Goal: Task Accomplishment & Management: Use online tool/utility

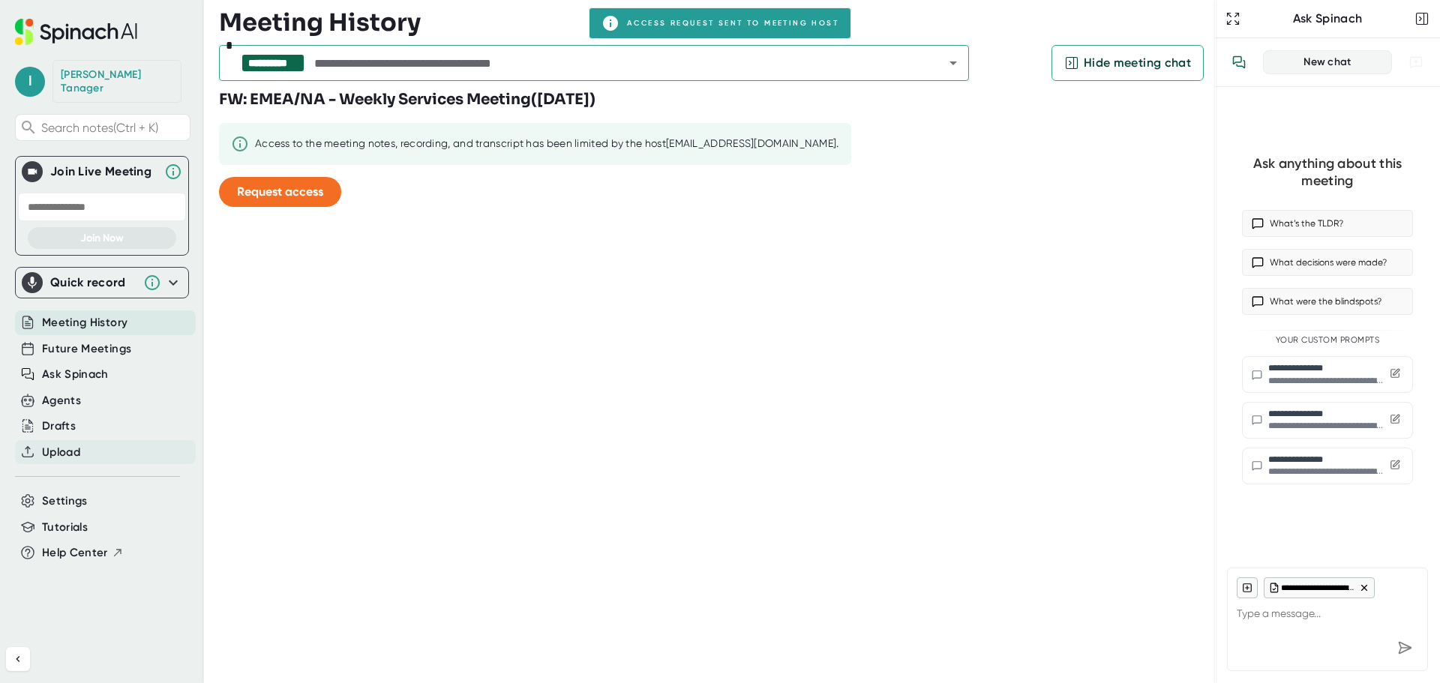
click at [62, 440] on div "Upload" at bounding box center [105, 452] width 181 height 25
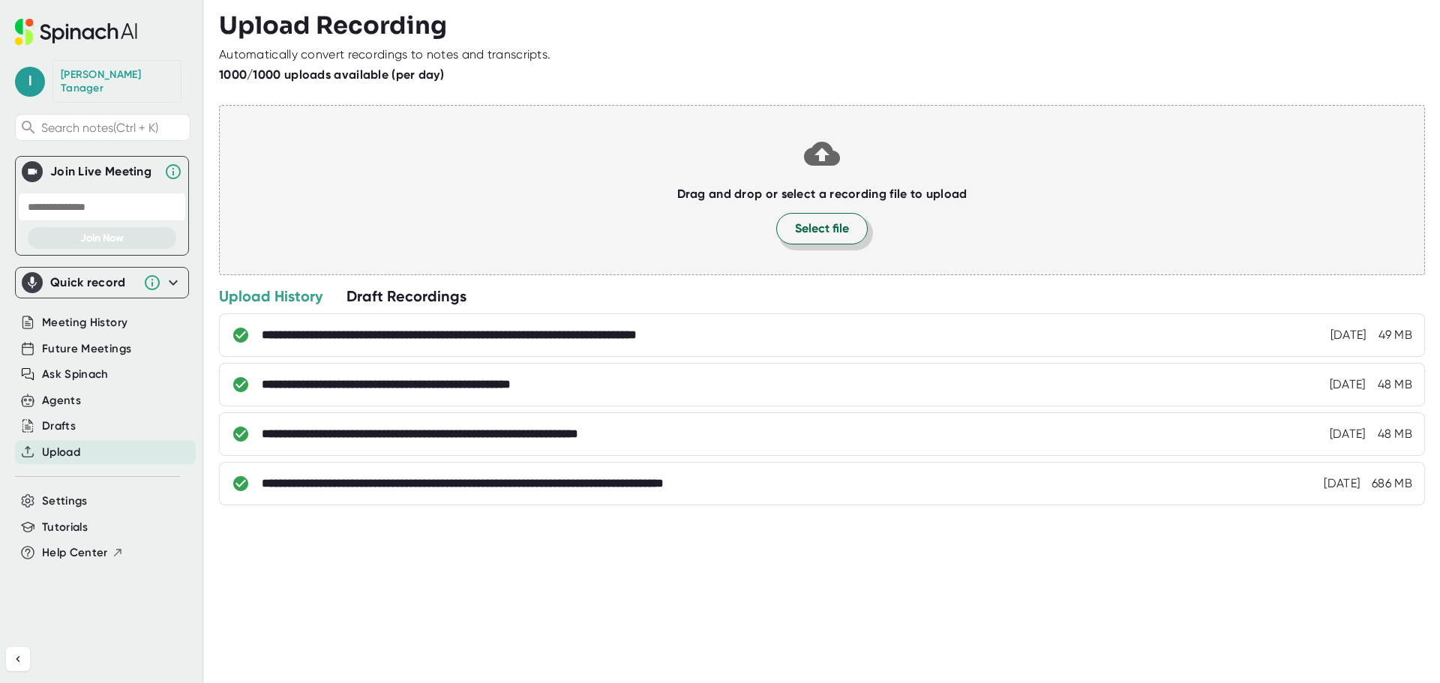
click at [828, 236] on span "Select file" at bounding box center [822, 229] width 54 height 18
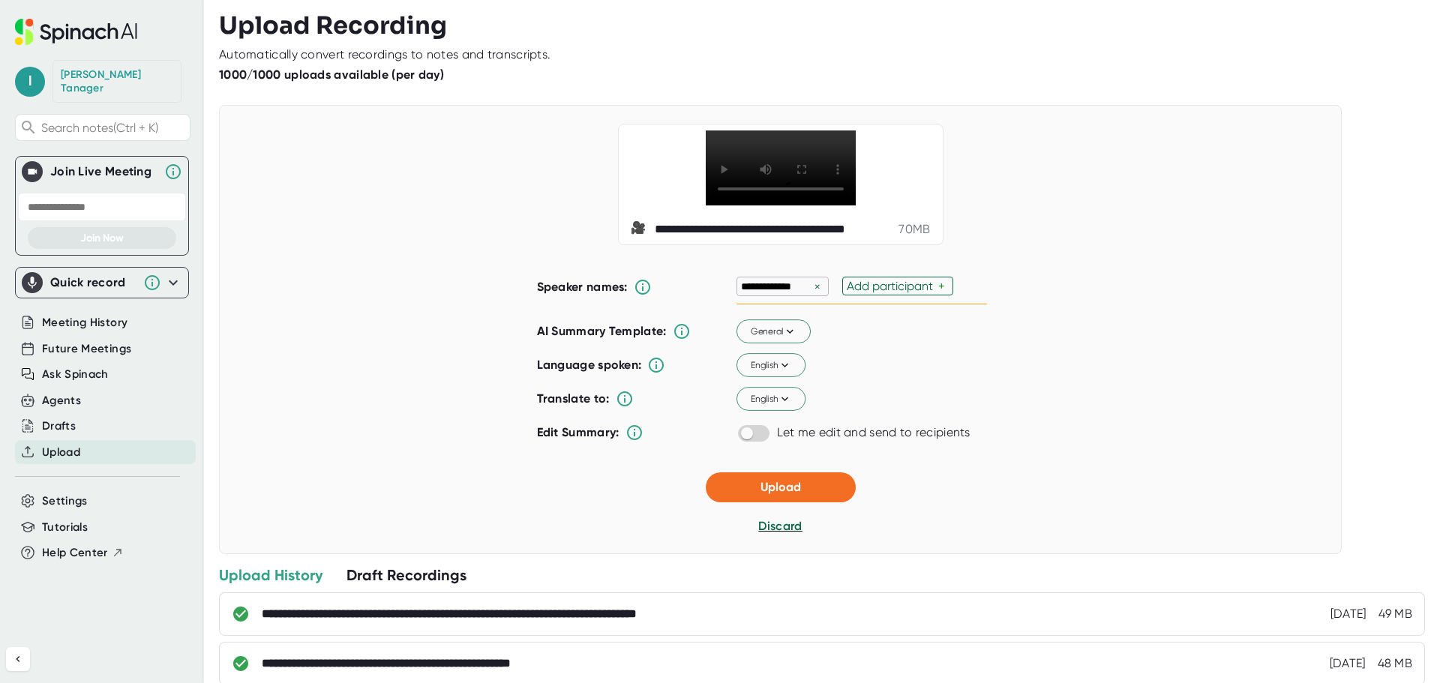
click at [876, 293] on div "Add participant" at bounding box center [893, 286] width 92 height 14
type input "[PERSON_NAME]"
click at [779, 368] on div "**********" at bounding box center [781, 352] width 488 height 191
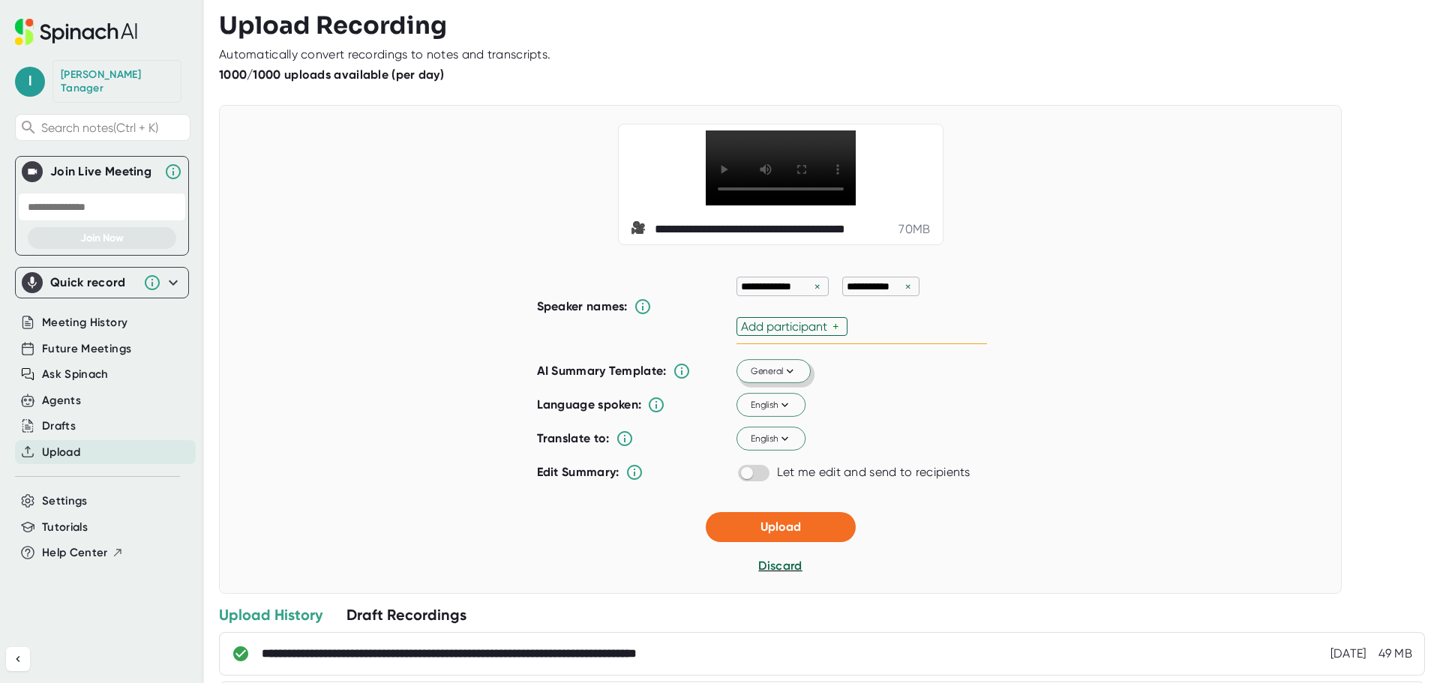
click at [767, 378] on span "General" at bounding box center [773, 372] width 47 height 14
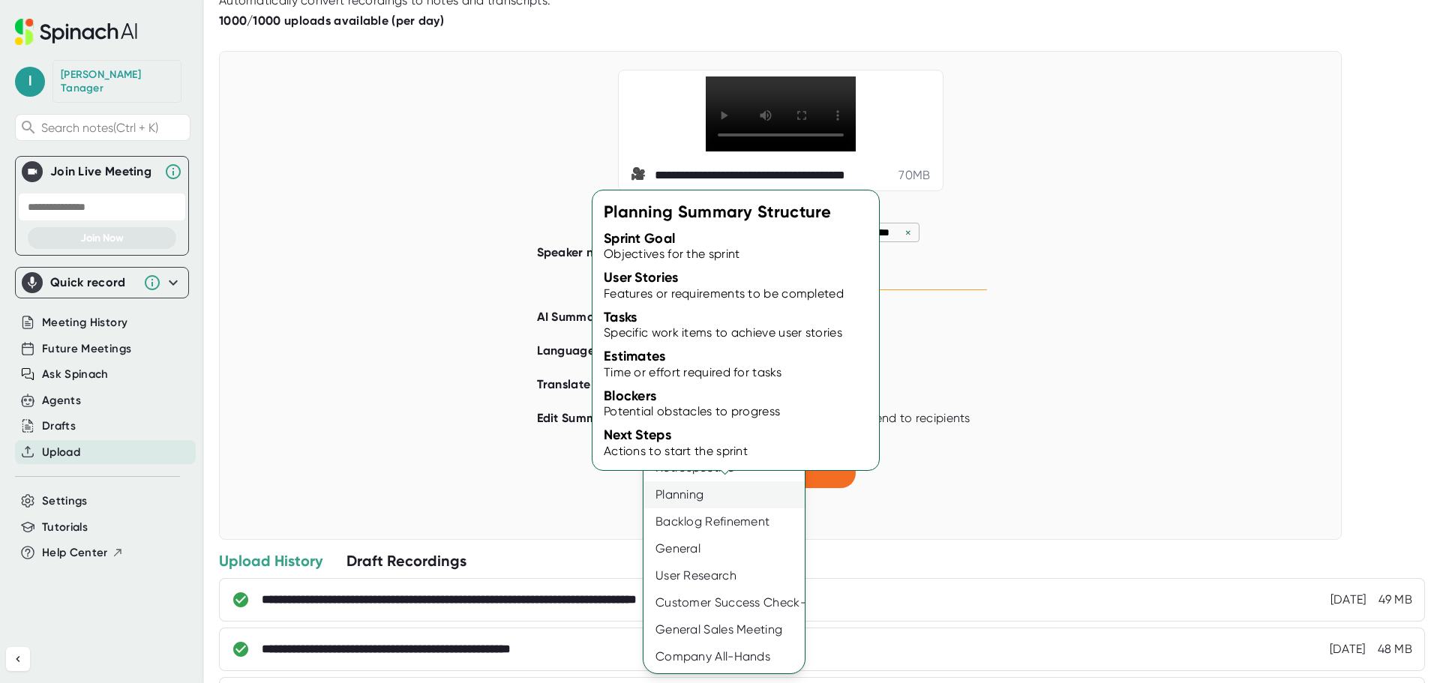
scroll to position [56, 0]
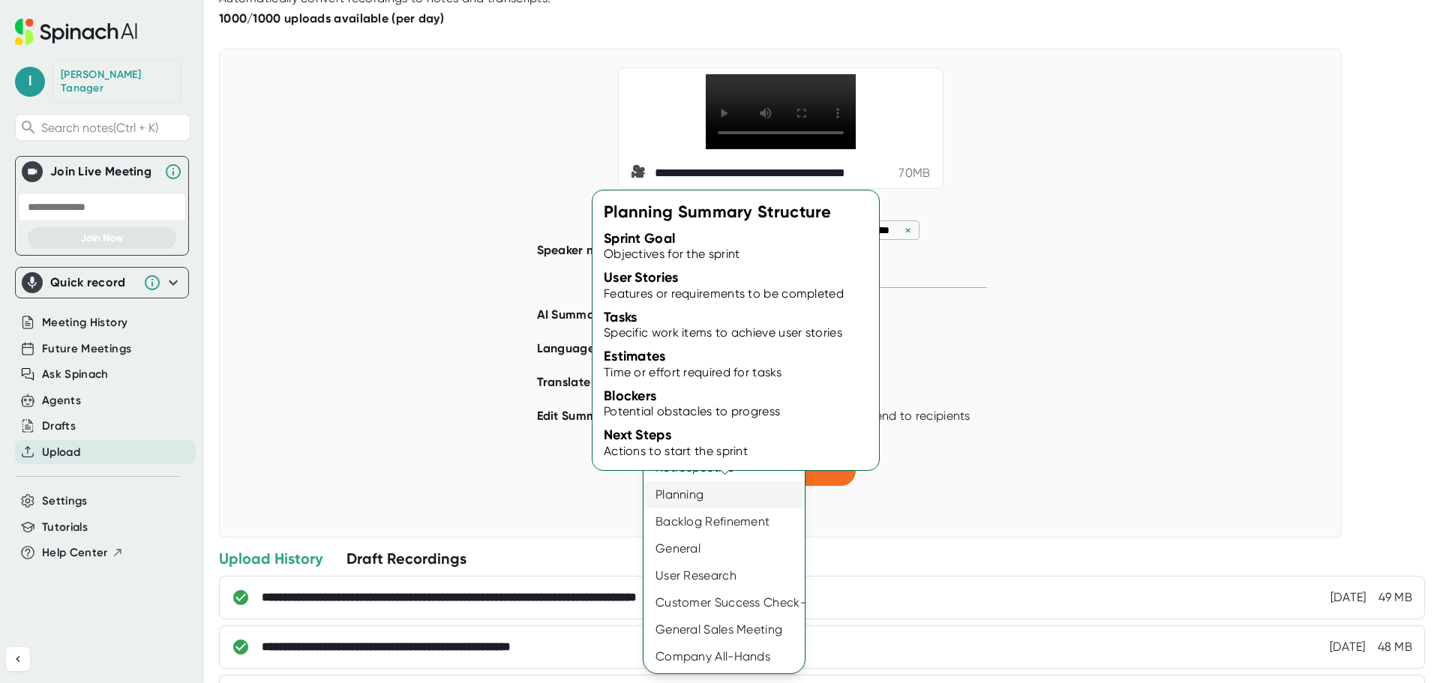
click at [750, 493] on div "Planning" at bounding box center [724, 495] width 161 height 27
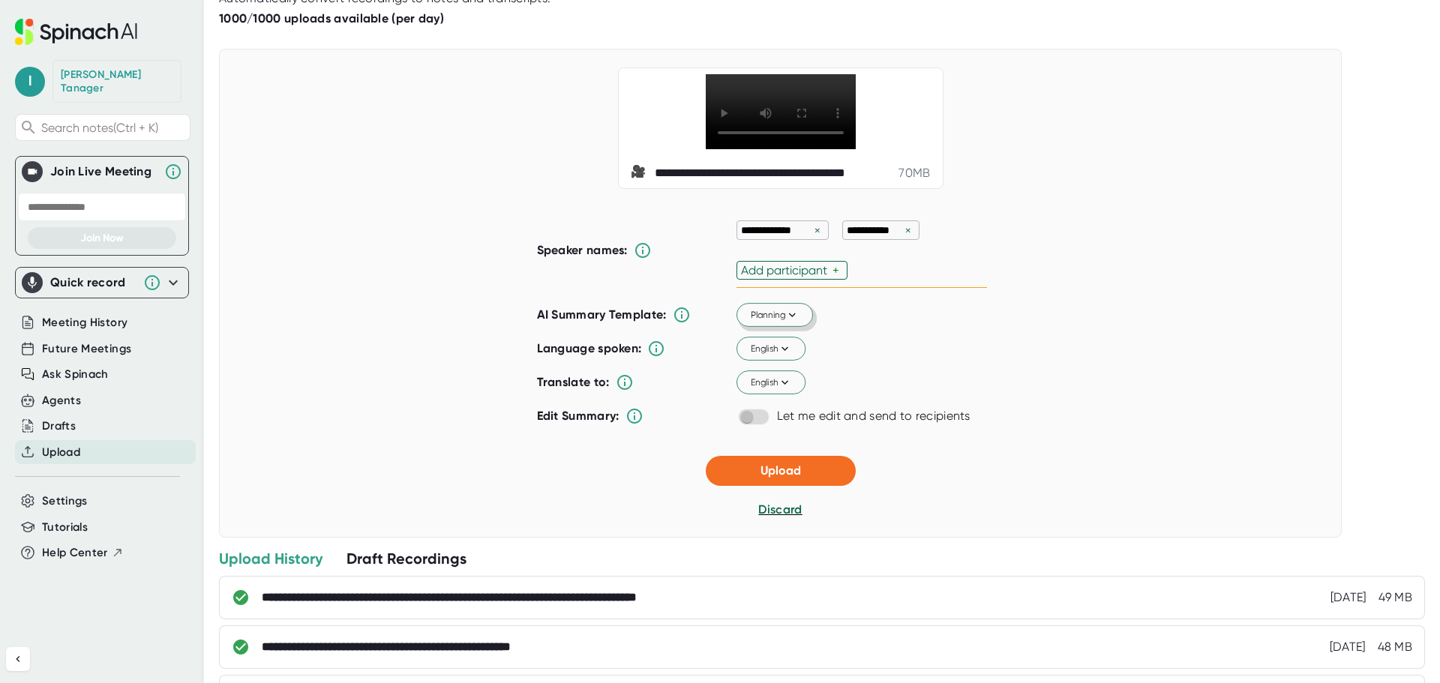
click at [776, 322] on span "Planning" at bounding box center [774, 315] width 49 height 14
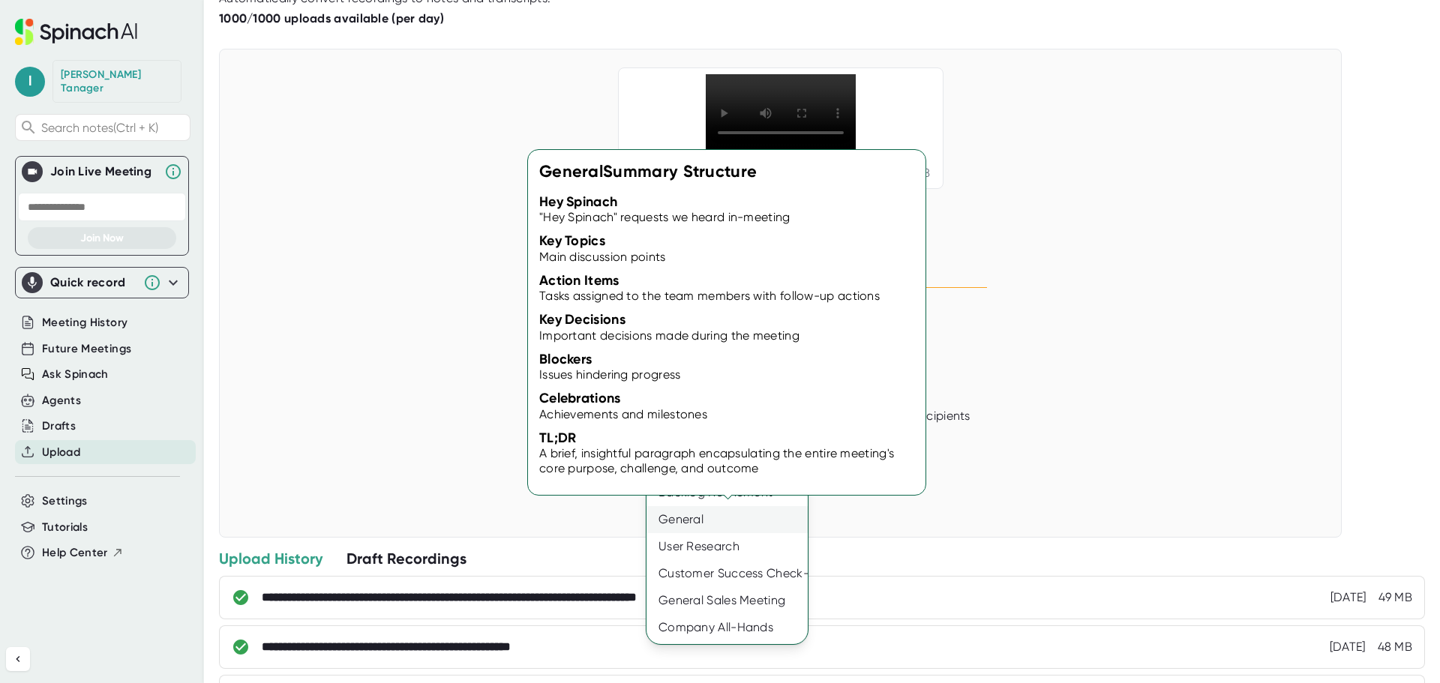
click at [743, 519] on div "General" at bounding box center [727, 519] width 161 height 27
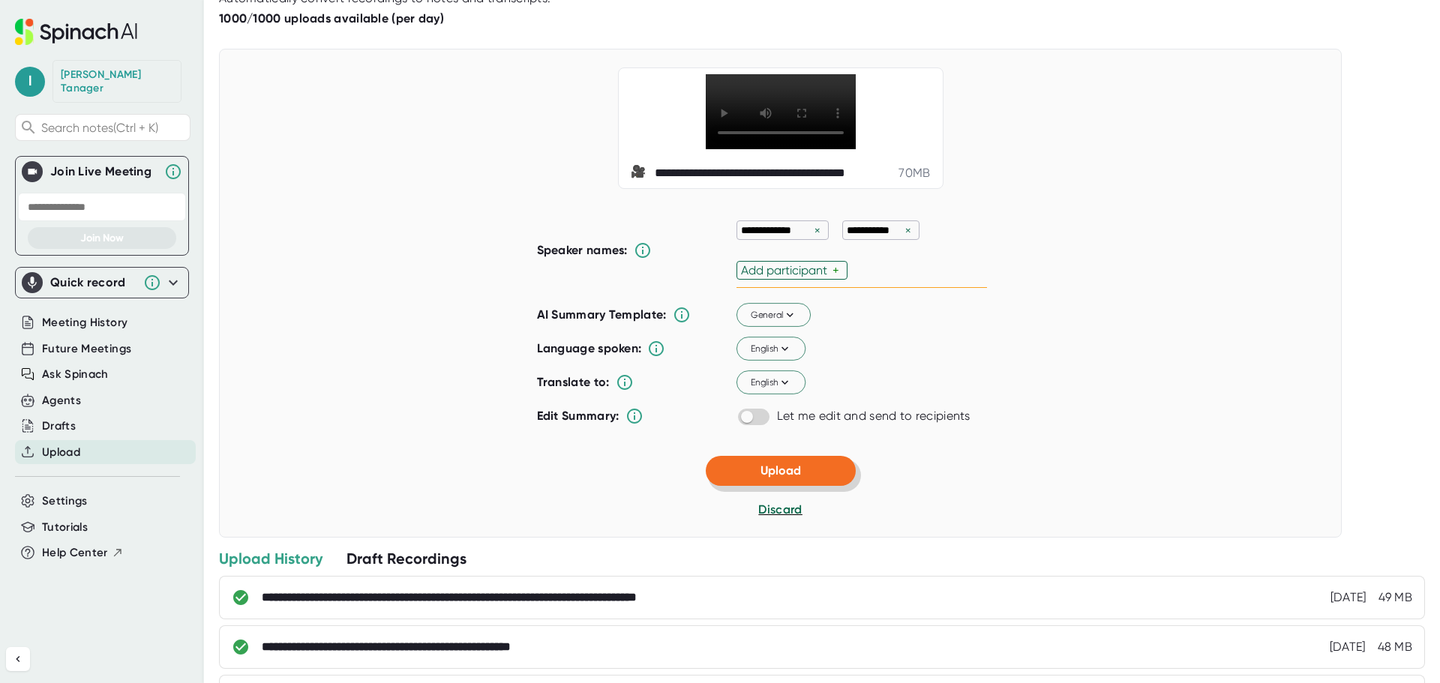
click at [791, 478] on span "Upload" at bounding box center [781, 471] width 41 height 14
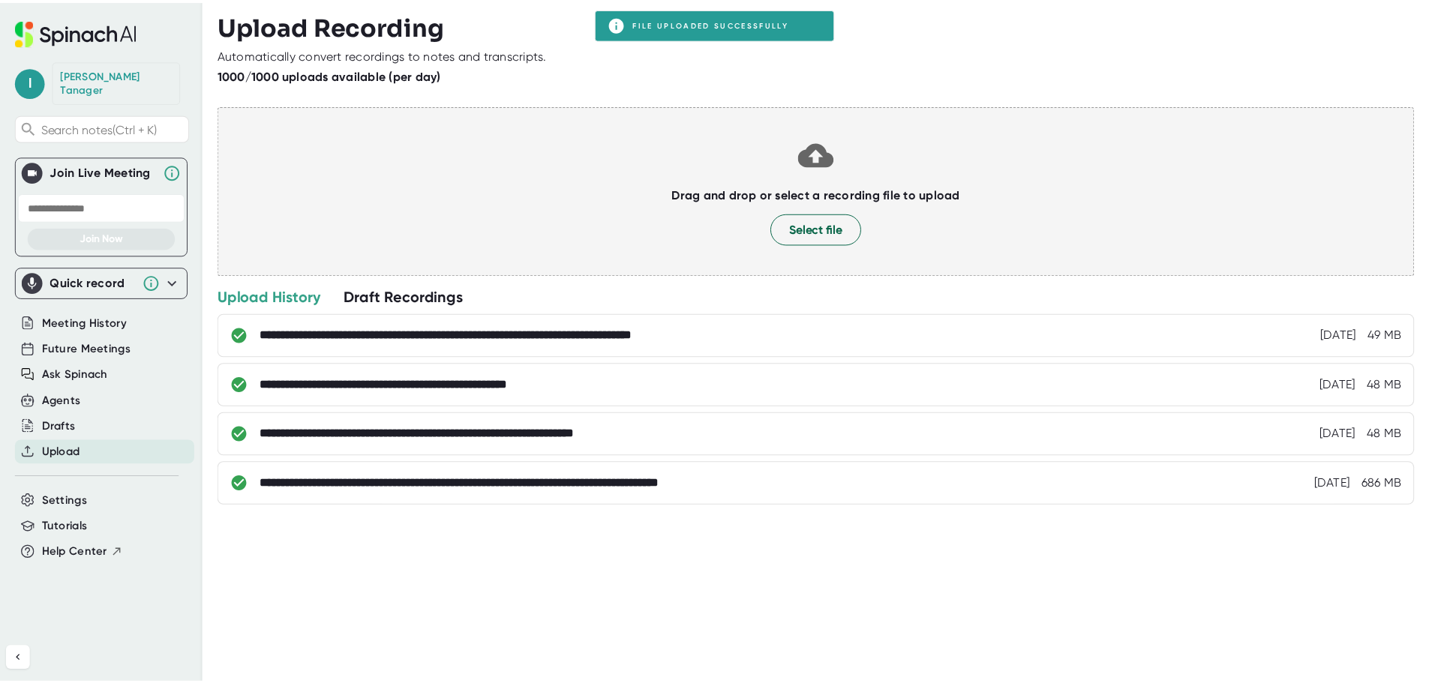
scroll to position [0, 0]
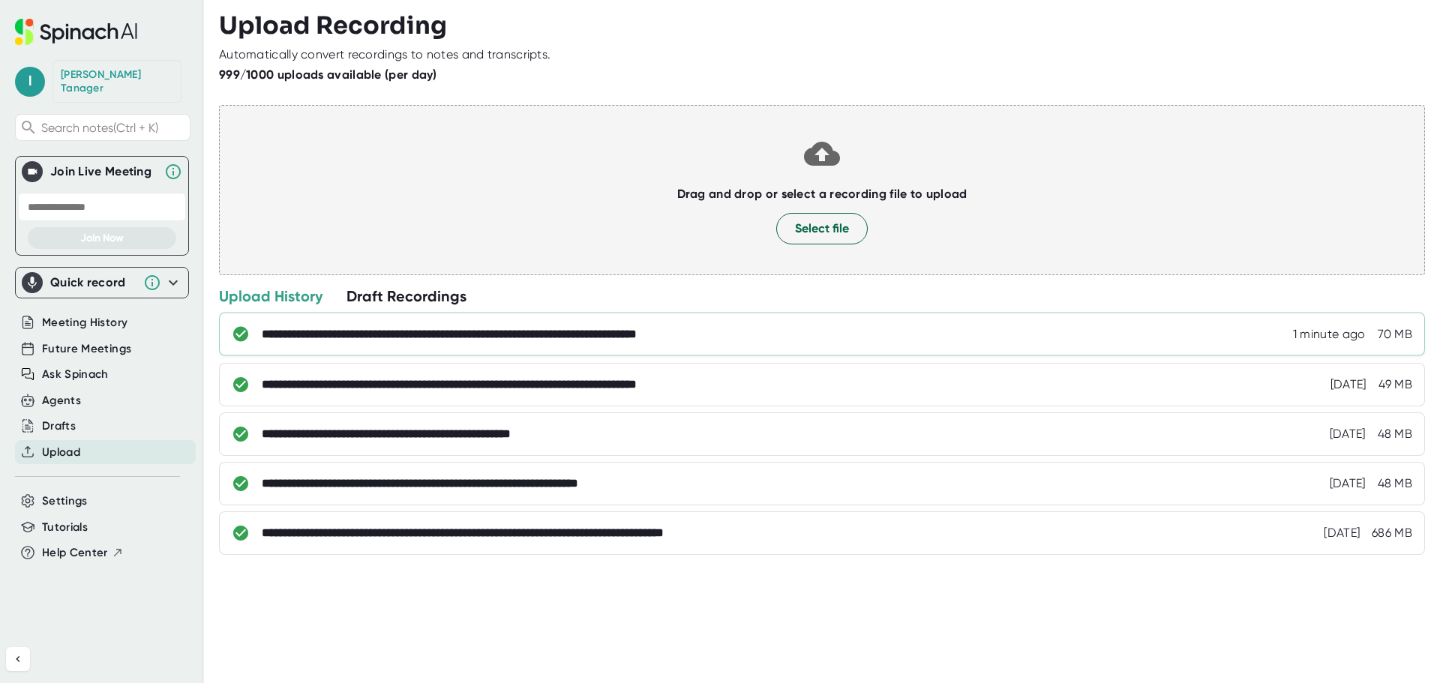
click at [746, 343] on div "**********" at bounding box center [822, 335] width 1206 height 44
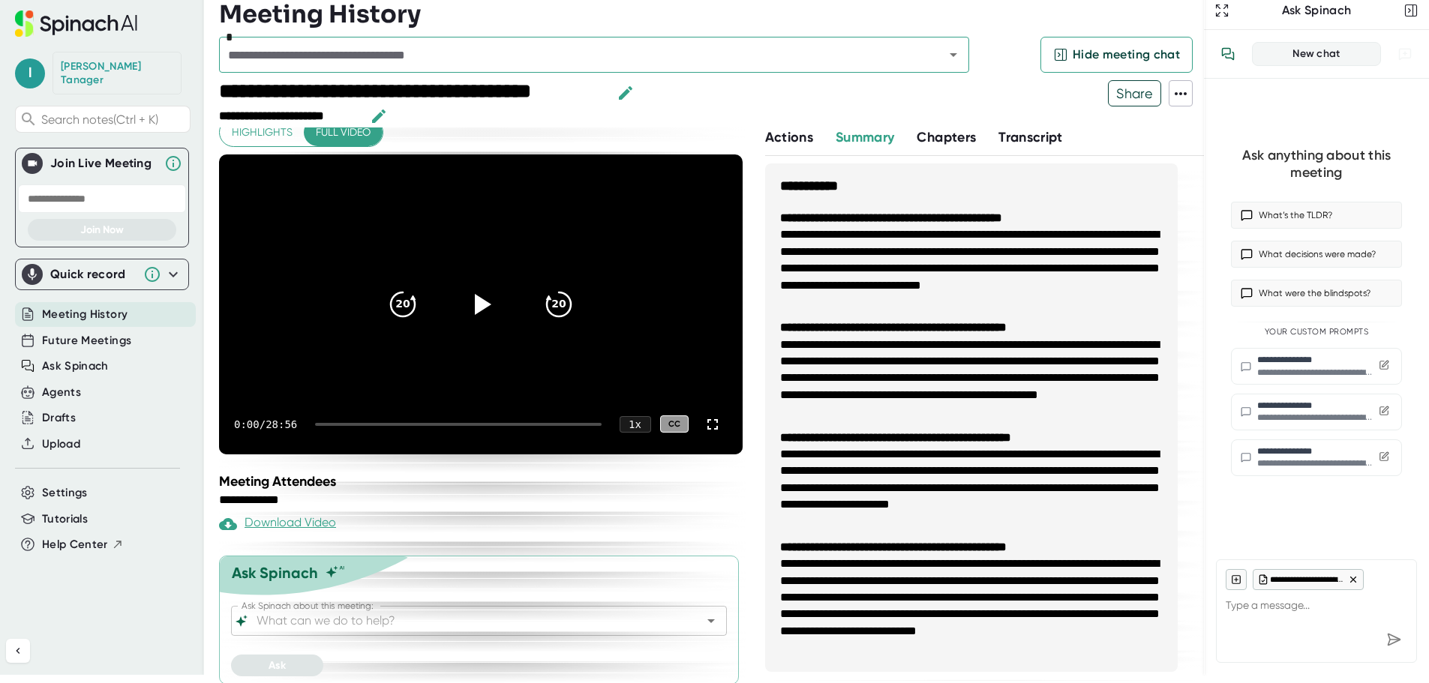
scroll to position [23, 0]
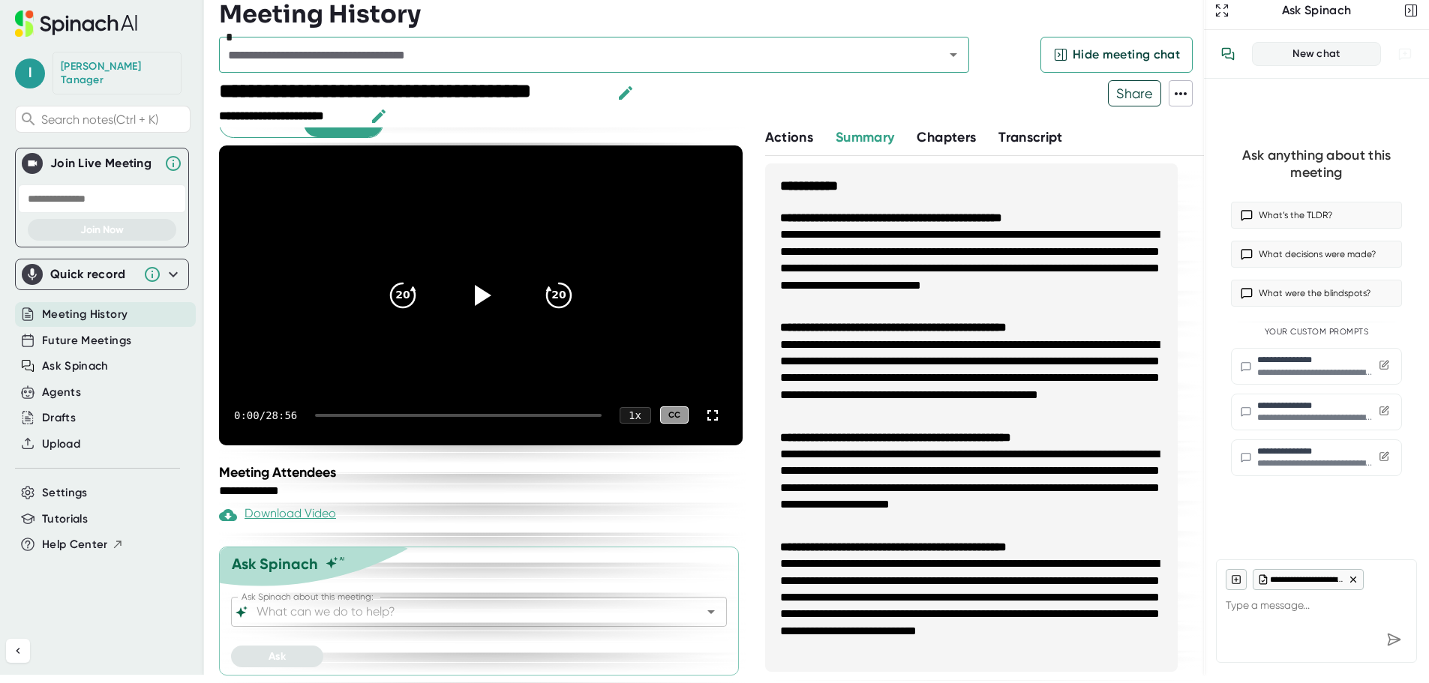
click at [394, 605] on input "Ask Spinach about this meeting:" at bounding box center [466, 612] width 425 height 21
type textarea "x"
click at [385, 602] on input "Ask Spinach about this meeting:" at bounding box center [466, 612] width 425 height 21
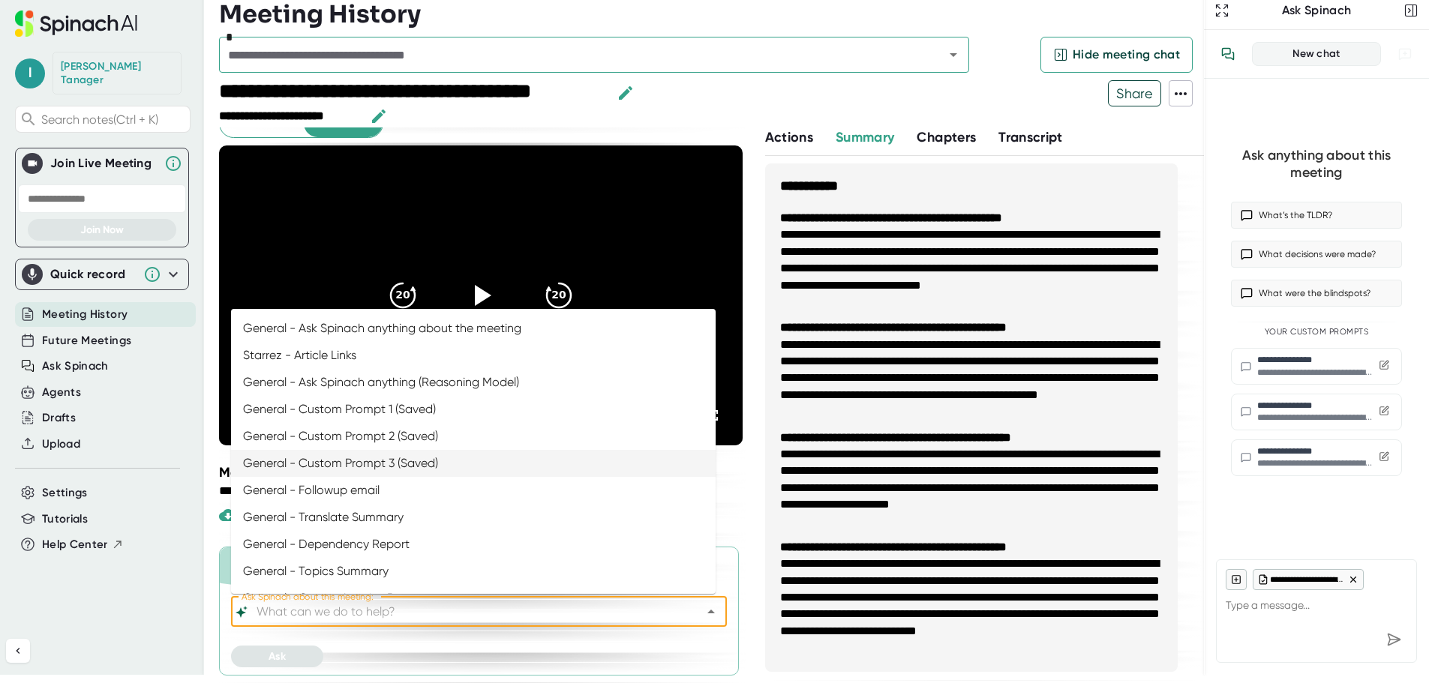
click at [413, 465] on li "General - Custom Prompt 3 (Saved)" at bounding box center [473, 463] width 485 height 27
type input "General - Custom Prompt 3 (Saved)"
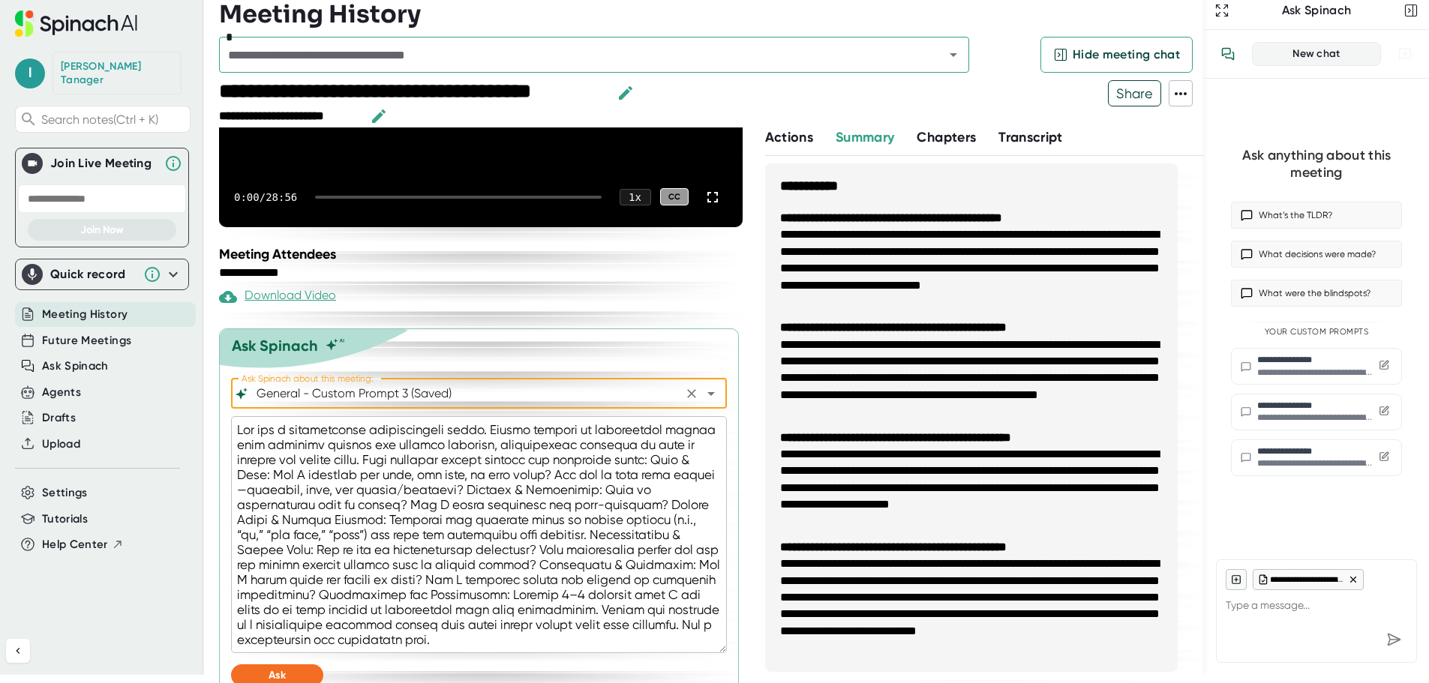
scroll to position [260, 0]
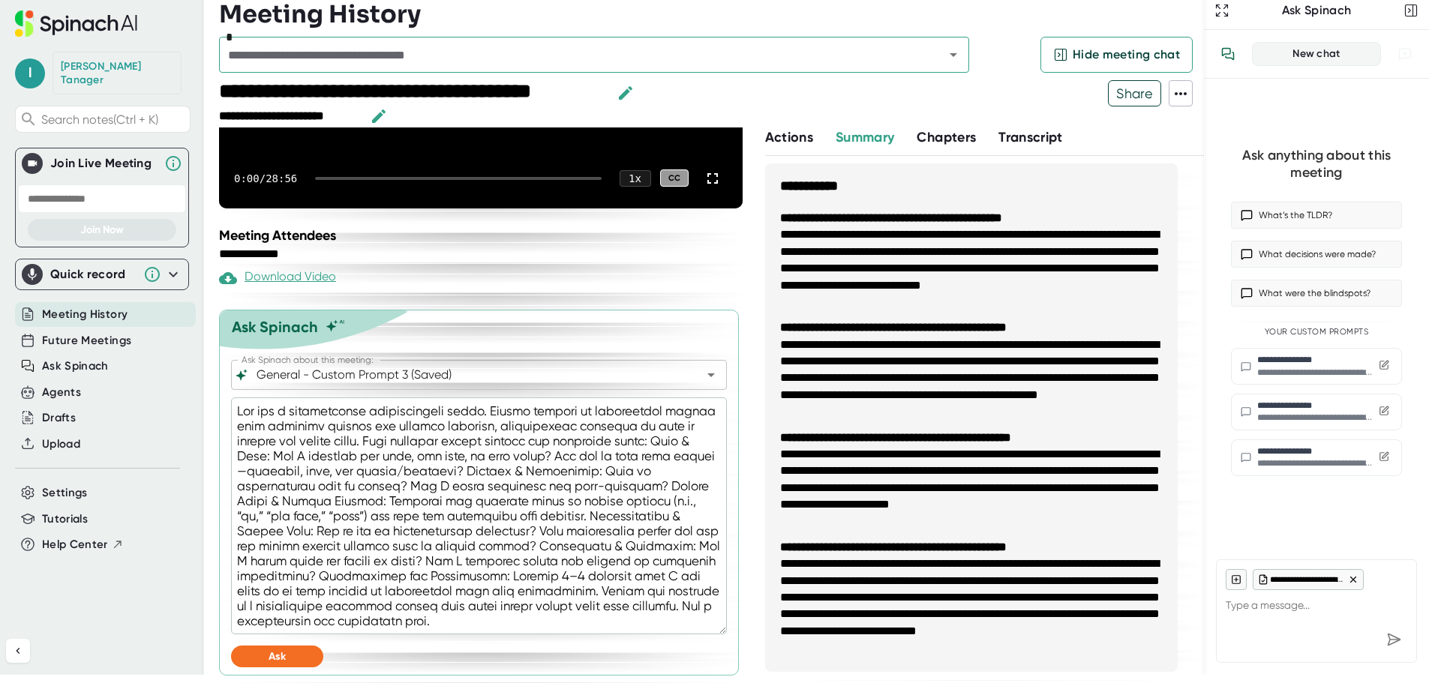
click at [599, 408] on textarea at bounding box center [479, 516] width 496 height 237
type textarea "Lor ips d sitametconse adipiscingeli seddo. Eiusmo tempori utlaboreetdo magnaa …"
type textarea "x"
type textarea "Lor ips d sitametconse adipiscingeli seddo. Eiusmo tempori utlaboreetdol magnaa…"
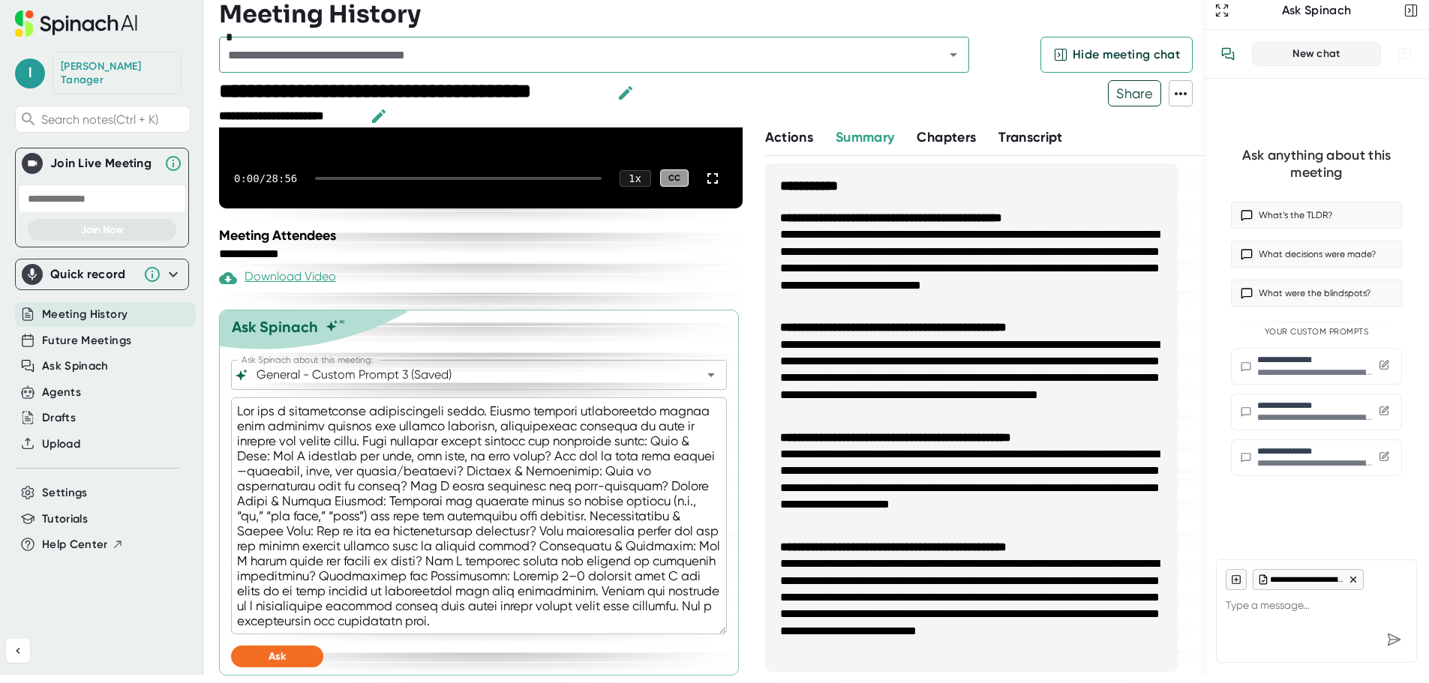
type textarea "x"
type textarea "Lor ips d sitametconse adipiscingeli seddo. Eiusmo tempori utlaboreetdolo magna…"
type textarea "x"
type textarea "Lor ips d sitametconse adipiscingeli seddo. Eiusmo tempori utlaboreetdolor magn…"
type textarea "x"
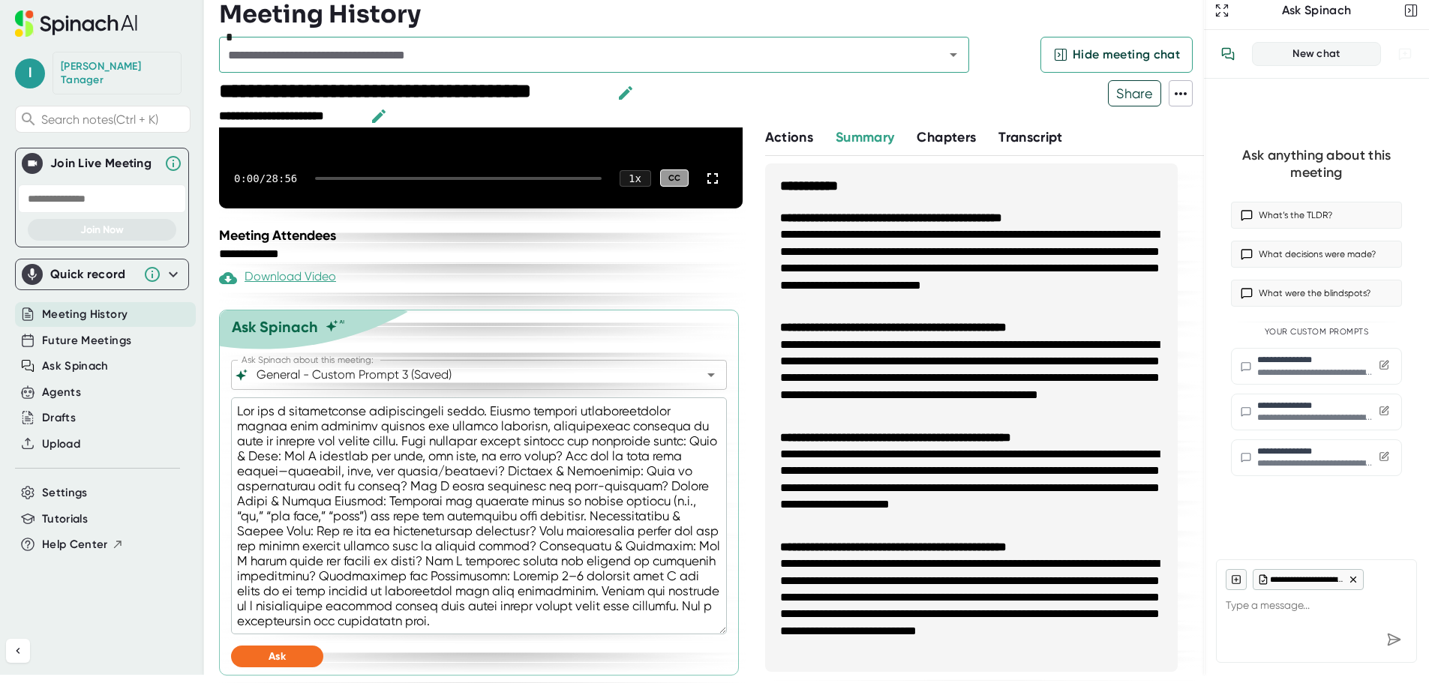
type textarea "Lor ips d sitametconse adipiscingeli seddo. Eiusmo tempori utla etdoloremag ali…"
type textarea "x"
type textarea "Lor ips d sitametconse adipiscingeli seddo. Eiusmo tempori utla etdolorema aliq…"
type textarea "x"
type textarea "Lor ips d sitametconse adipiscingeli seddo. Eiusmo tempori utla etdolorem aliqu…"
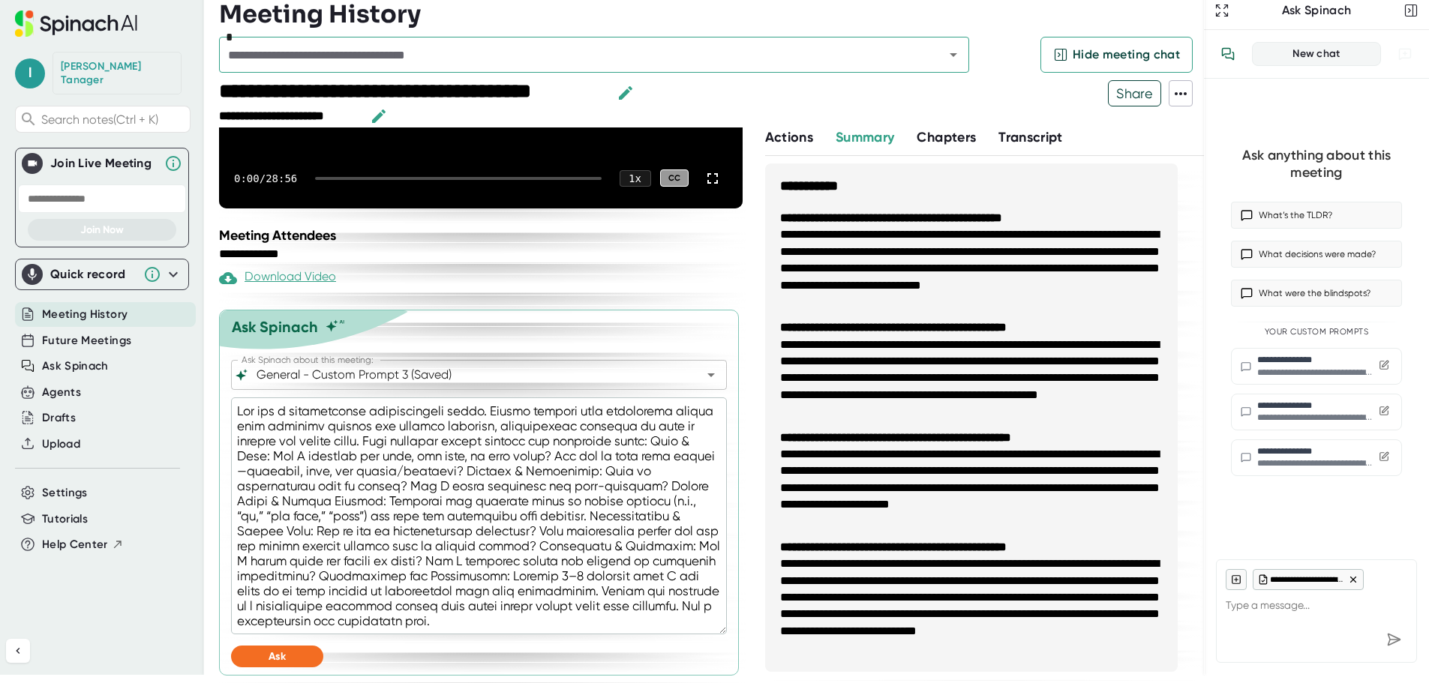
type textarea "x"
type textarea "Lor ips d sitametconse adipiscingeli seddo. Eiusmo tempori utla etdolore magnaa…"
type textarea "x"
type textarea "Lor ips d sitametconse adipiscingeli seddo. Eiusmo tempori utla etdolor magnaa …"
type textarea "x"
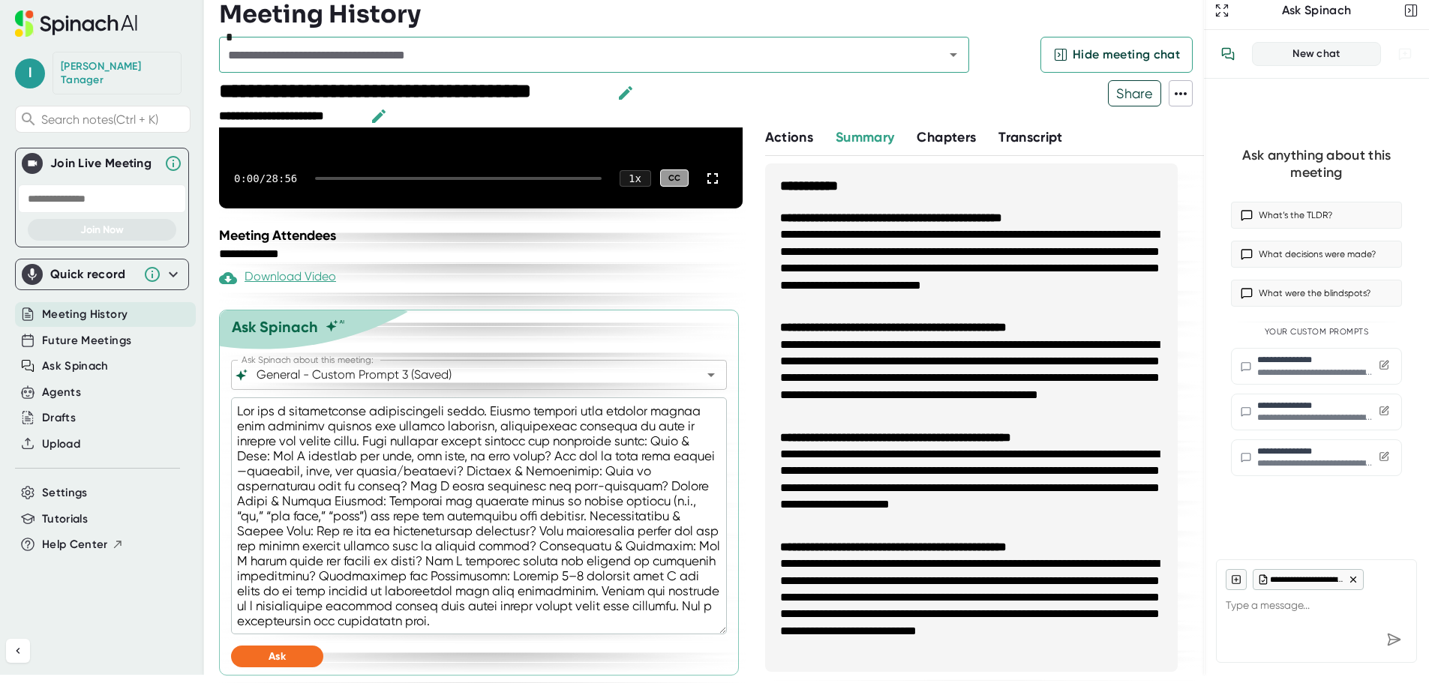
type textarea "Lor ips d sitametconse adipiscingeli seddo. Eiusmo tempori utla etdolo magnaa e…"
type textarea "x"
type textarea "Lor ips d sitametconse adipiscingeli seddo. Eiusmo tempori utla etdol magnaa en…"
type textarea "x"
type textarea "Lor ips d sitametconse adipiscingeli seddo. Eiusmo tempori utla etdo magnaa eni…"
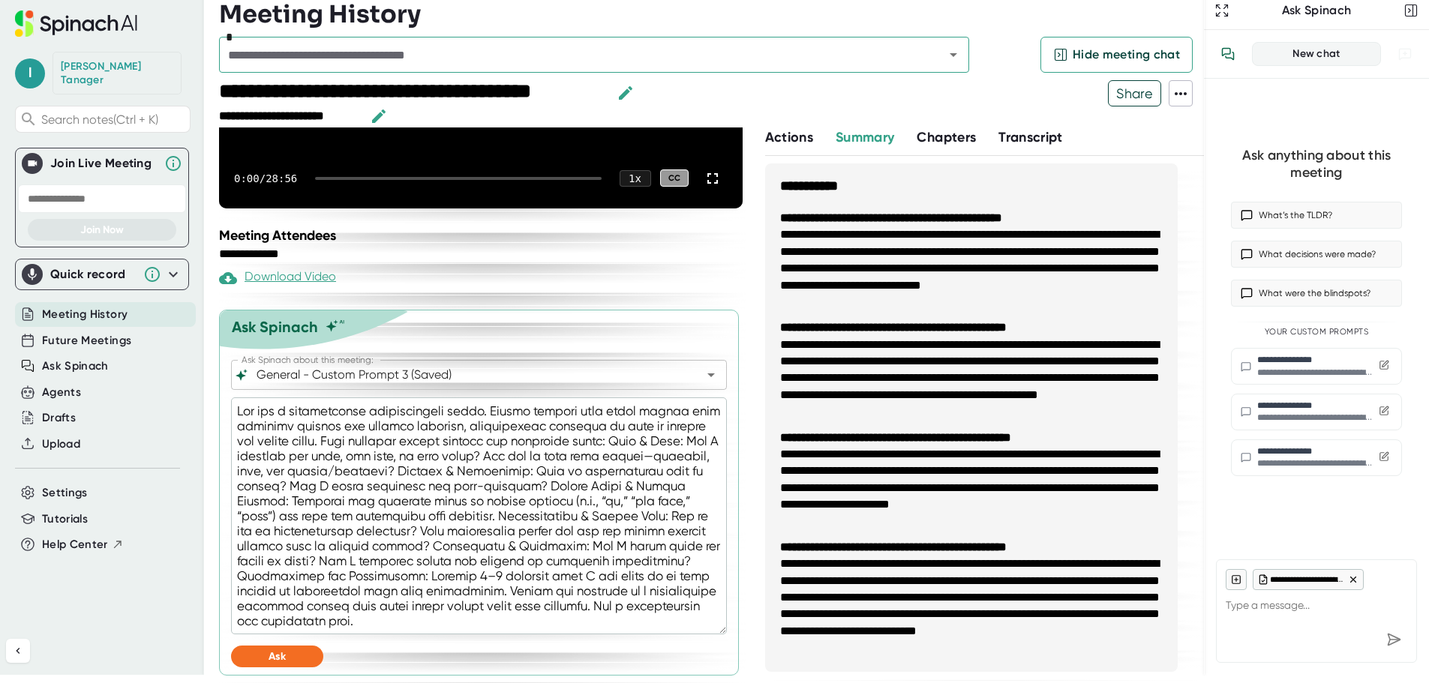
type textarea "x"
type textarea "Lor ips d sitametconse adipiscingeli seddo. Eiusmo tempori utla etd magnaa enim…"
type textarea "x"
type textarea "Lor ips d sitametconse adipiscingeli seddo. Eiusmo tempori utla et dolore magn …"
type textarea "x"
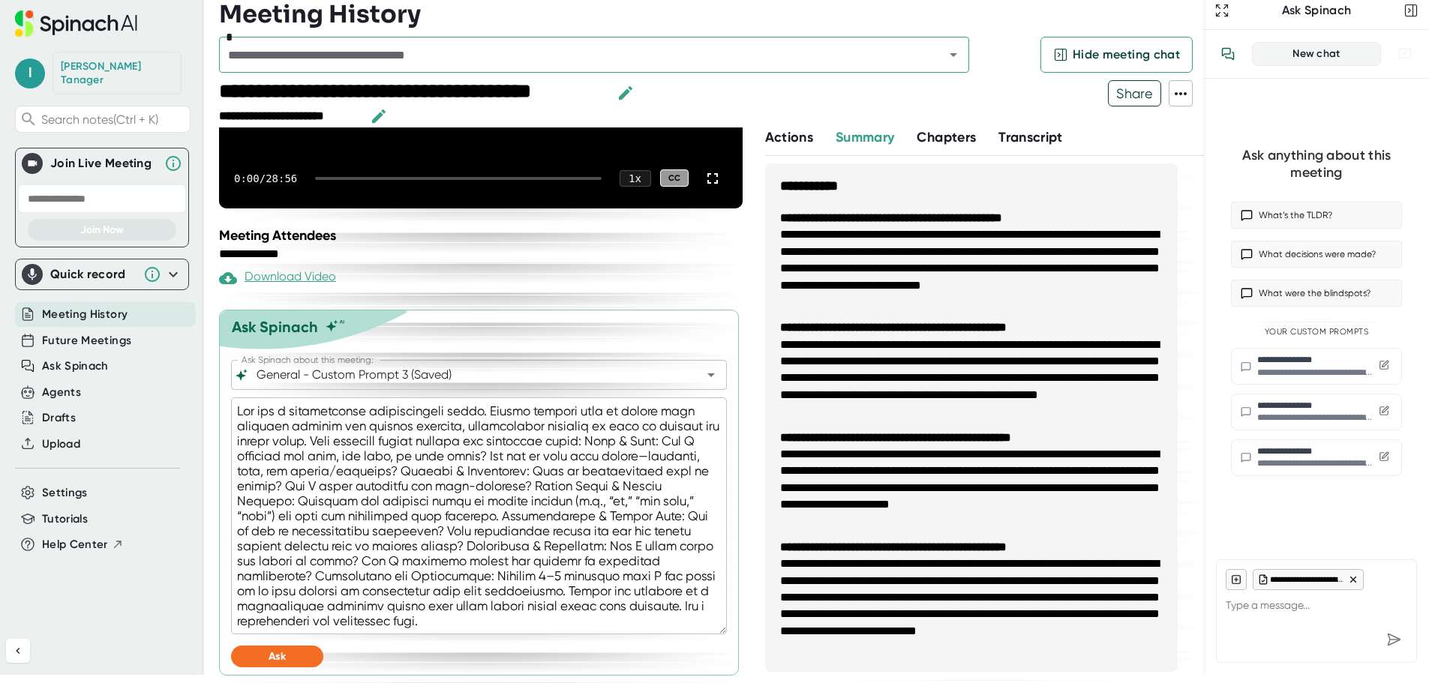
type textarea "Lor ips d sitametconse adipiscingeli seddo. Eiusmo tempori utla e dolore magn a…"
type textarea "x"
type textarea "Lor ips d sitametconse adipiscingeli seddo. Eiusmo tempori utla etdolo magn ali…"
type textarea "x"
type textarea "Lor ips d sitametconse adipiscingeli seddo. Eiusmo tempori utla etdolo magn ali…"
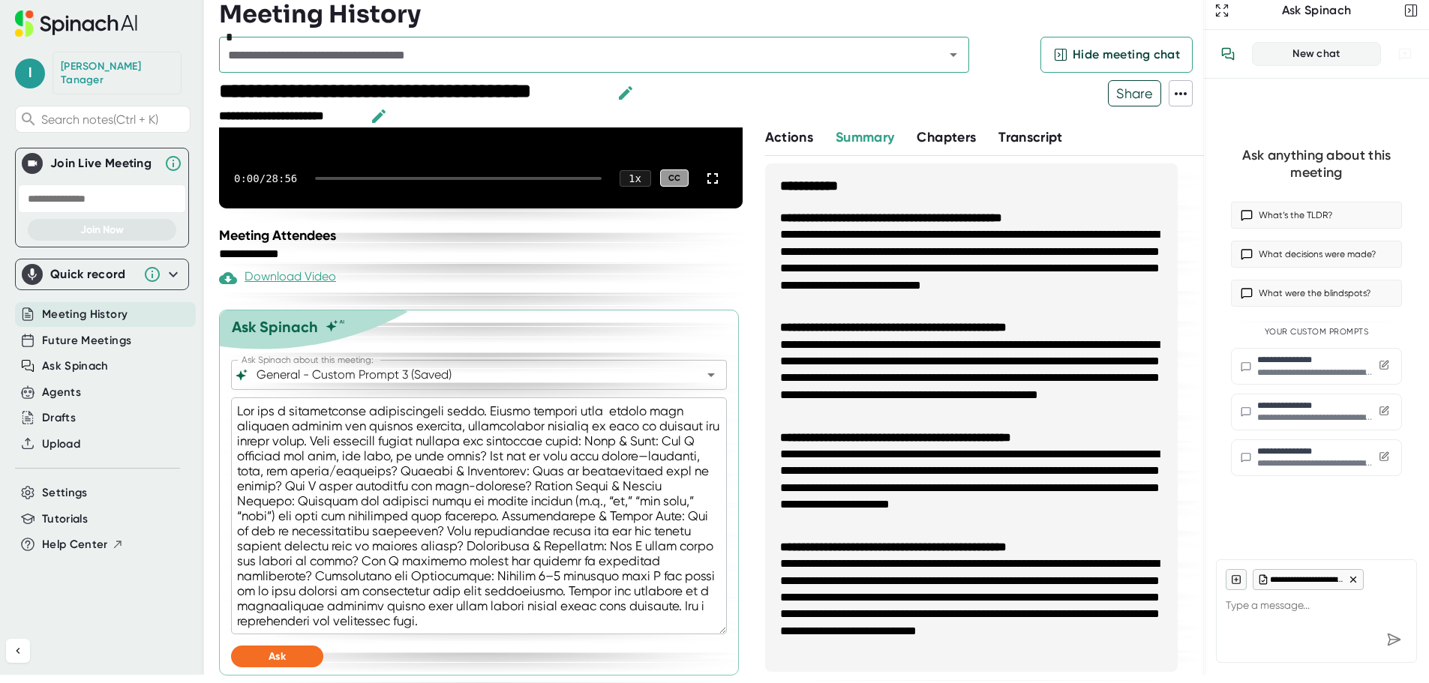
type textarea "x"
type textarea "Lor ips d sitametconse adipiscingeli seddo. Eiusmo tempori utla etdolor magn al…"
type textarea "x"
type textarea "Lor ips d sitametconse adipiscingeli seddo. Eiusmo tempori utla etdolore magn a…"
type textarea "x"
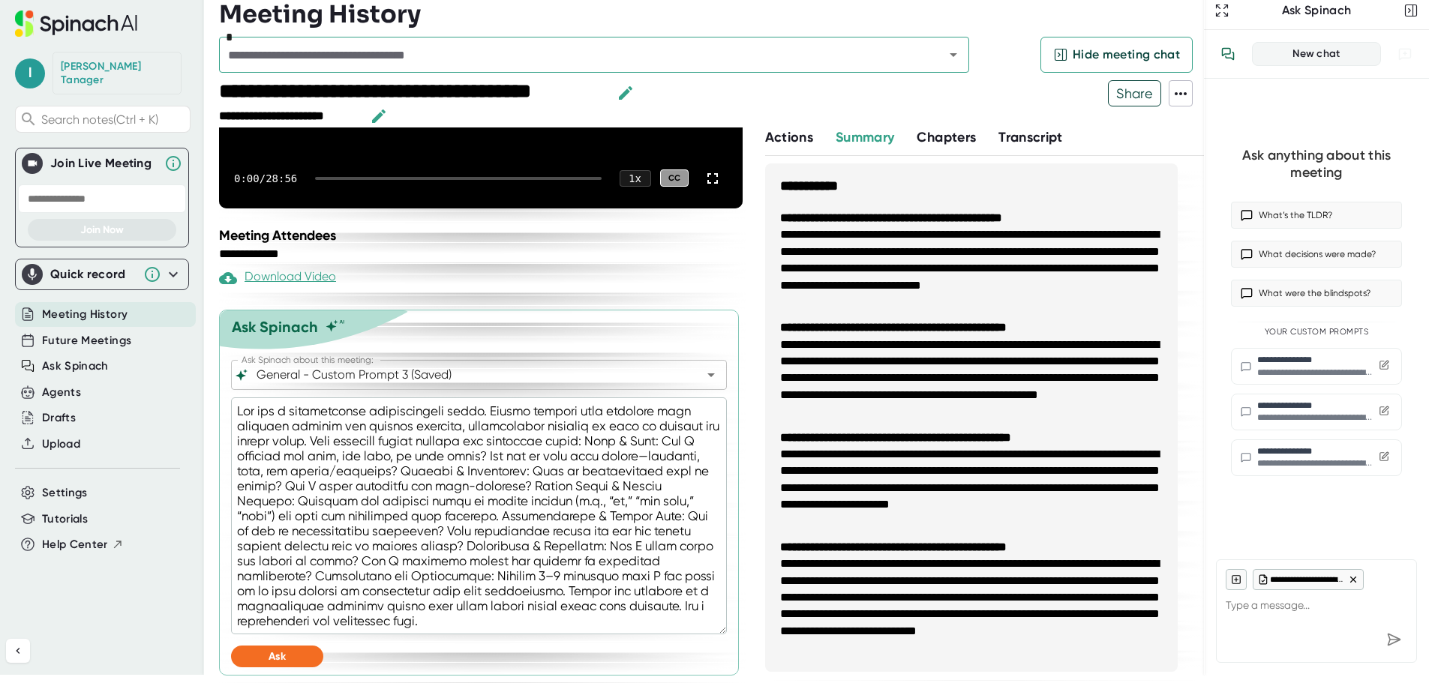
type textarea "Lor ips d sitametconse adipiscingeli seddo. Eiusmo tempori utla etdolorem aliq …"
type textarea "x"
type textarea "Lor ips d sitametconse adipiscingeli seddo. Eiusmo tempori utla etdolorema aliq…"
type textarea "x"
type textarea "Lor ips d sitametconse adipiscingeli seddo. Eiusmo tempori utla etdoloremag ali…"
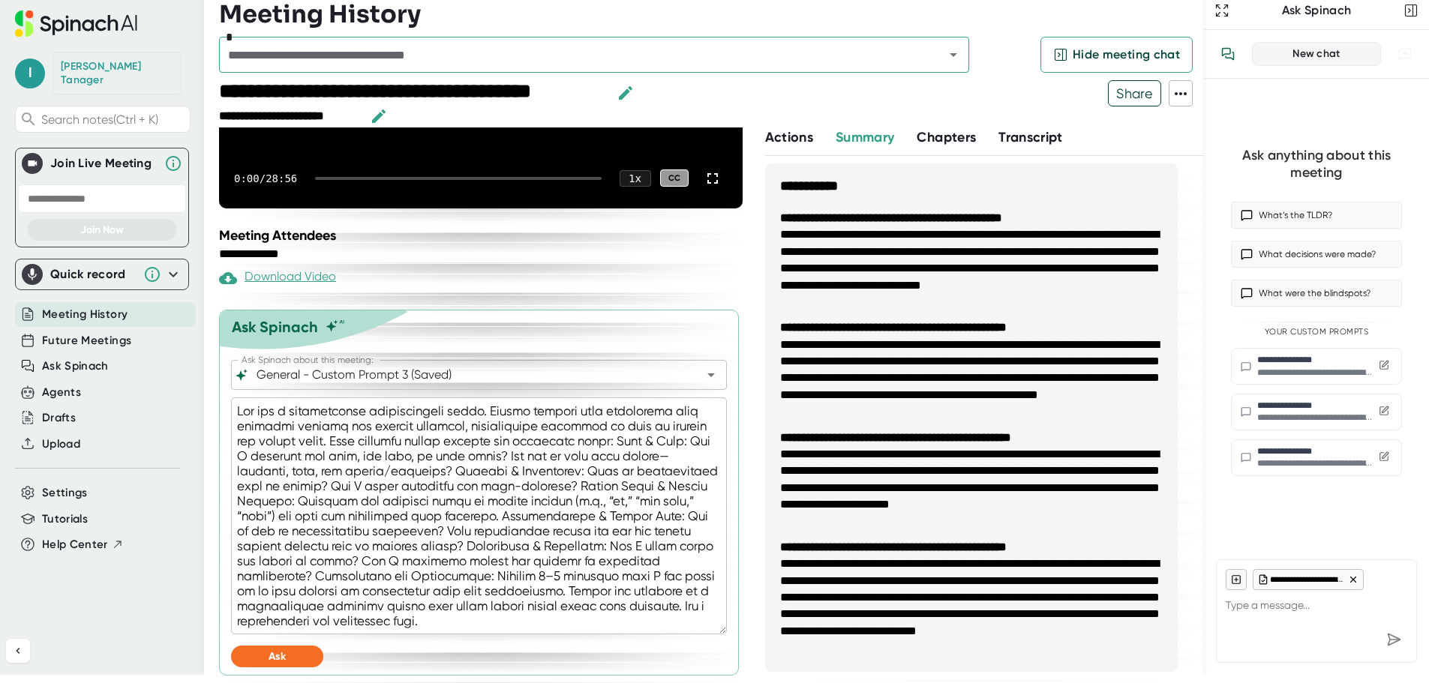
type textarea "x"
type textarea "Lor ips d sitametconse adipiscingeli seddo. Eiusmo tempori utla etdoloremagn al…"
type textarea "x"
type textarea "Lor ips d sitametconse adipiscingeli seddo. Eiusmo tempori utla etdoloremagna a…"
type textarea "x"
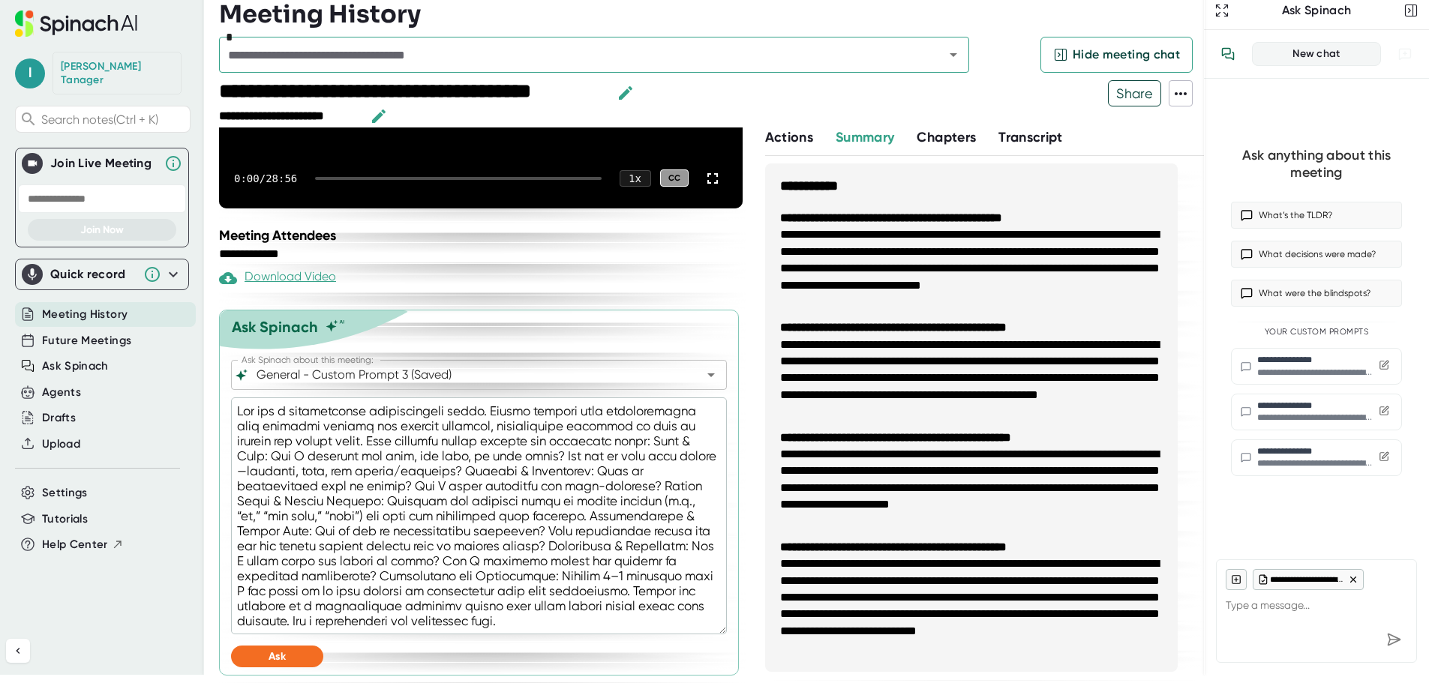
type textarea "Lor ips d sitametconse adipiscingeli seddo. Eiusmo tempori utla etdoloremagnaa …"
type textarea "x"
type textarea "Lor ips d sitametconse adipiscingeli seddo. Eiusmo tempori utla etdoloremagnaal…"
type textarea "x"
type textarea "Lor ips d sitametconse adipiscingeli seddo. Eiusmo tempori utla etdoloremagnaal…"
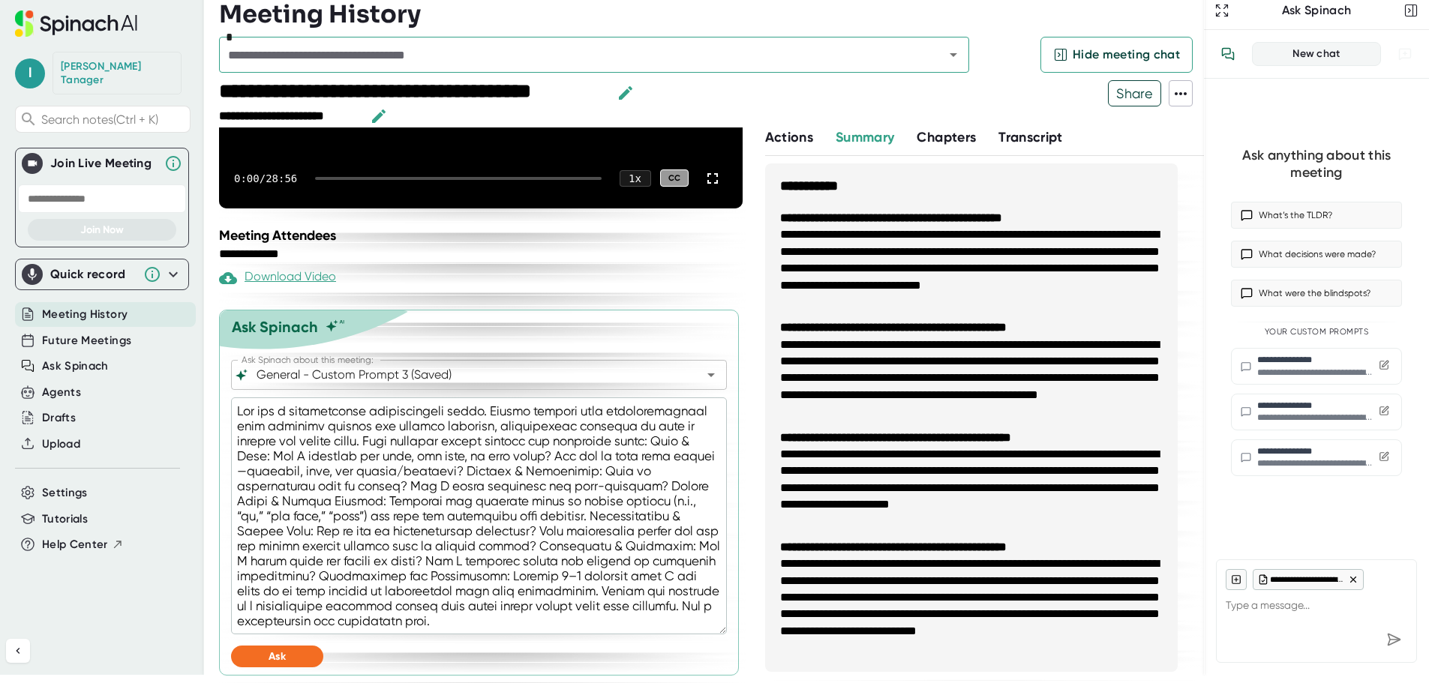
type textarea "x"
type textarea "Lor ips d sitametconse adipiscingeli seddo. Eiusmo tempori utla etdoloremagnaal…"
type textarea "x"
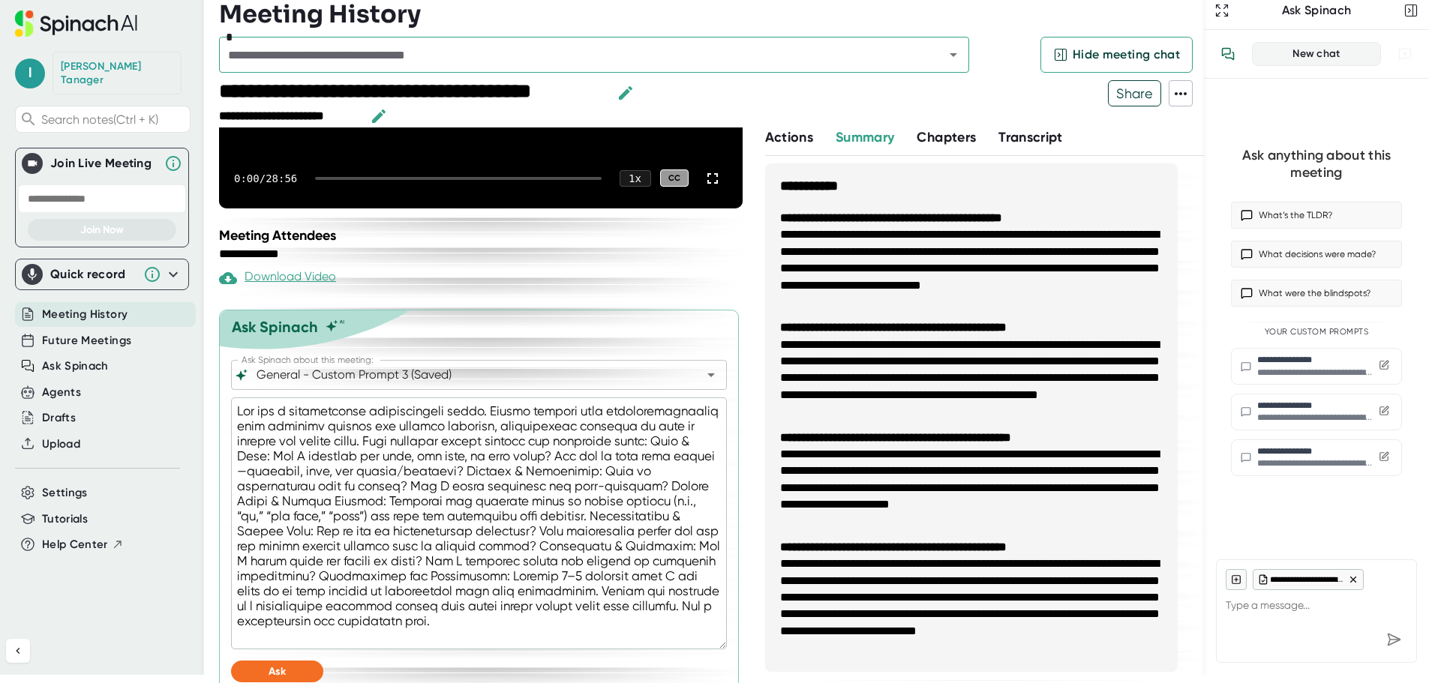
type textarea "Lor ips d sitametconse adipiscingeli seddo. Eiusmo tempori utla etdoloremagnaal…"
type textarea "x"
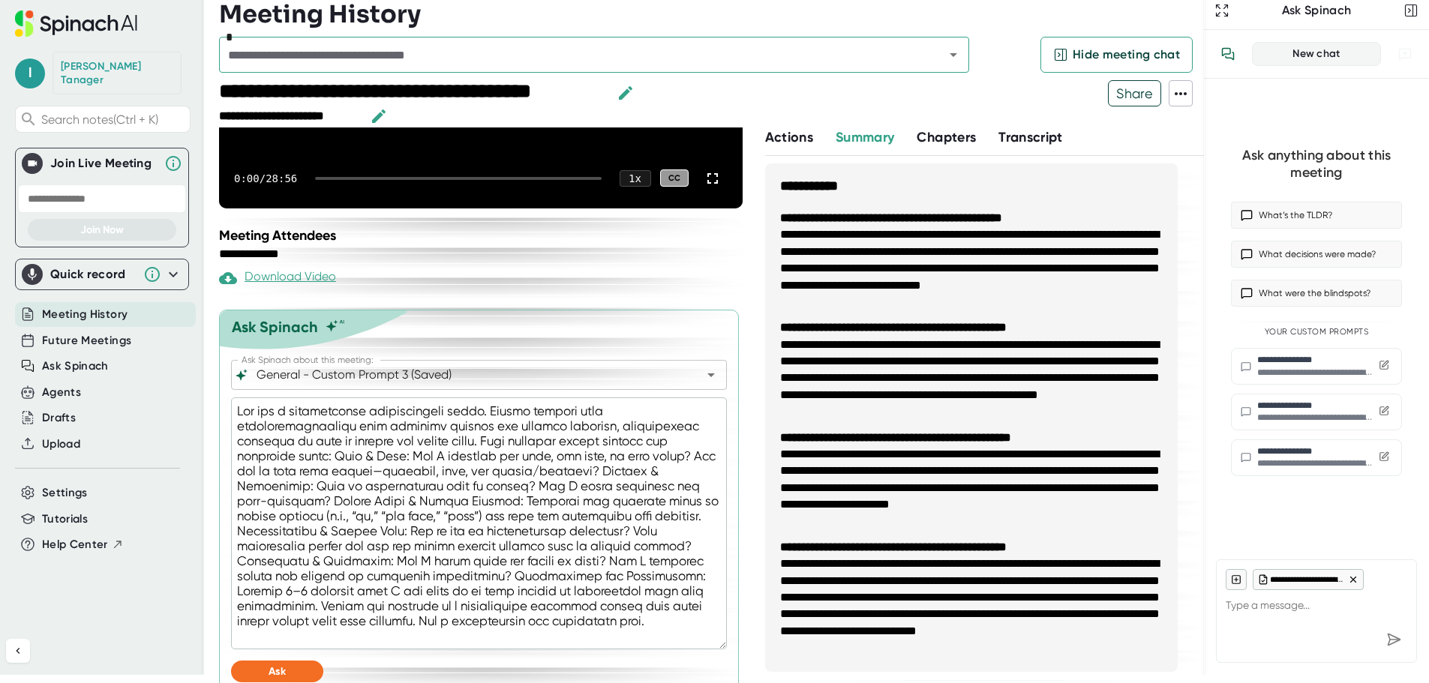
type textarea "Lor ips d sitametconse adipiscingeli seddo. Eiusmo tempori utla etdoloremagn al…"
type textarea "x"
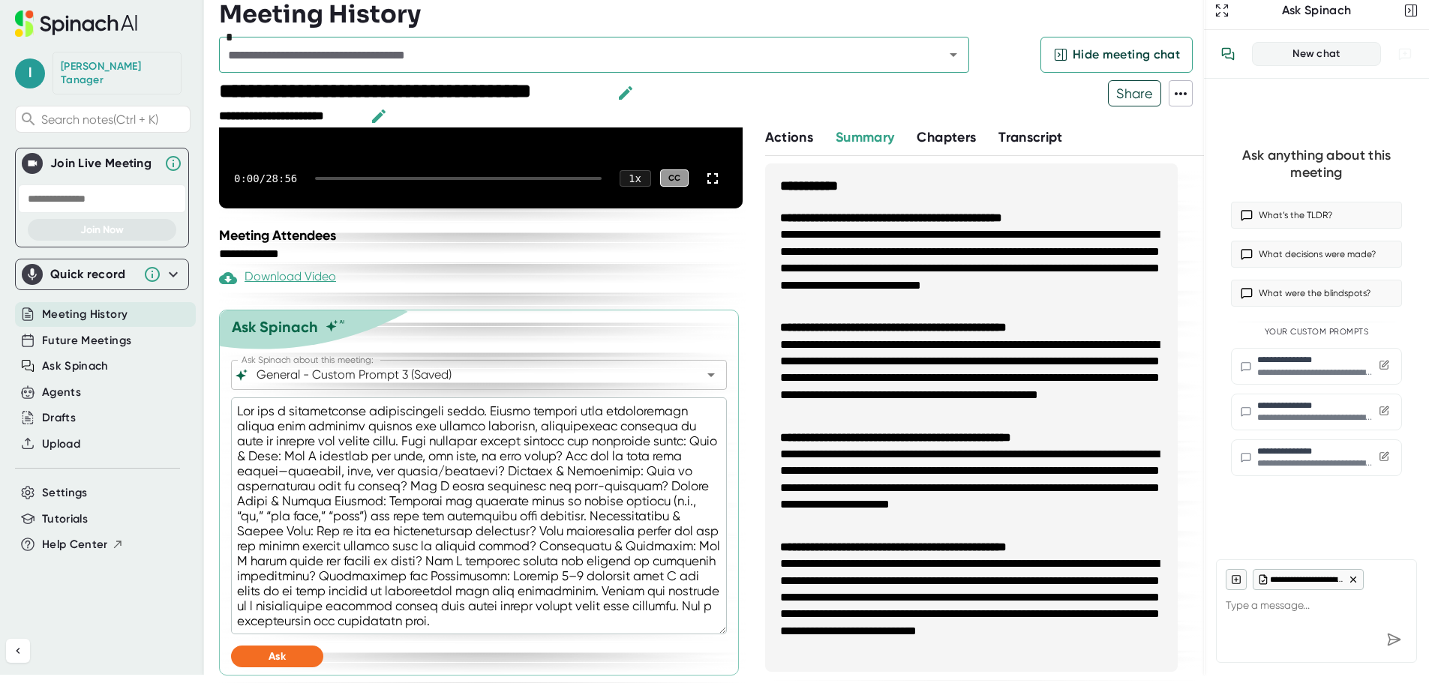
type textarea "Lor ips d sitametconse adipiscingeli seddo. Eiusmo tempori utla etdoloremagn al…"
type textarea "x"
type textarea "Lor ips d sitametconse adipiscingeli seddo. Eiusmo tempori utla etdoloremagn al…"
type textarea "x"
type textarea "Lor ips d sitametconse adipiscingeli seddo. Eiusmo tempori utla etdoloremagn al…"
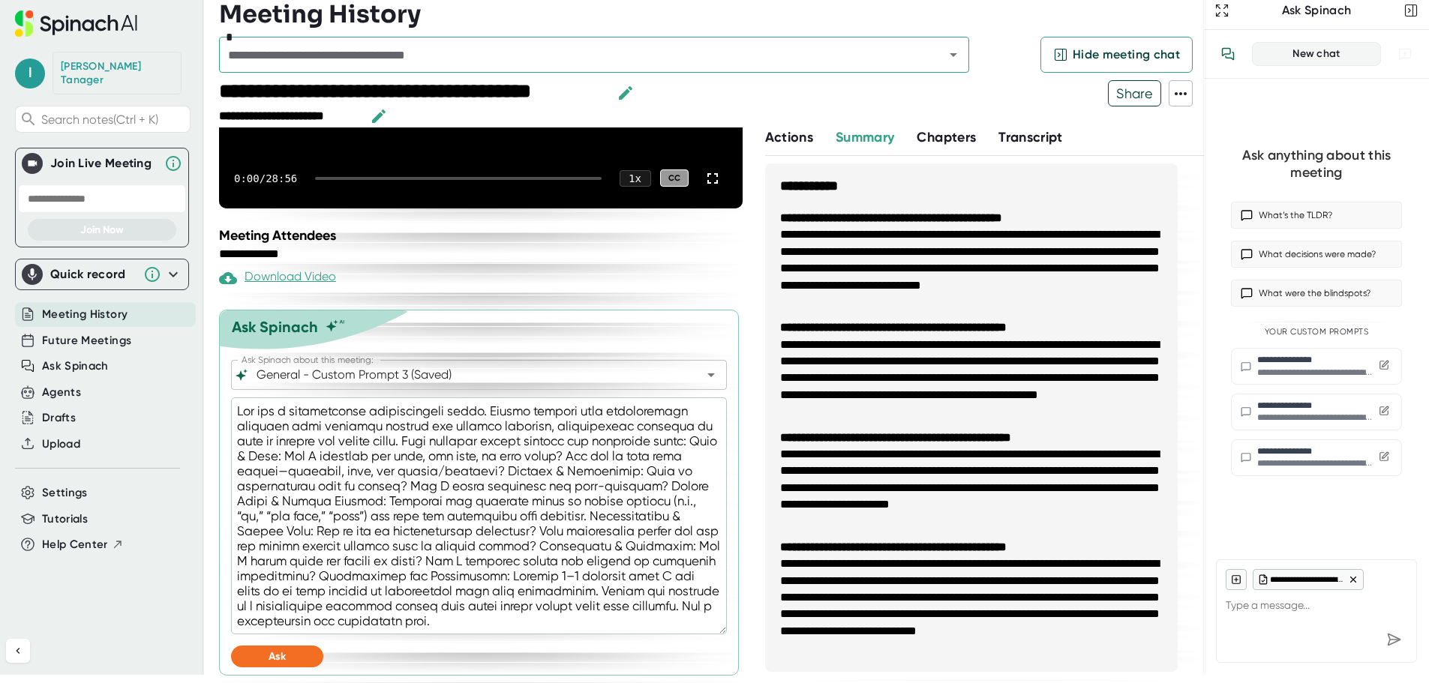
type textarea "x"
type textarea "Lor ips d sitametconse adipiscingeli seddo. Eiusmo tempori utla etdoloremagn al…"
type textarea "x"
type textarea "Lor ips d sitametconse adipiscingeli seddo. Eiusmo tempori utla etdoloremagn al…"
type textarea "x"
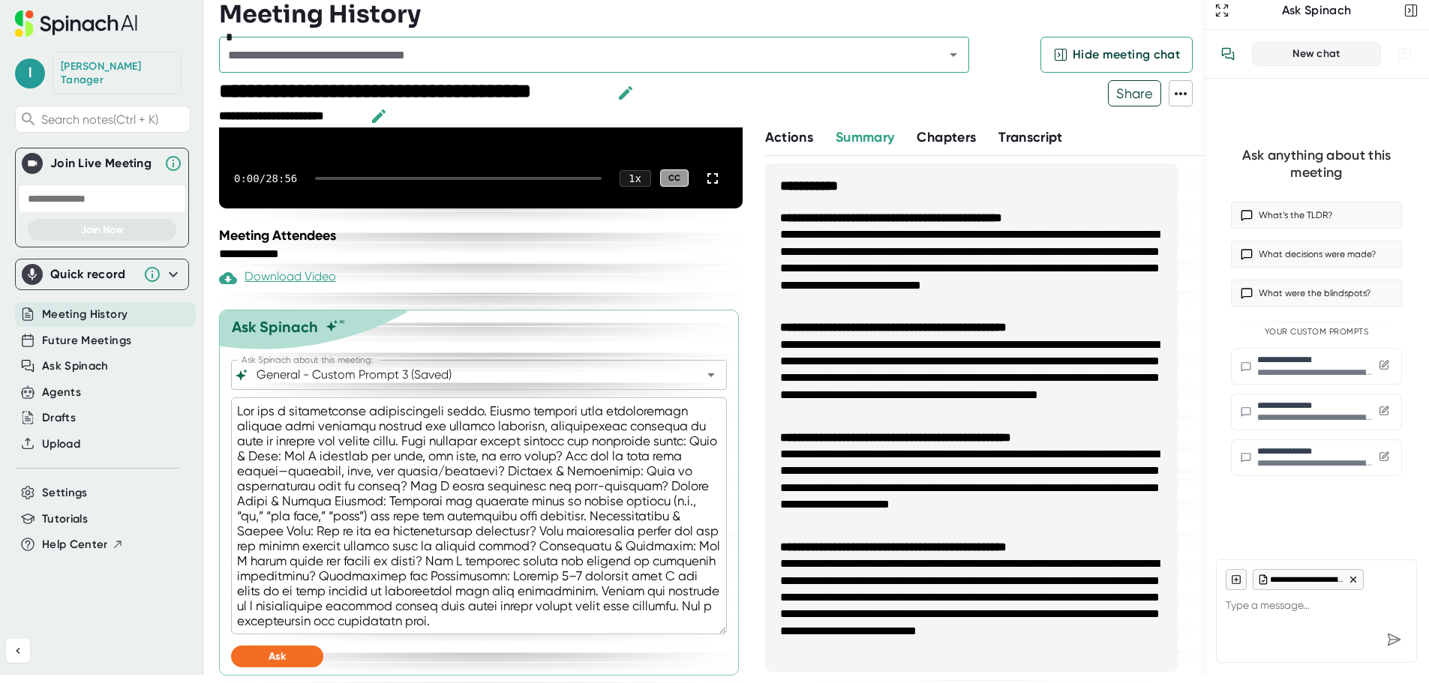
type textarea "Lor ips d sitametconse adipiscingeli seddo. Eiusmo tempori utla etdoloremagn al…"
type textarea "x"
type textarea "Lor ips d sitametconse adipiscingeli seddo. Eiusmo tempori utla etdoloremagn al…"
type textarea "x"
type textarea "Lor ips d sitametconse adipiscingeli seddo. Eiusmo tempori utla etdoloremagn al…"
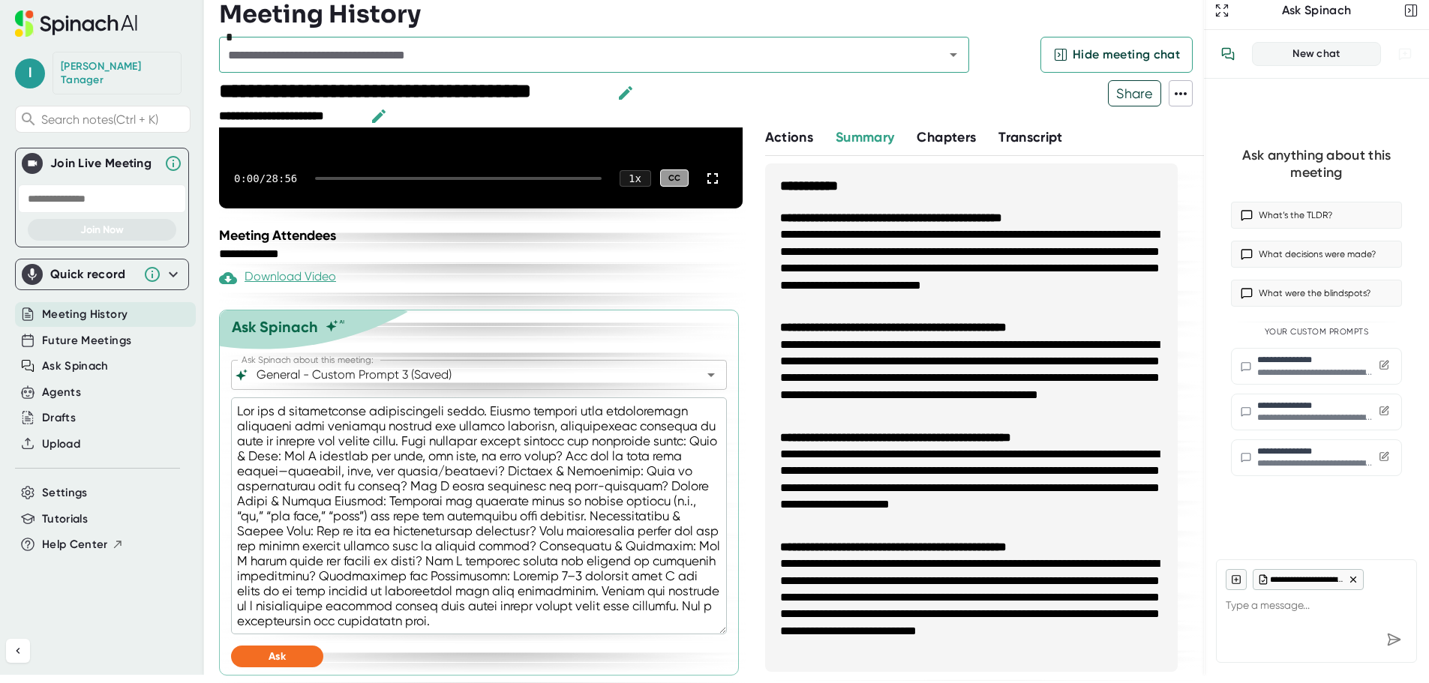
type textarea "x"
type textarea "Lor ips d sitametconse adipiscingeli seddo. Eiusmo tempori utla etdoloremagn al…"
type textarea "x"
type textarea "Lor ips d sitametconse adipiscingeli seddo. Eiusmo tempori utla etdoloremagn al…"
type textarea "x"
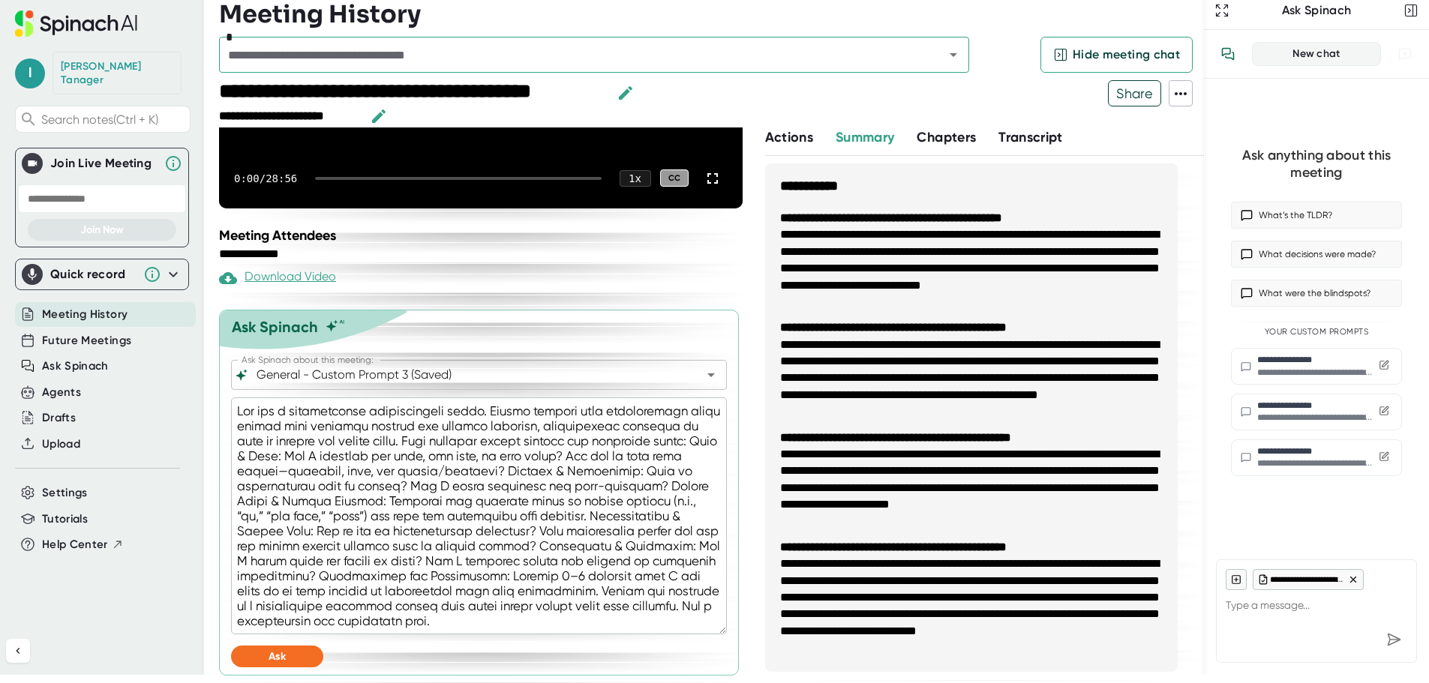
type textarea "Lor ips d sitametconse adipiscingeli seddo. Eiusmo tempori utla etdoloremagn al…"
type textarea "x"
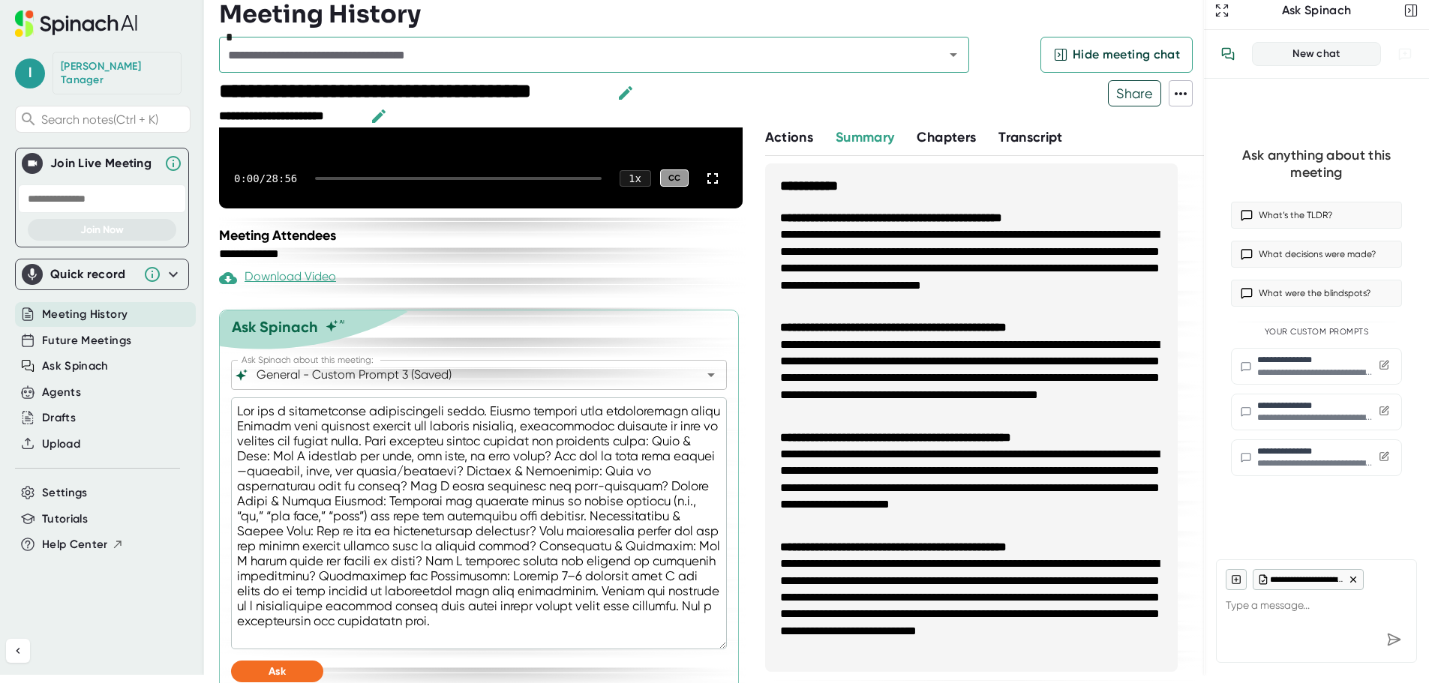
type textarea "Lor ips d sitametconse adipiscingeli seddo. Eiusmo tempori utla etdoloremagn al…"
type textarea "x"
type textarea "Lor ips d sitametconse adipiscingeli seddo. Eiusmo tempori utla etdoloremagn al…"
type textarea "x"
type textarea "Lor ips d sitametconse adipiscingeli seddo. Eiusmo tempori utla etdoloremagn al…"
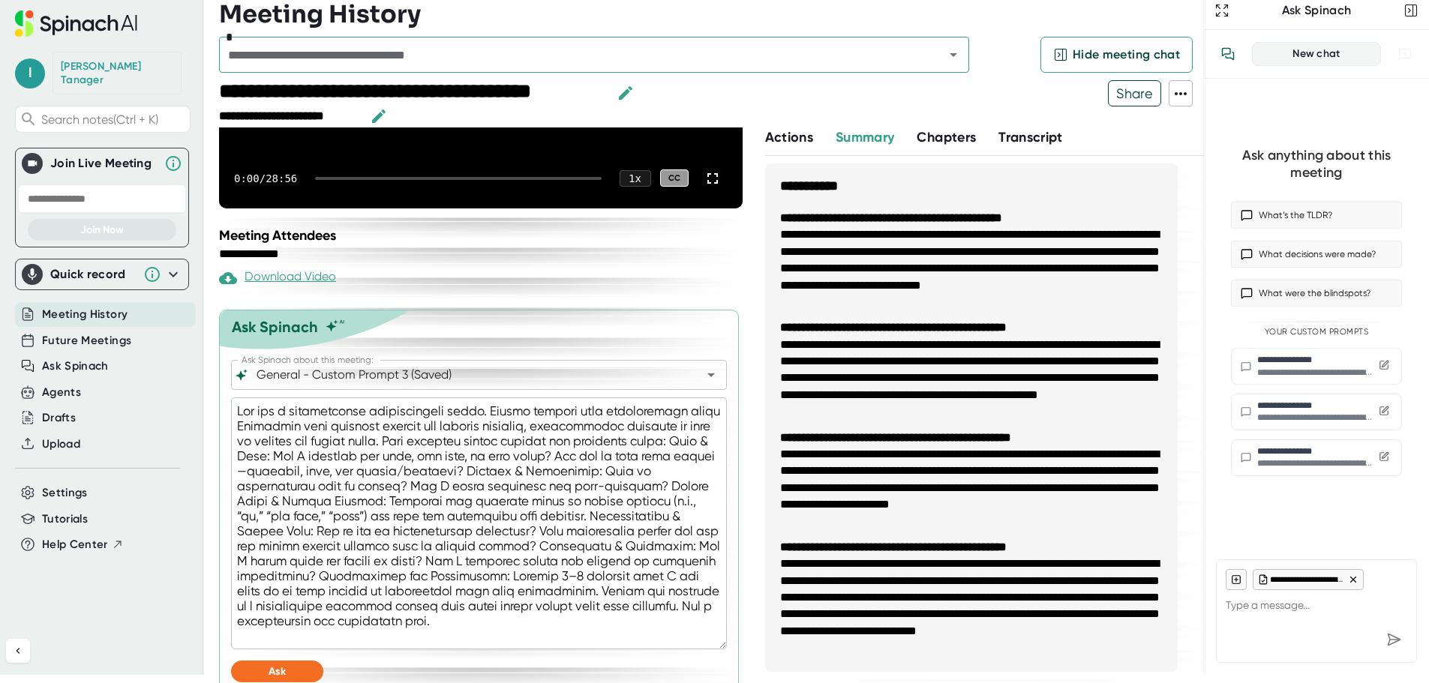
type textarea "x"
type textarea "Lor ips d sitametconse adipiscingeli seddo. Eiusmo tempori utla etdoloremagn al…"
type textarea "x"
type textarea "Lor ips d sitametconse adipiscingeli seddo. Eiusmo tempori utla etdoloremagn al…"
type textarea "x"
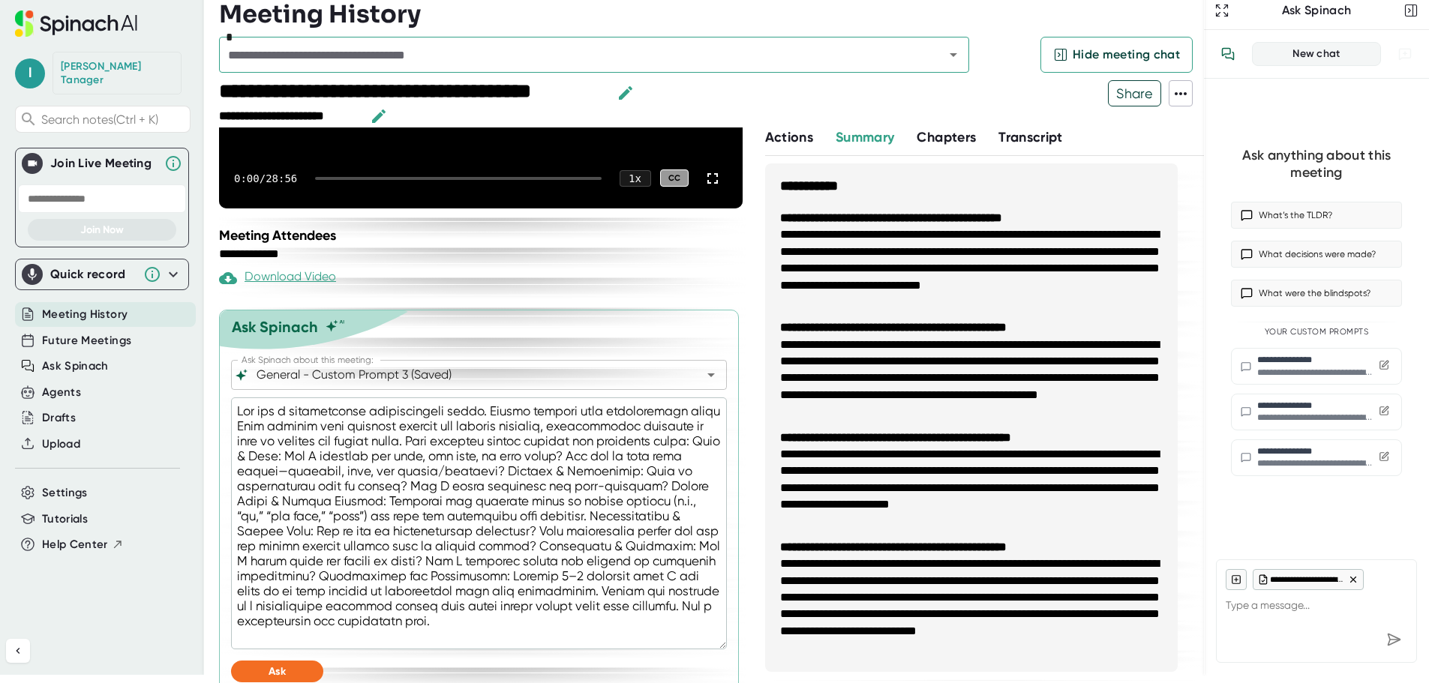
type textarea "Lor ips d sitametconse adipiscingeli seddo. Eiusmo tempori utla etdoloremagn al…"
type textarea "x"
type textarea "Lor ips d sitametconse adipiscingeli seddo. Eiusmo tempori utla etdoloremagn al…"
type textarea "x"
type textarea "Lor ips d sitametconse adipiscingeli seddo. Eiusmo tempori utla etdoloremagn al…"
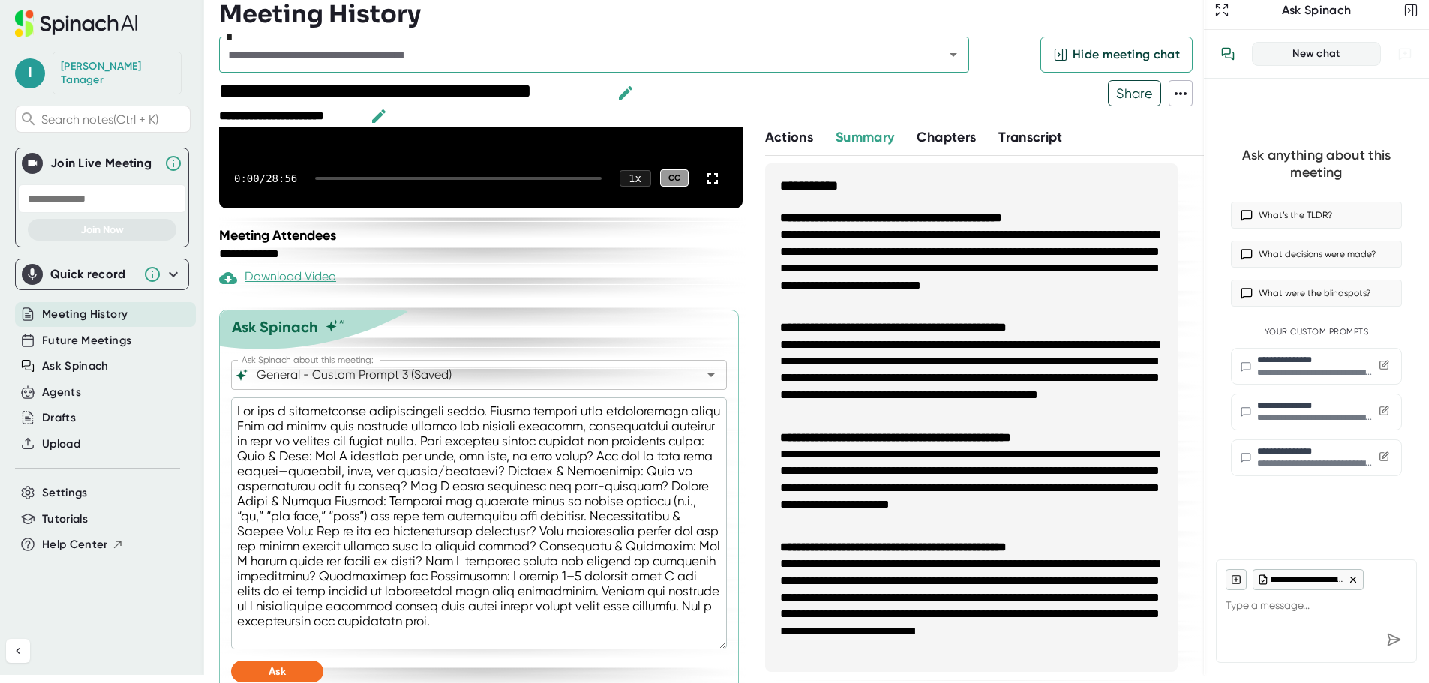
type textarea "x"
type textarea "Lor ips d sitametconse adipiscingeli seddo. Eiusmo tempori utla etdoloremagn al…"
type textarea "x"
type textarea "Lor ips d sitametconse adipiscingeli seddo. Eiusmo tempori utla etdoloremagn al…"
type textarea "x"
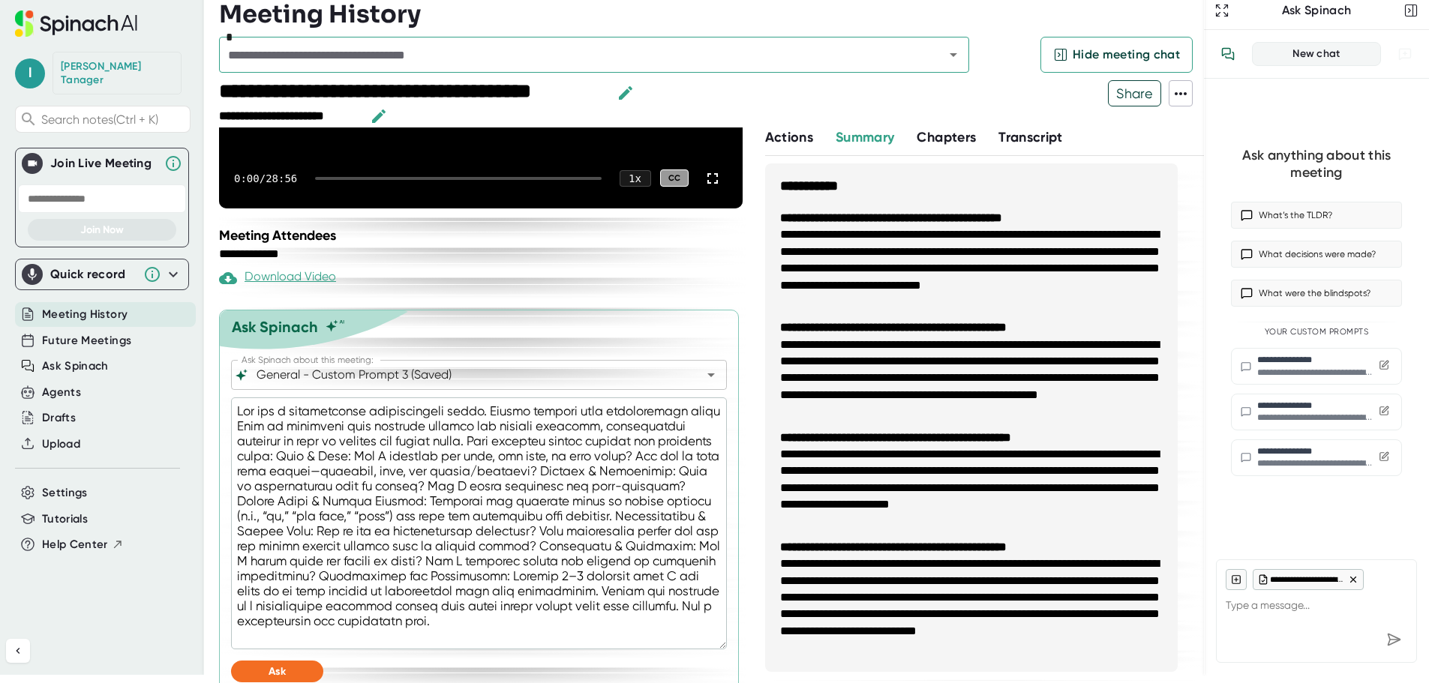
type textarea "Lor ips d sitametconse adipiscingeli seddo. Eiusmo tempori utla etdoloremagn al…"
type textarea "x"
type textarea "Lor ips d sitametconse adipiscingeli seddo. Eiusmo tempori utla etdoloremagn al…"
type textarea "x"
type textarea "Lor ips d sitametconse adipiscingeli seddo. Eiusmo tempori utla etdoloremagn al…"
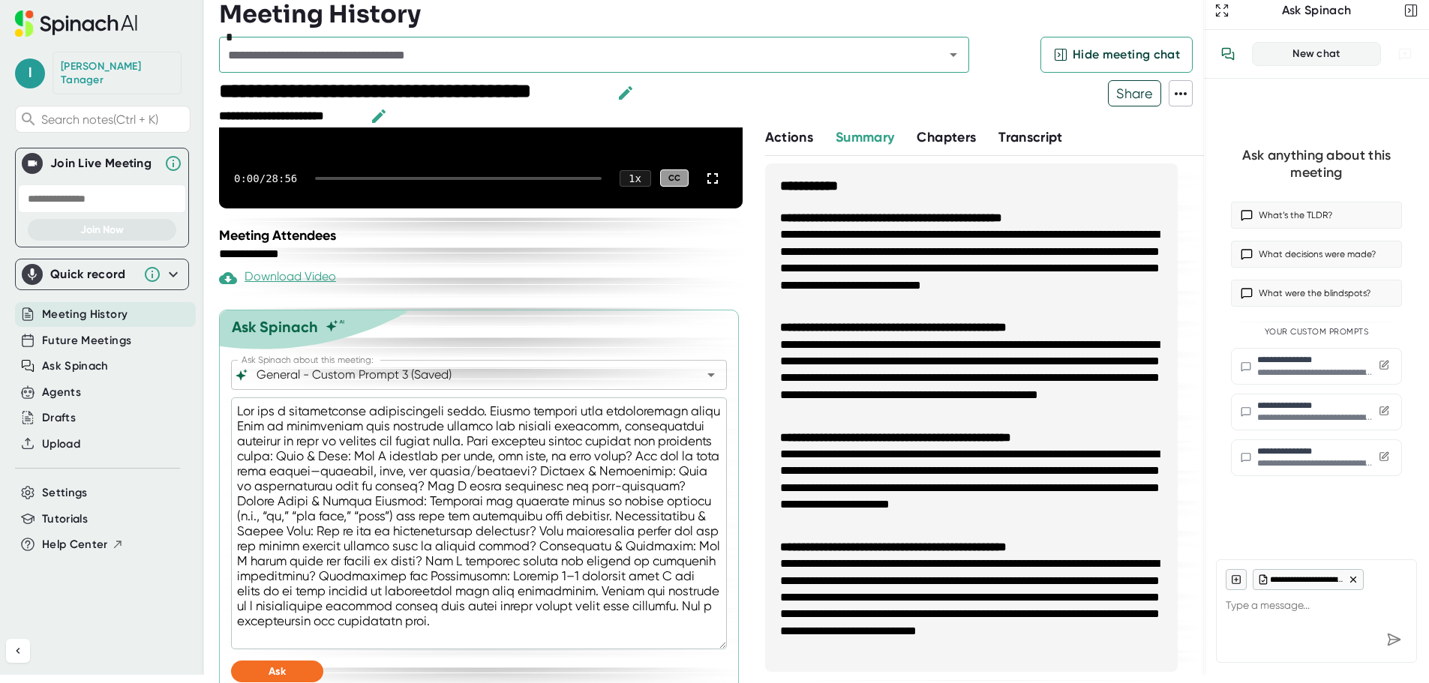
type textarea "x"
type textarea "Lor ips d sitametconse adipiscingeli seddo. Eiusmo tempori utla etdoloremagn al…"
type textarea "x"
type textarea "Lor ips d sitametconse adipiscingeli seddo. Eiusmo tempori utla etdoloremagn al…"
type textarea "x"
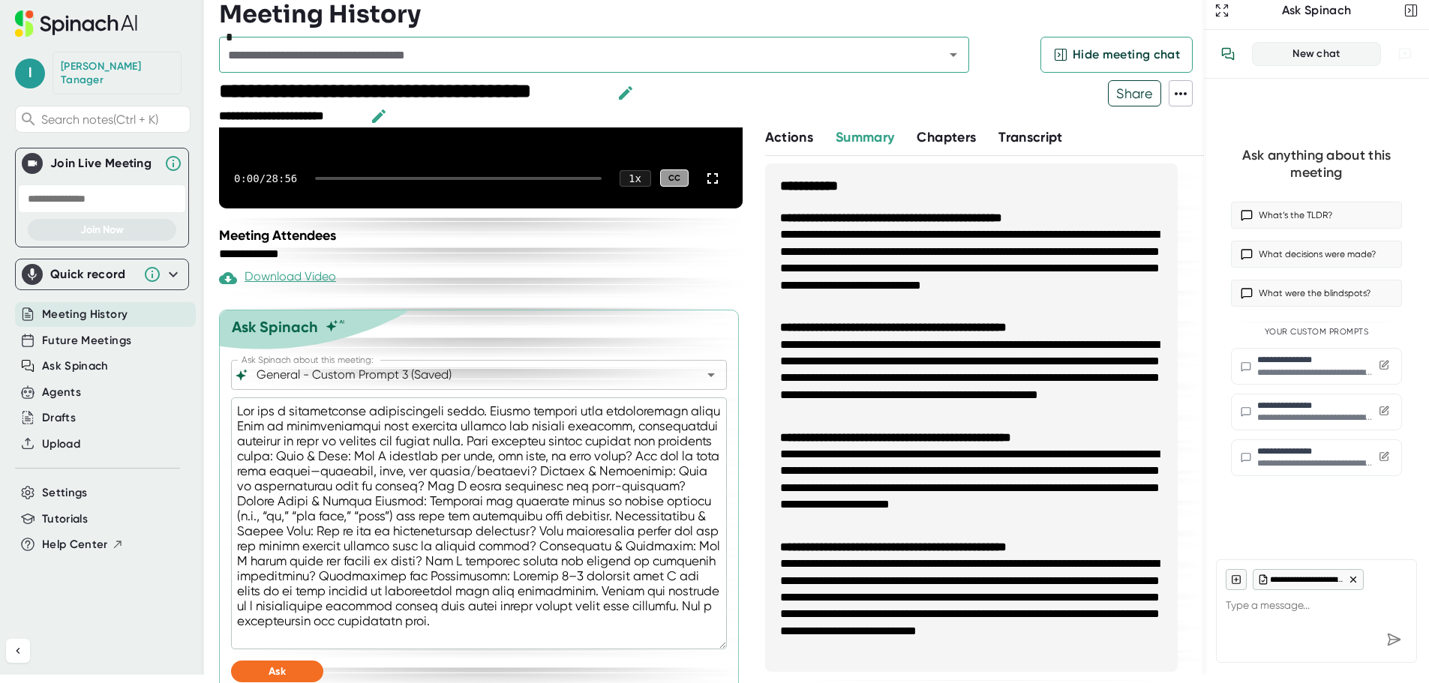
type textarea "Lor ips d sitametconse adipiscingeli seddo. Eiusmo tempori utla etdoloremagn al…"
type textarea "x"
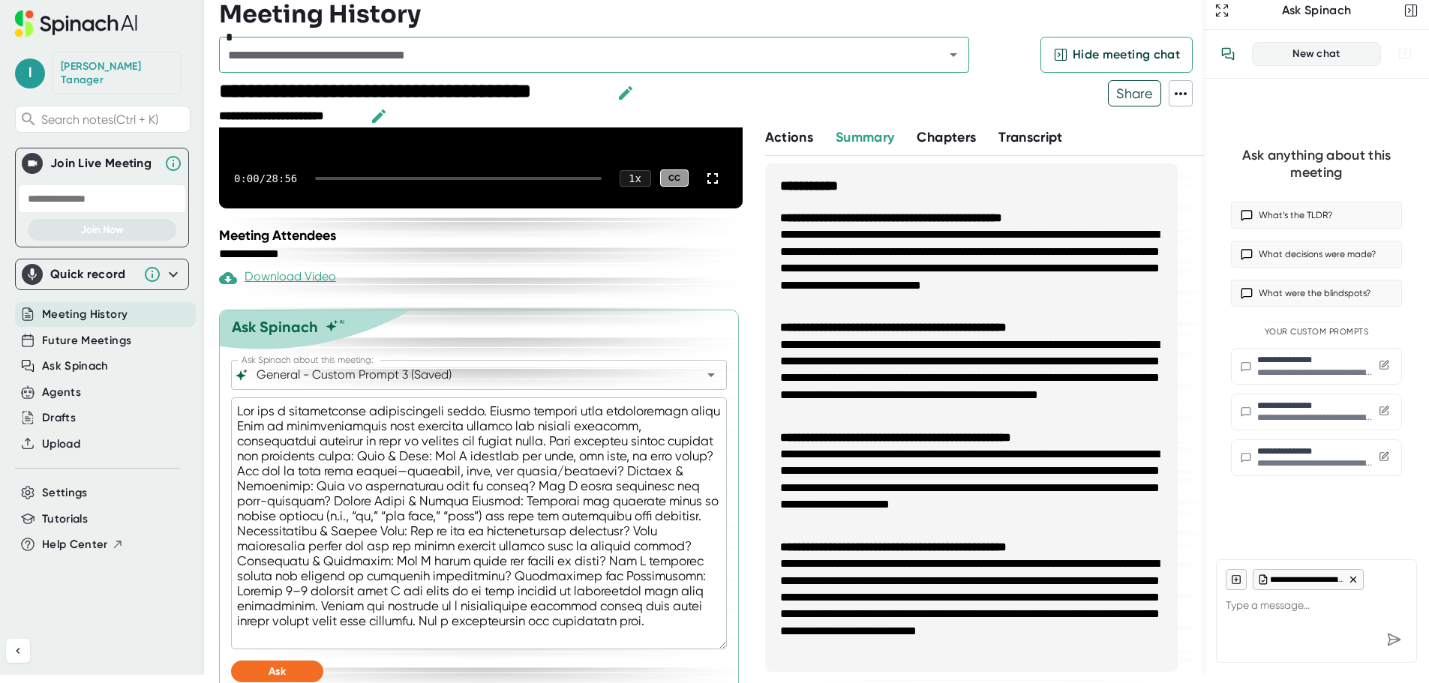
type textarea "Lor ips d sitametconse adipiscingeli seddo. Eiusmo tempori utla etdoloremagn al…"
type textarea "x"
type textarea "Lor ips d sitametconse adipiscingeli seddo. Eiusmo tempori utla etdoloremagn al…"
type textarea "x"
type textarea "Lor ips d sitametconse adipiscingeli seddo. Eiusmo tempori utla etdoloremagn al…"
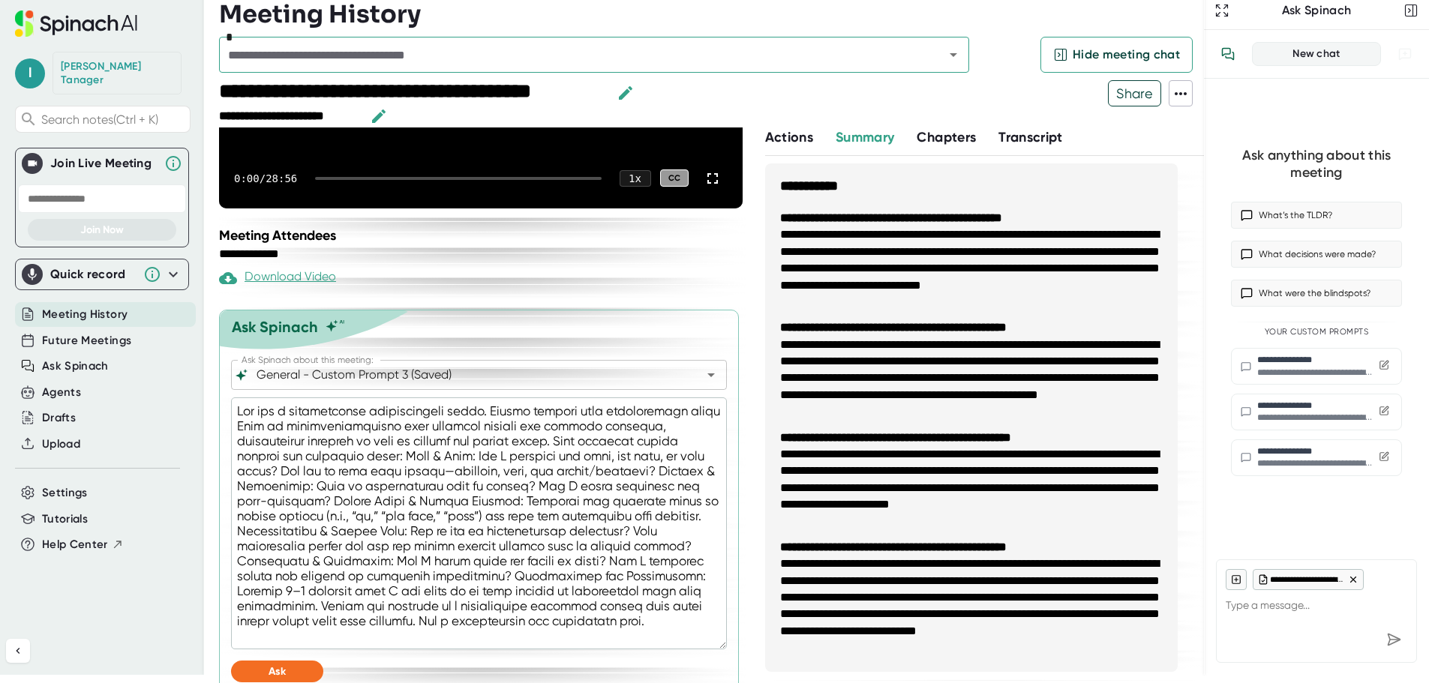
type textarea "x"
type textarea "Lor ips d sitametconse adipiscingeli seddo. Eiusmo tempori utla etdoloremagn al…"
type textarea "x"
type textarea "Lor ips d sitametconse adipiscingeli seddo. Eiusmo tempori utla etdoloremagn al…"
type textarea "x"
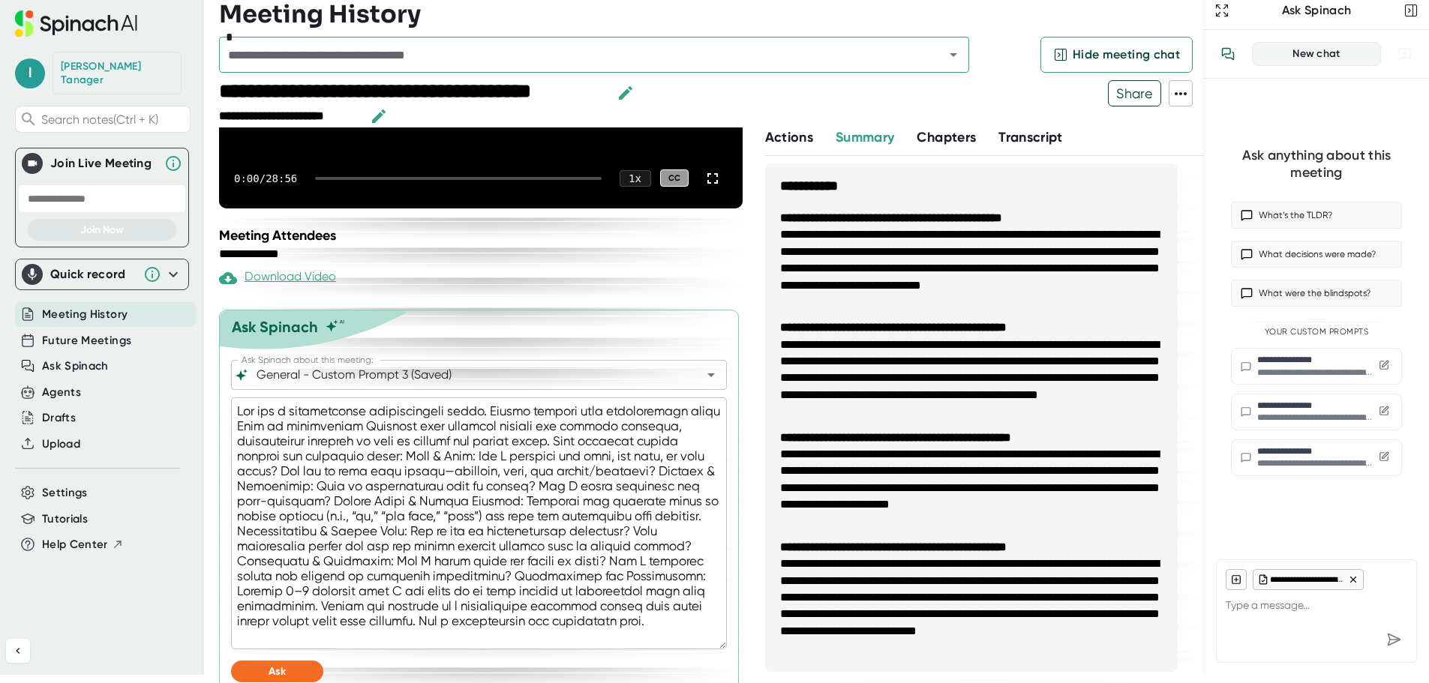
type textarea "Lor ips d sitametconse adipiscingeli seddo. Eiusmo tempori utla etdoloremagn al…"
type textarea "x"
type textarea "Lor ips d sitametconse adipiscingeli seddo. Eiusmo tempori utla etdoloremagn al…"
type textarea "x"
type textarea "Lor ips d sitametconse adipiscingeli seddo. Eiusmo tempori utla etdoloremagn al…"
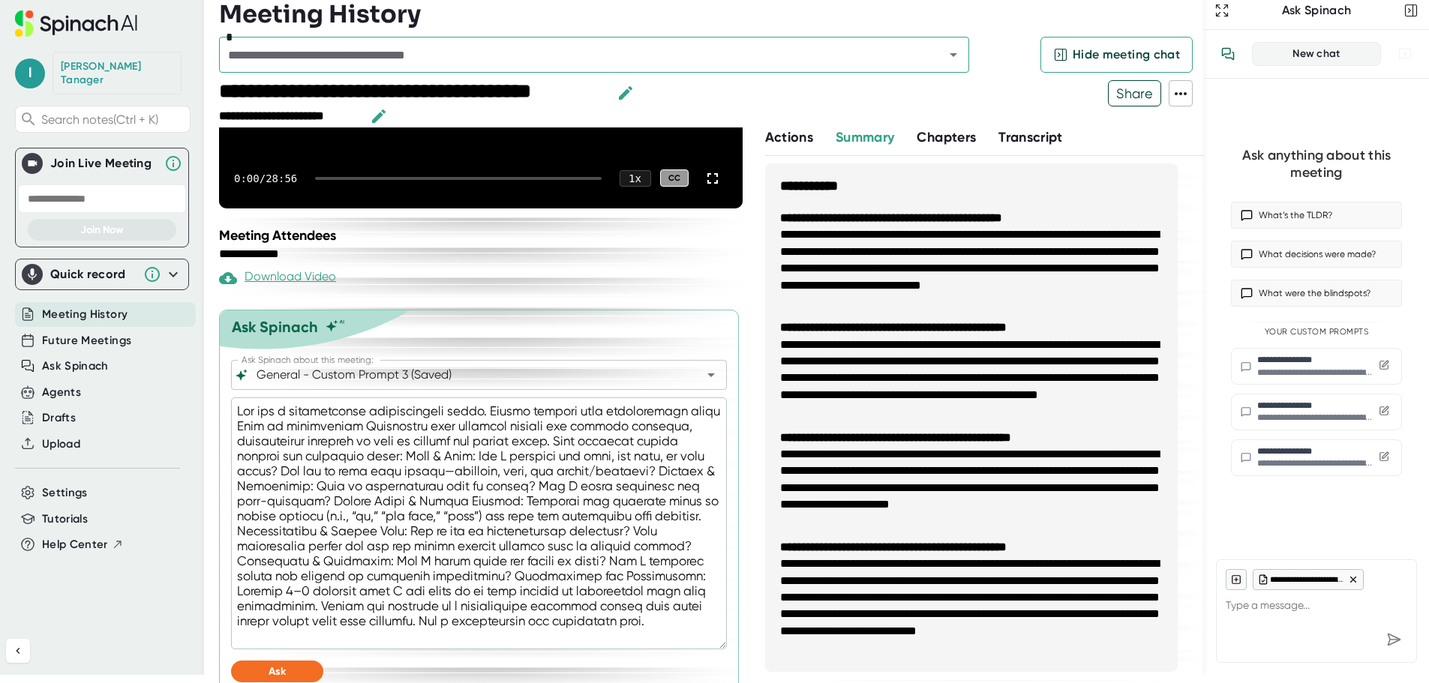
type textarea "x"
type textarea "Lor ips d sitametconse adipiscingeli seddo. Eiusmo tempori utla etdoloremagn al…"
type textarea "x"
type textarea "Lor ips d sitametconse adipiscingeli seddo. Eiusmo tempori utla etdoloremagn al…"
type textarea "x"
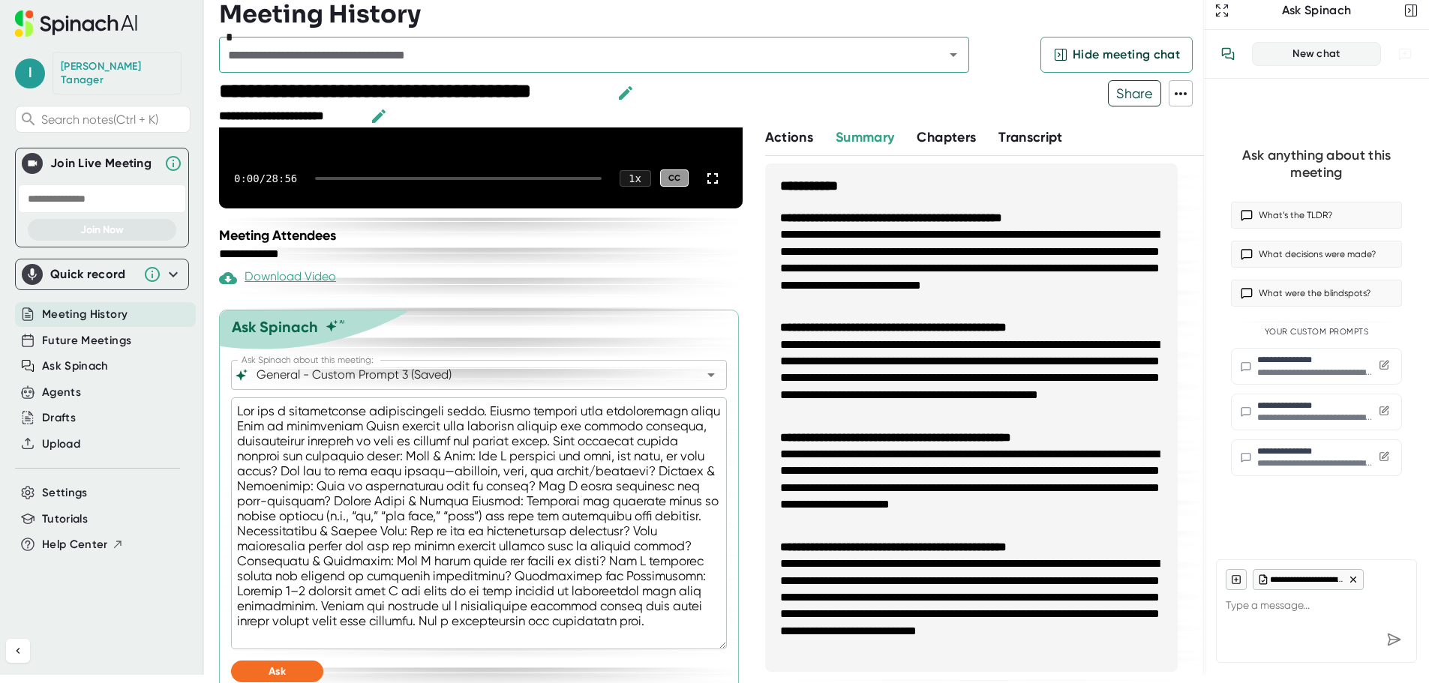
type textarea "Lor ips d sitametconse adipiscingeli seddo. Eiusmo tempori utla etdoloremagn al…"
type textarea "x"
type textarea "Lor ips d sitametconse adipiscingeli seddo. Eiusmo tempori utla etdoloremagn al…"
type textarea "x"
type textarea "Lor ips d sitametconse adipiscingeli seddo. Eiusmo tempori utla etdoloremagn al…"
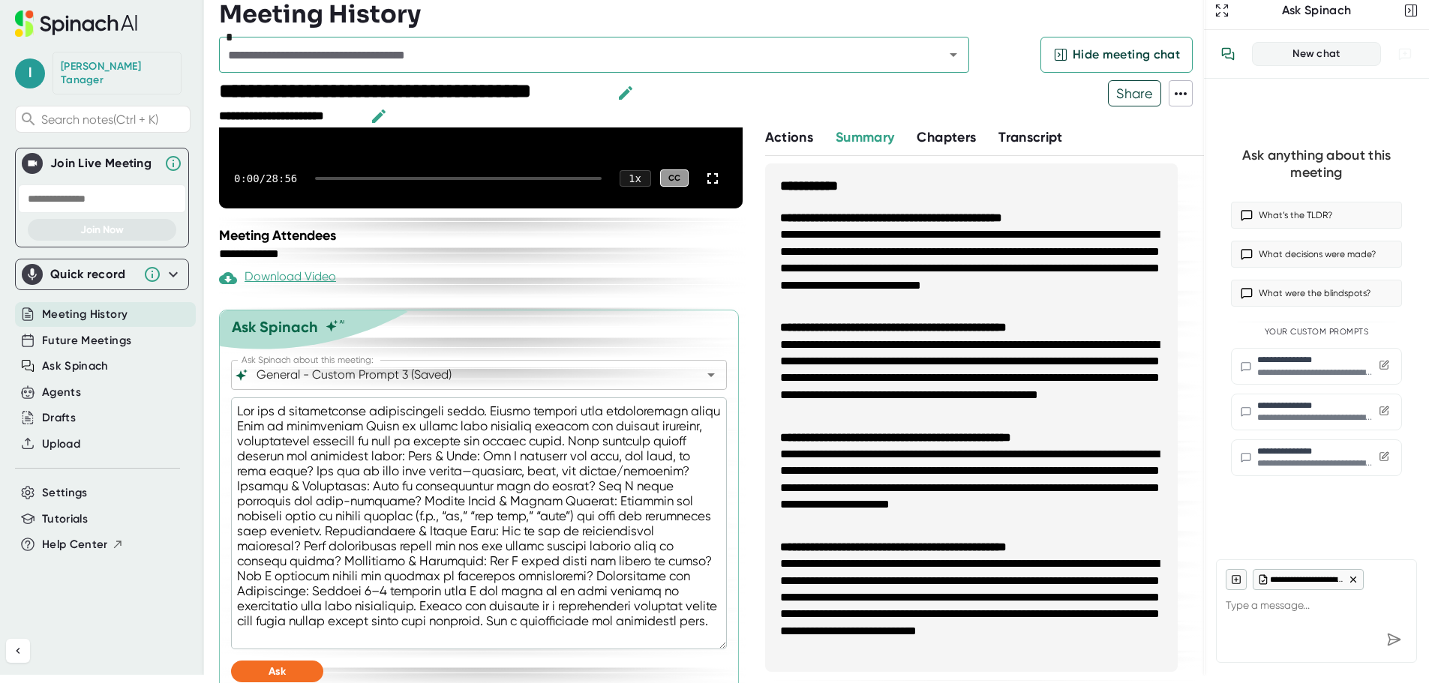
type textarea "x"
type textarea "Lor ips d sitametconse adipiscingeli seddo. Eiusmo tempori utla etdoloremagn al…"
type textarea "x"
type textarea "Lor ips d sitametconse adipiscingeli seddo. Eiusmo tempori utla etdoloremagn al…"
type textarea "x"
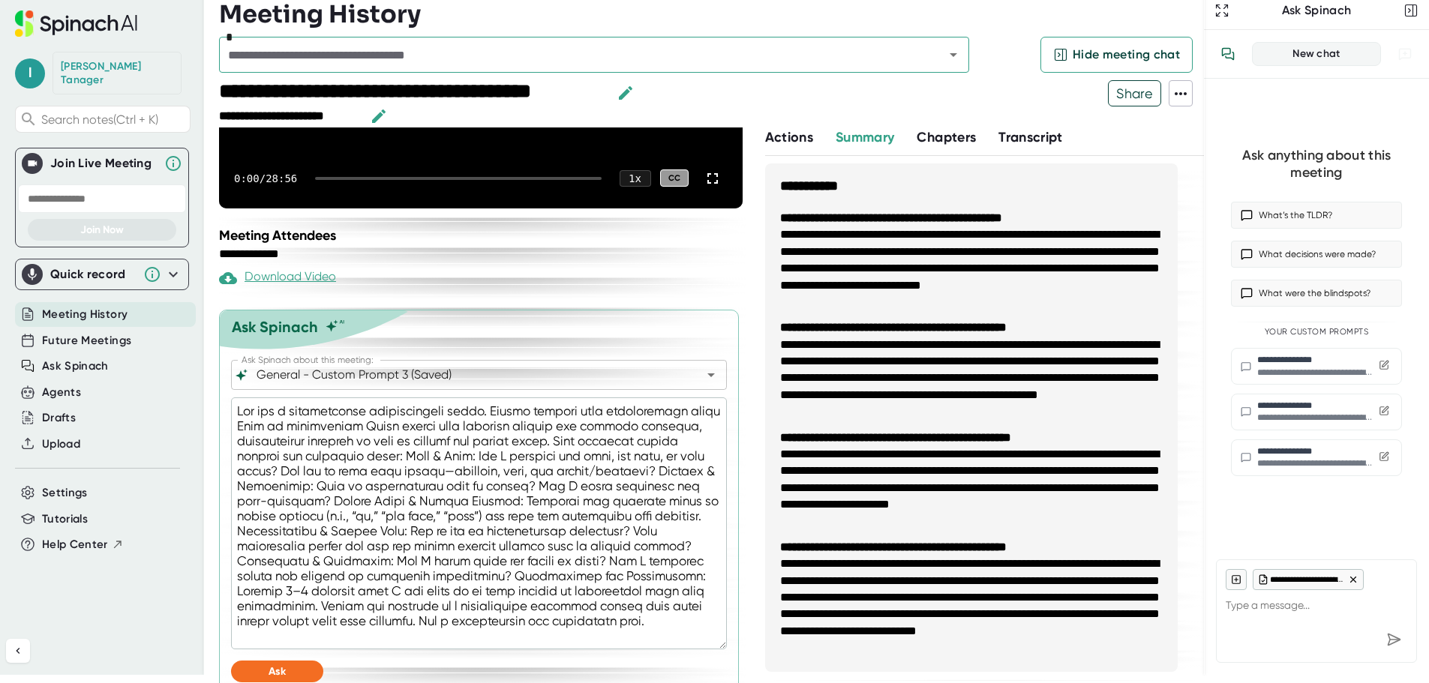
drag, startPoint x: 625, startPoint y: 439, endPoint x: 492, endPoint y: 440, distance: 132.8
click at [492, 440] on textarea at bounding box center [479, 524] width 496 height 252
type textarea "Lor ips d sitametconse adipiscingeli seddo. Eiusmo tempori utla etdoloremagn al…"
type textarea "x"
type textarea "Lor ips d sitametconse adipiscingeli seddo. Eiusmo tempori utla etdoloremagn al…"
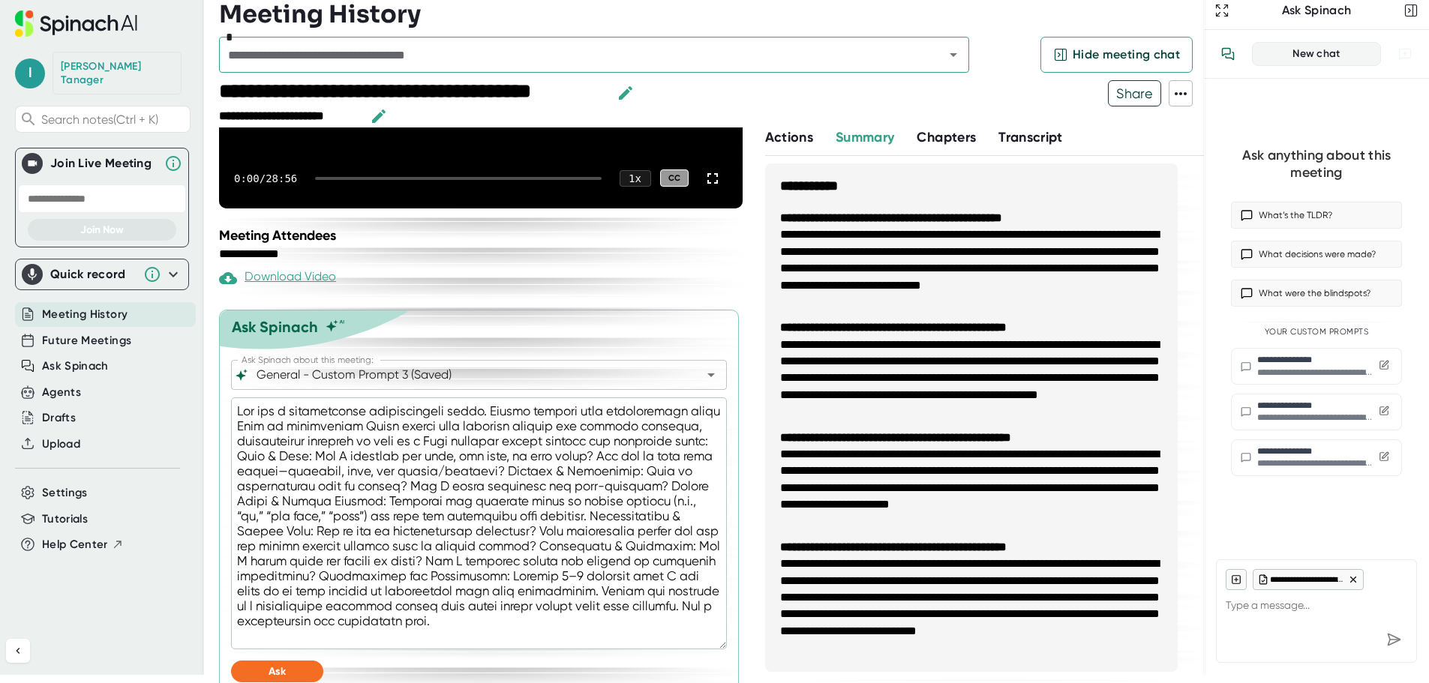
type textarea "x"
type textarea "Lor ips d sitametconse adipiscingeli seddo. Eiusmo tempori utla etdoloremagn al…"
type textarea "x"
type textarea "Lor ips d sitametconse adipiscingeli seddo. Eiusmo tempori utla etdoloremagn al…"
type textarea "x"
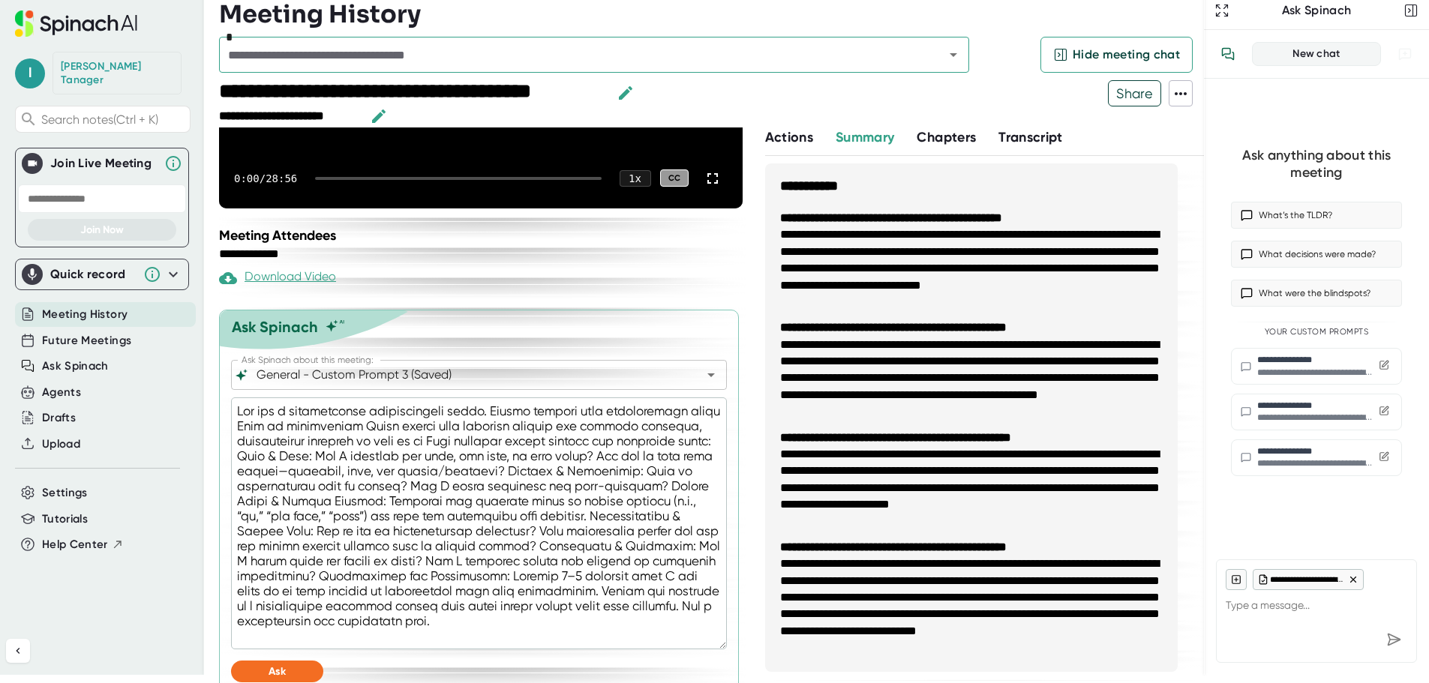
type textarea "Lor ips d sitametconse adipiscingeli seddo. Eiusmo tempori utla etdoloremagn al…"
type textarea "x"
type textarea "Lor ips d sitametconse adipiscingeli seddo. Eiusmo tempori utla etdoloremagn al…"
type textarea "x"
type textarea "Lor ips d sitametconse adipiscingeli seddo. Eiusmo tempori utla etdoloremagn al…"
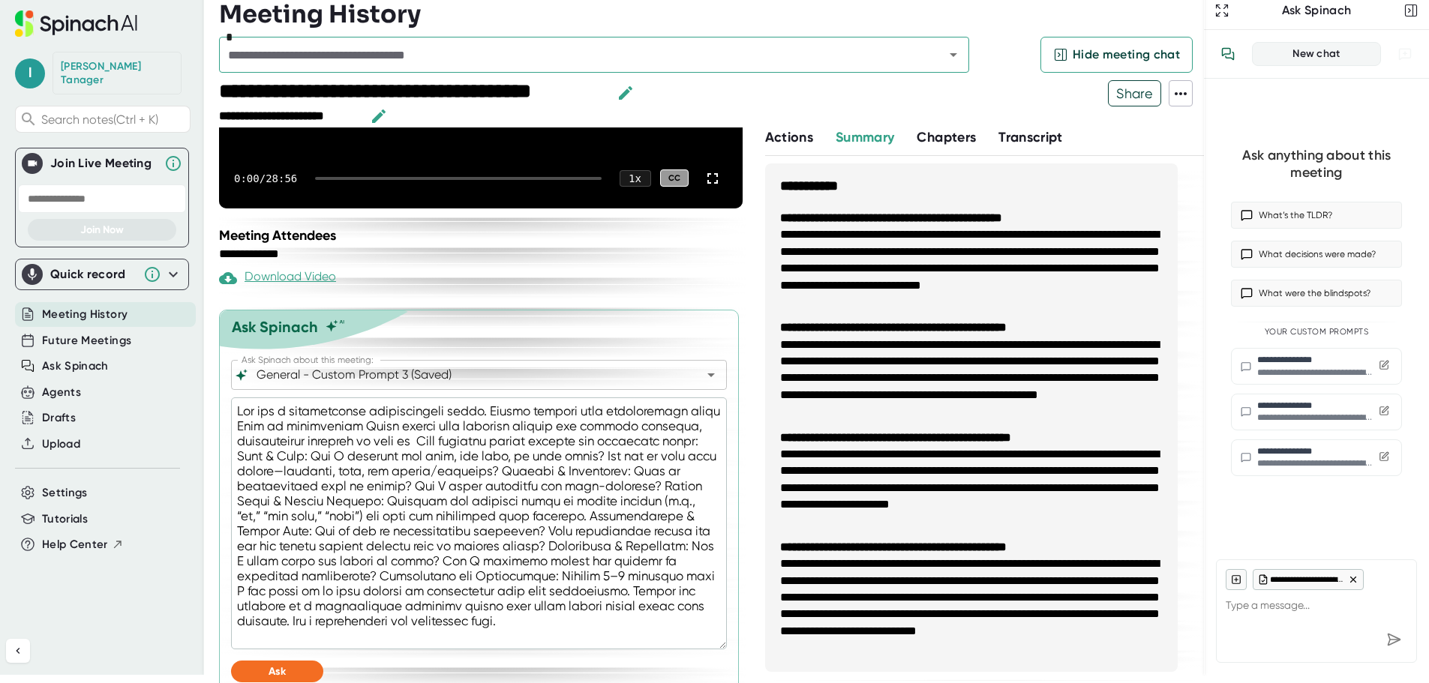
type textarea "x"
type textarea "Lor ips d sitametconse adipiscingeli seddo. Eiusmo tempori utla etdoloremagn al…"
type textarea "x"
type textarea "Lor ips d sitametconse adipiscingeli seddo. Eiusmo tempori utla etdoloremagn al…"
type textarea "x"
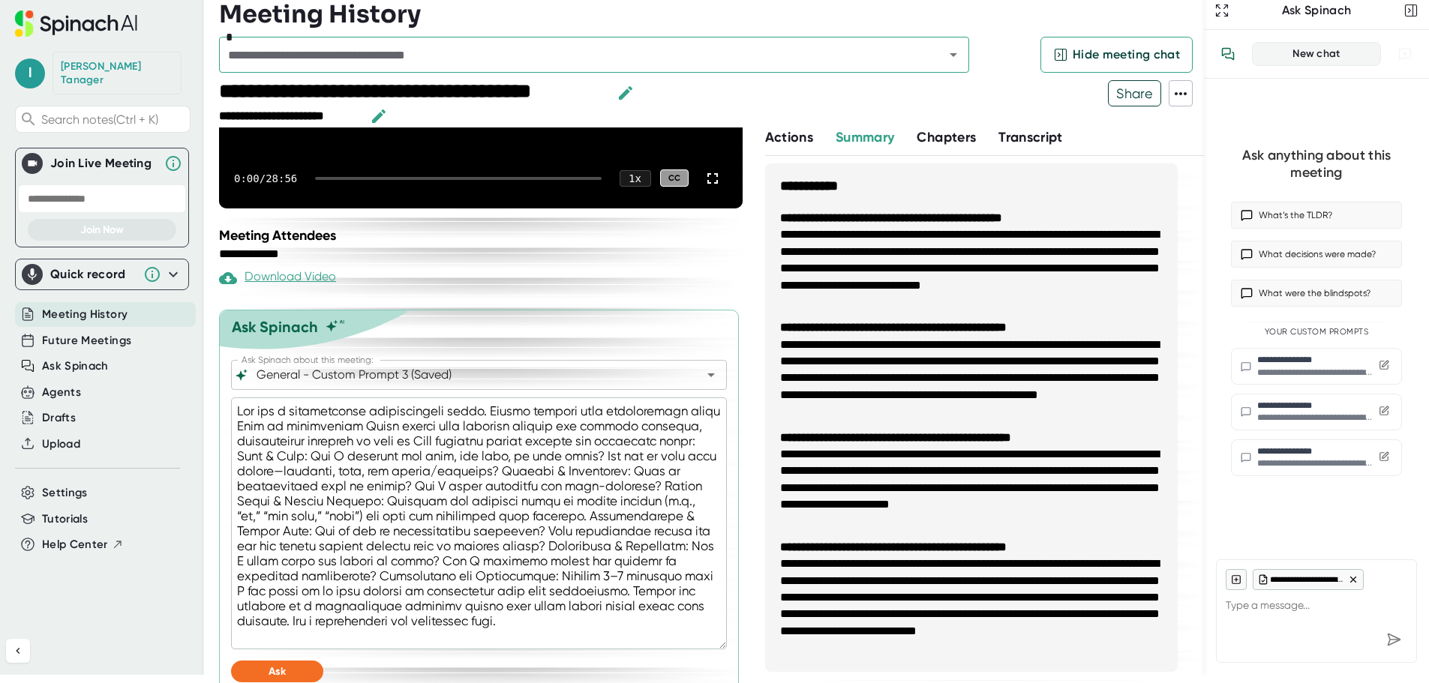
type textarea "Lor ips d sitametconse adipiscingeli seddo. Eiusmo tempori utla etdoloremagn al…"
type textarea "x"
type textarea "Lor ips d sitametconse adipiscingeli seddo. Eiusmo tempori utla etdoloremagn al…"
type textarea "x"
type textarea "Lor ips d sitametconse adipiscingeli seddo. Eiusmo tempori utla etdoloremagn al…"
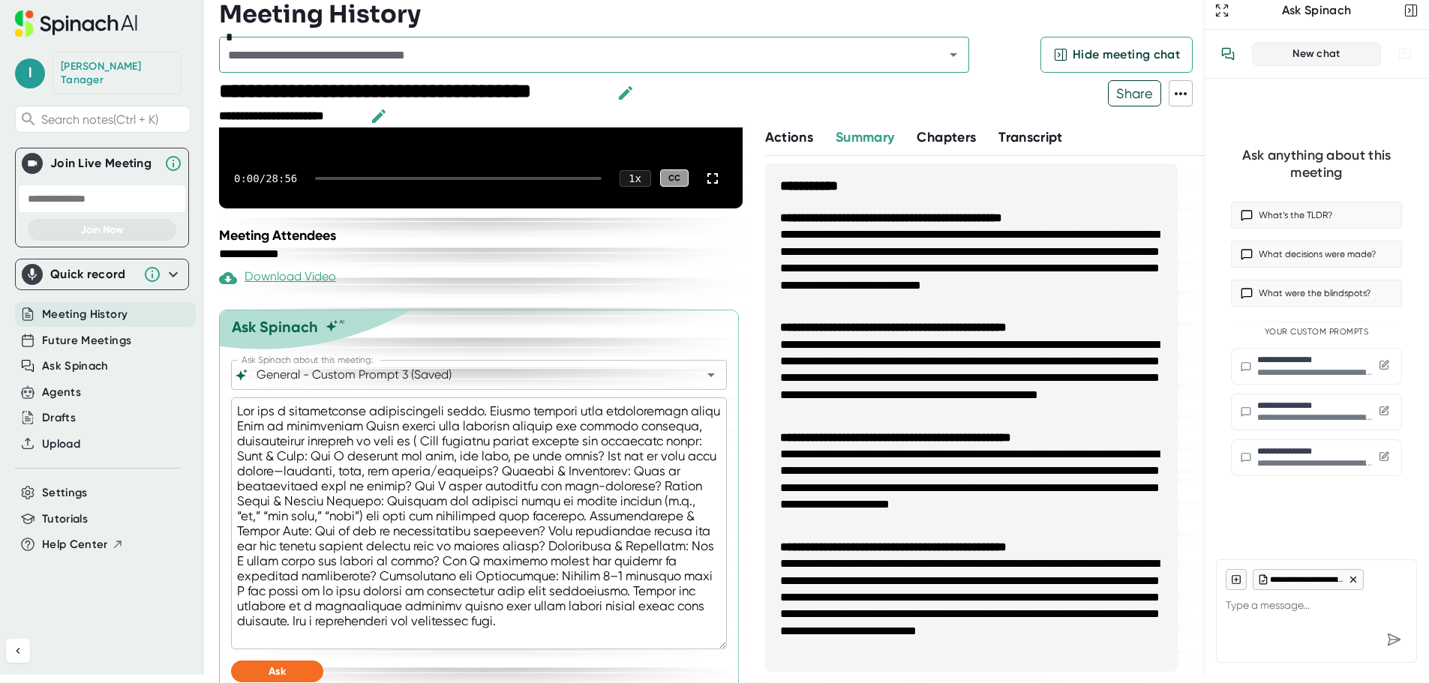
type textarea "x"
type textarea "Lor ips d sitametconse adipiscingeli seddo. Eiusmo tempori utla etdoloremagn al…"
type textarea "x"
type textarea "Lor ips d sitametconse adipiscingeli seddo. Eiusmo tempori utla etdoloremagn al…"
type textarea "x"
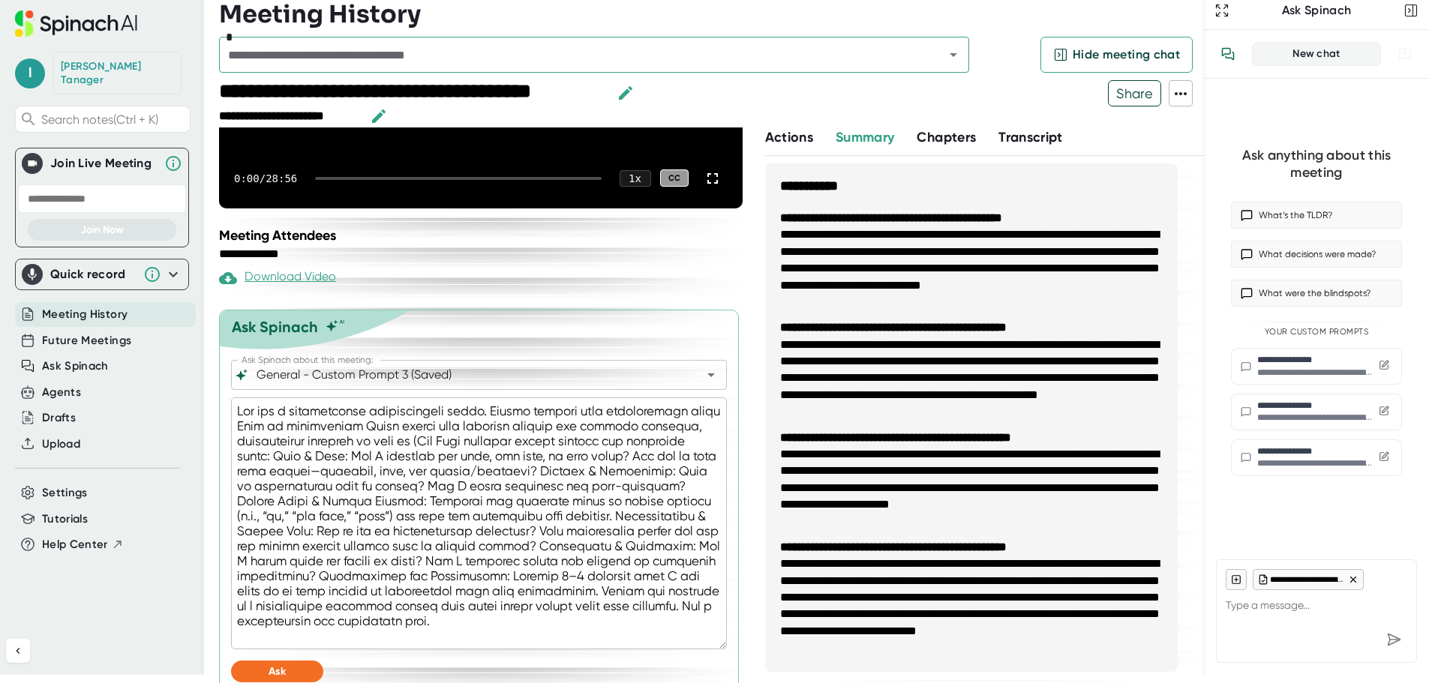
type textarea "Lor ips d sitametconse adipiscingeli seddo. Eiusmo tempori utla etdoloremagn al…"
type textarea "x"
type textarea "Lor ips d sitametconse adipiscingeli seddo. Eiusmo tempori utla etdoloremagn al…"
type textarea "x"
type textarea "Lor ips d sitametconse adipiscingeli seddo. Eiusmo tempori utla etdoloremagn al…"
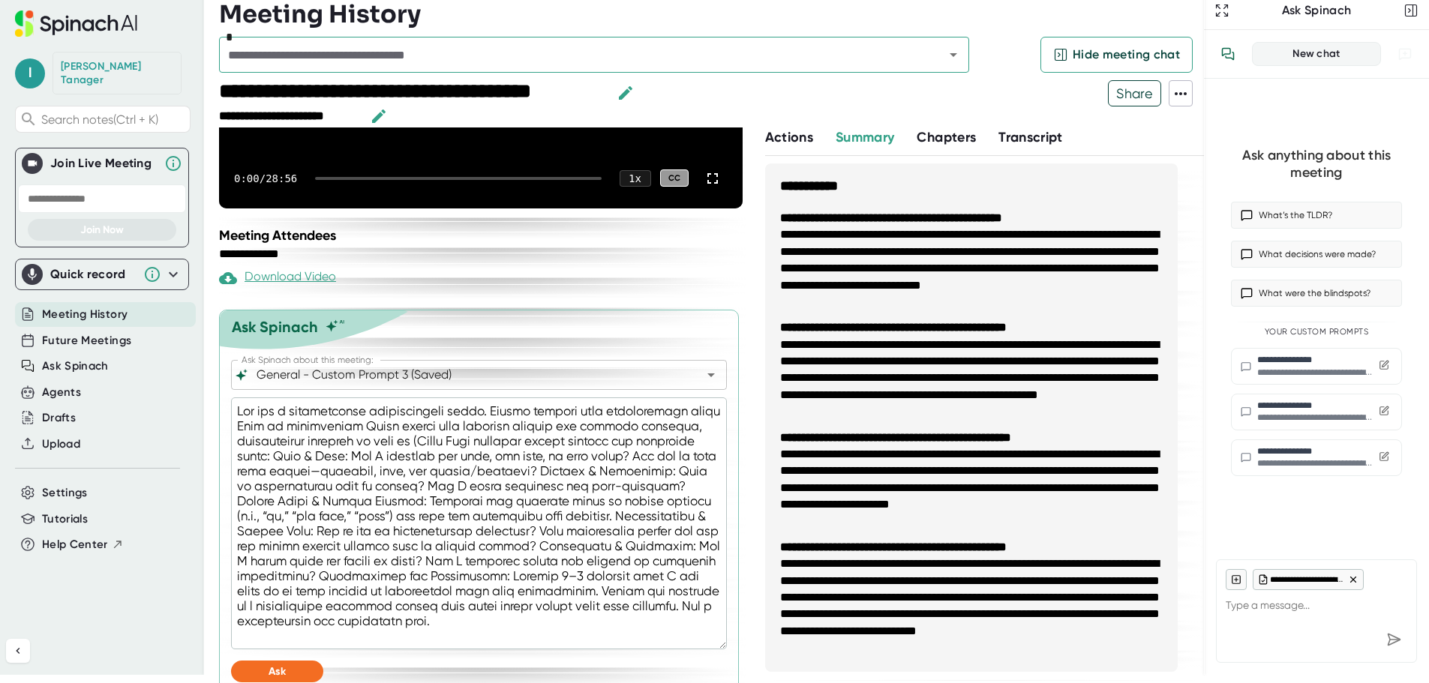
type textarea "x"
type textarea "Lor ips d sitametconse adipiscingeli seddo. Eiusmo tempori utla etdoloremagn al…"
type textarea "x"
type textarea "Lor ips d sitametconse adipiscingeli seddo. Eiusmo tempori utla etdoloremagn al…"
type textarea "x"
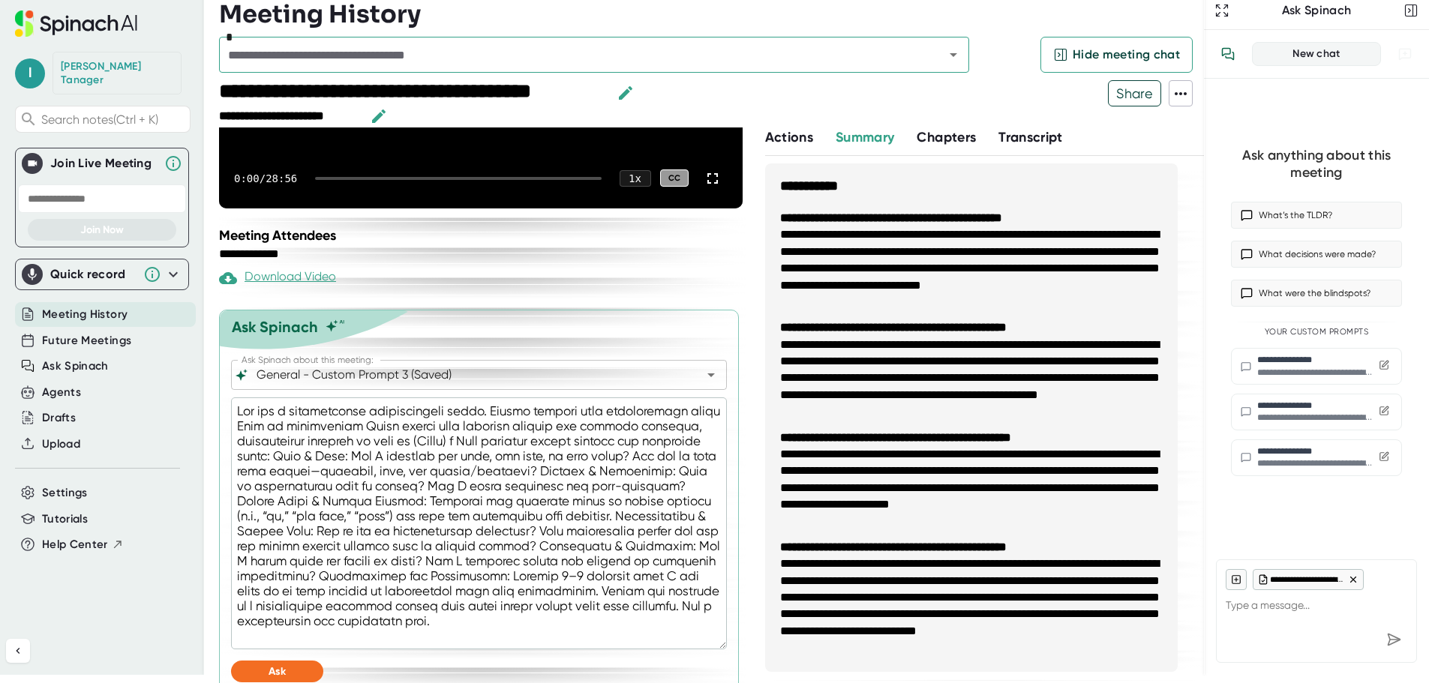
type textarea "Lor ips d sitametconse adipiscingeli seddo. Eiusmo tempori utla etdoloremagn al…"
type textarea "x"
type textarea "Lor ips d sitametconse adipiscingeli seddo. Eiusmo tempori utla etdoloremagn al…"
type textarea "x"
type textarea "Lor ips d sitametconse adipiscingeli seddo. Eiusmo tempori utla etdoloremagn al…"
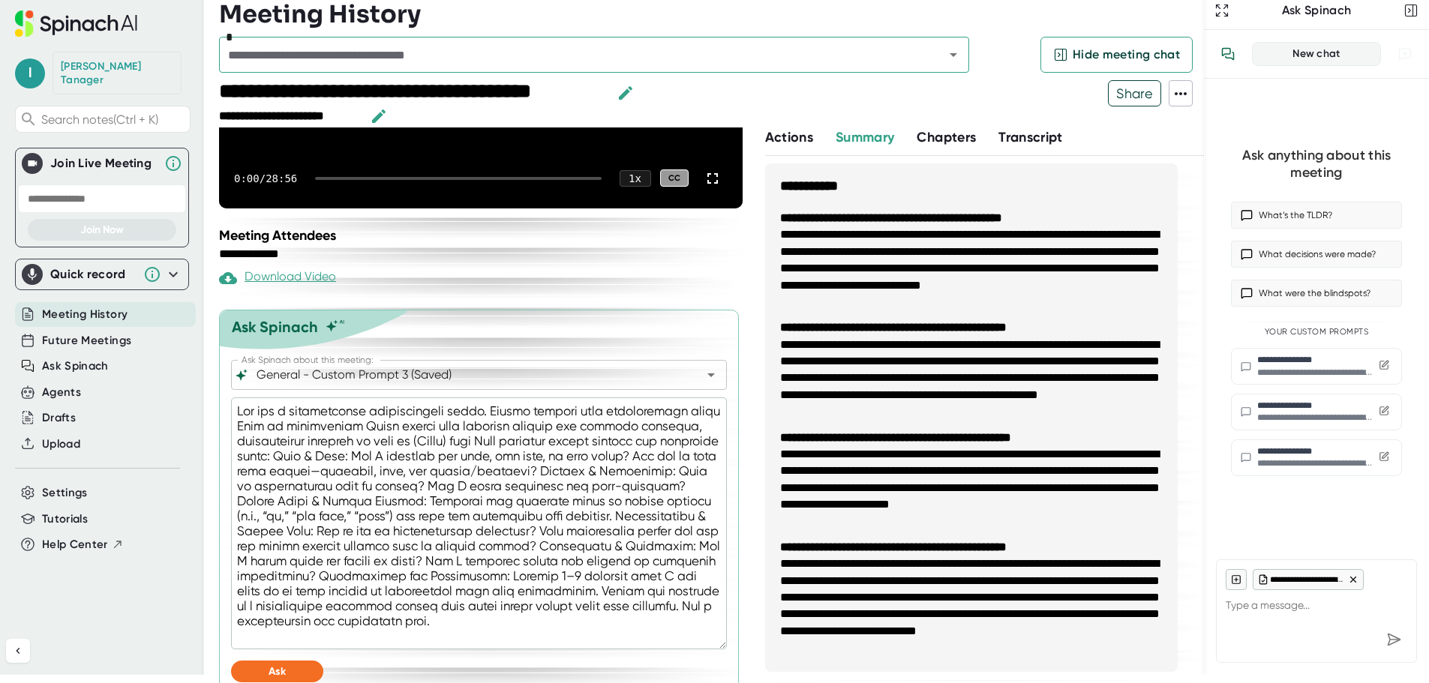
type textarea "x"
type textarea "Lor ips d sitametconse adipiscingeli seddo. Eiusmo tempori utla etdoloremagn al…"
type textarea "x"
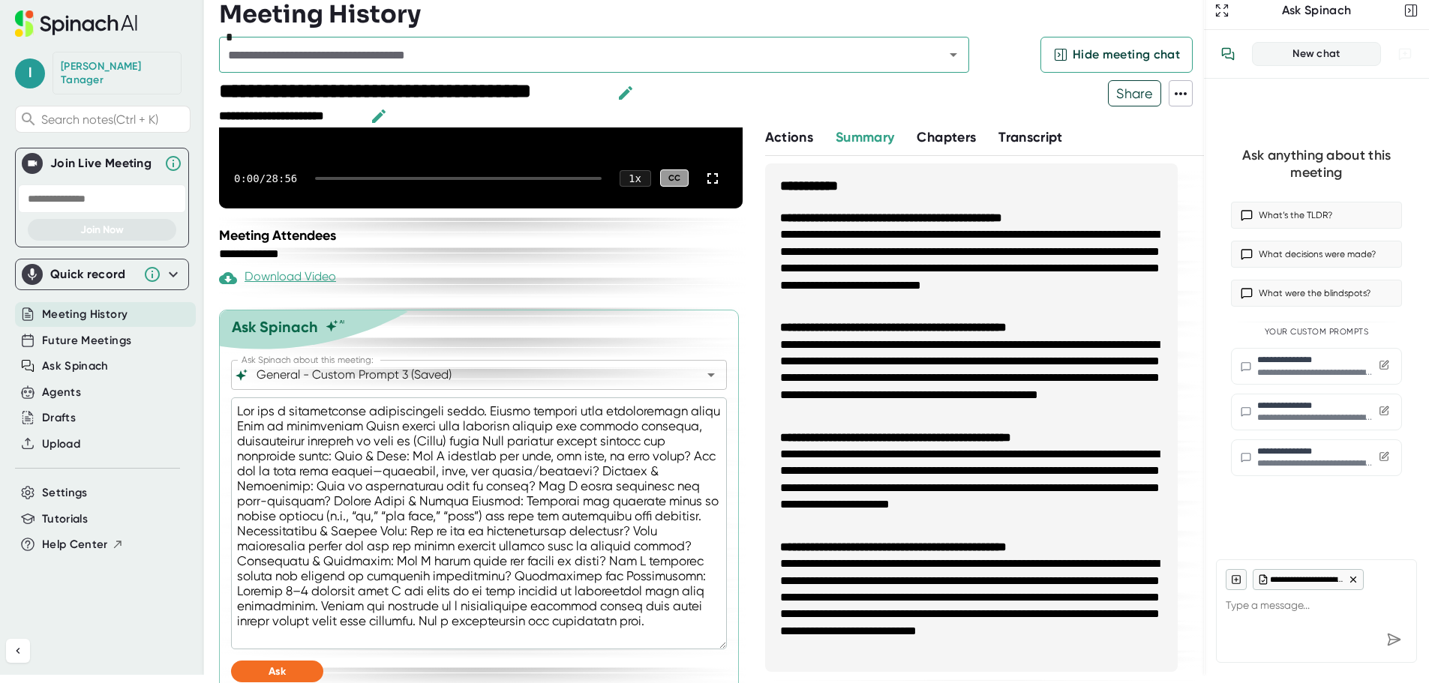
type textarea "Lor ips d sitametconse adipiscingeli seddo. Eiusmo tempori utla etdoloremagn al…"
type textarea "x"
type textarea "Lor ips d sitametconse adipiscingeli seddo. Eiusmo tempori utla etdoloremagn al…"
type textarea "x"
type textarea "Lor ips d sitametconse adipiscingeli seddo. Eiusmo tempori utla etdoloremagn al…"
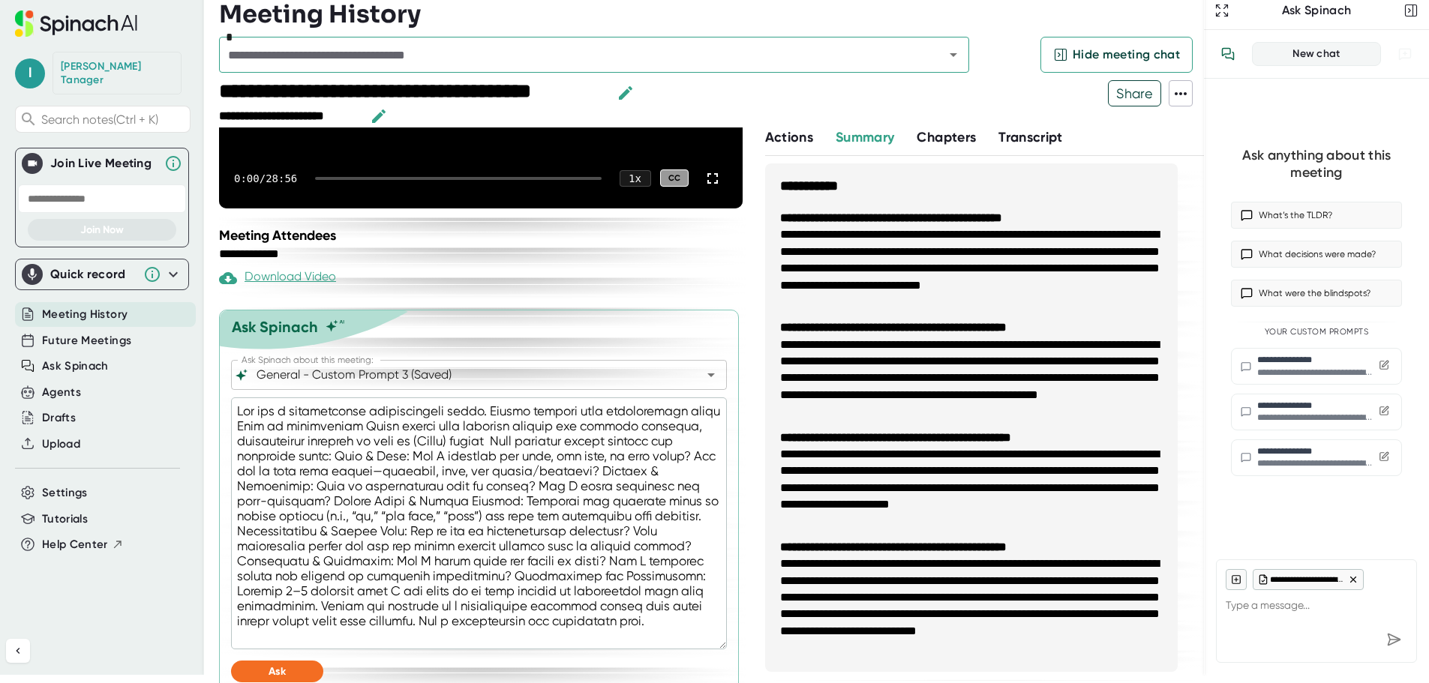
type textarea "x"
type textarea "Lor ips d sitametconse adipiscingeli seddo. Eiusmo tempori utla etdoloremagn al…"
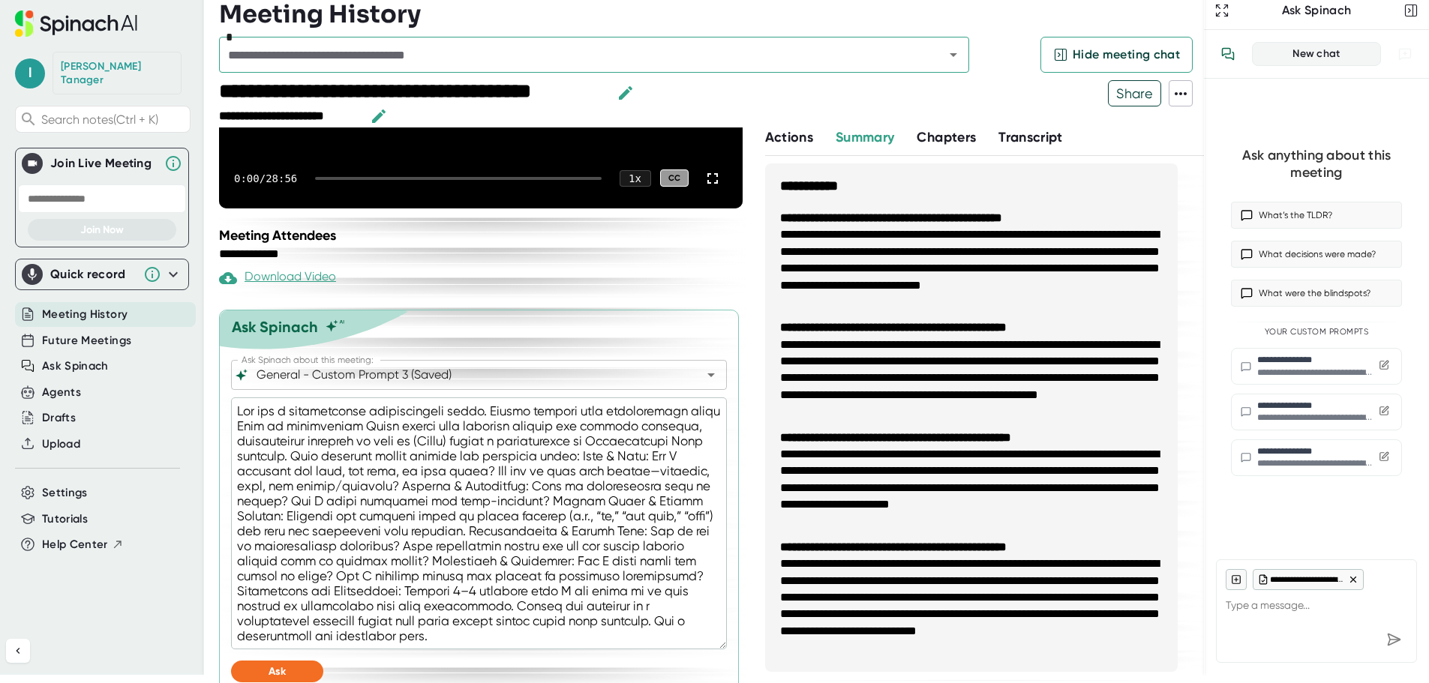
drag, startPoint x: 239, startPoint y: 469, endPoint x: 546, endPoint y: 634, distance: 348.4
click at [546, 634] on textarea at bounding box center [479, 524] width 496 height 252
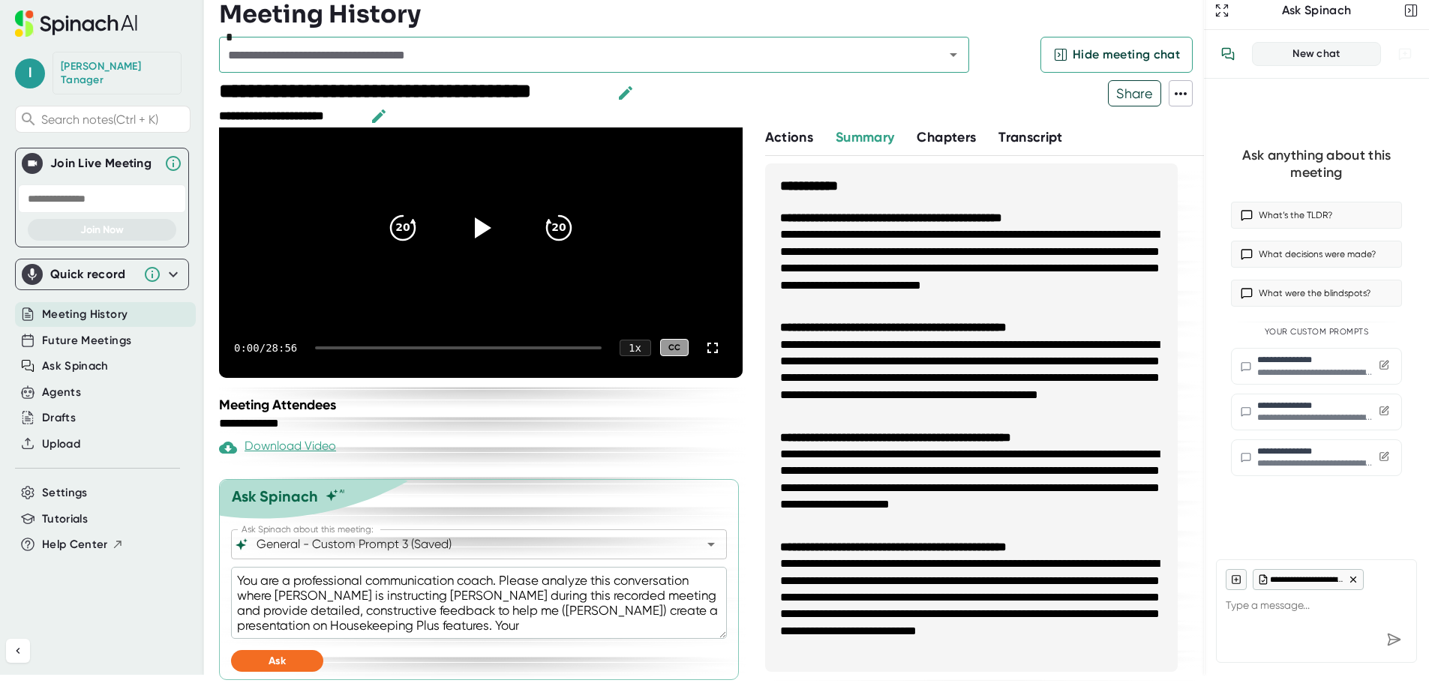
scroll to position [95, 0]
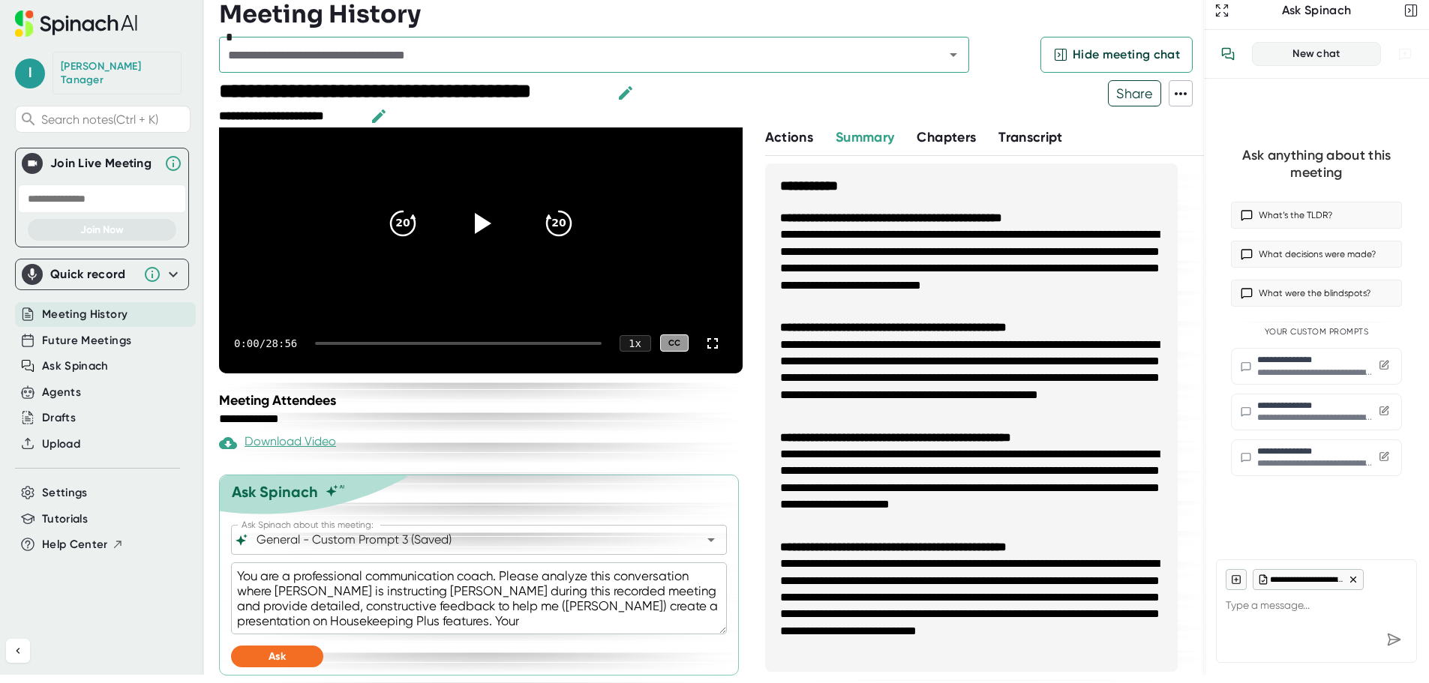
drag, startPoint x: 497, startPoint y: 575, endPoint x: 239, endPoint y: 581, distance: 258.9
click at [239, 581] on textarea "You are a professional communication coach. Please analyze this conversation wh…" at bounding box center [479, 599] width 496 height 72
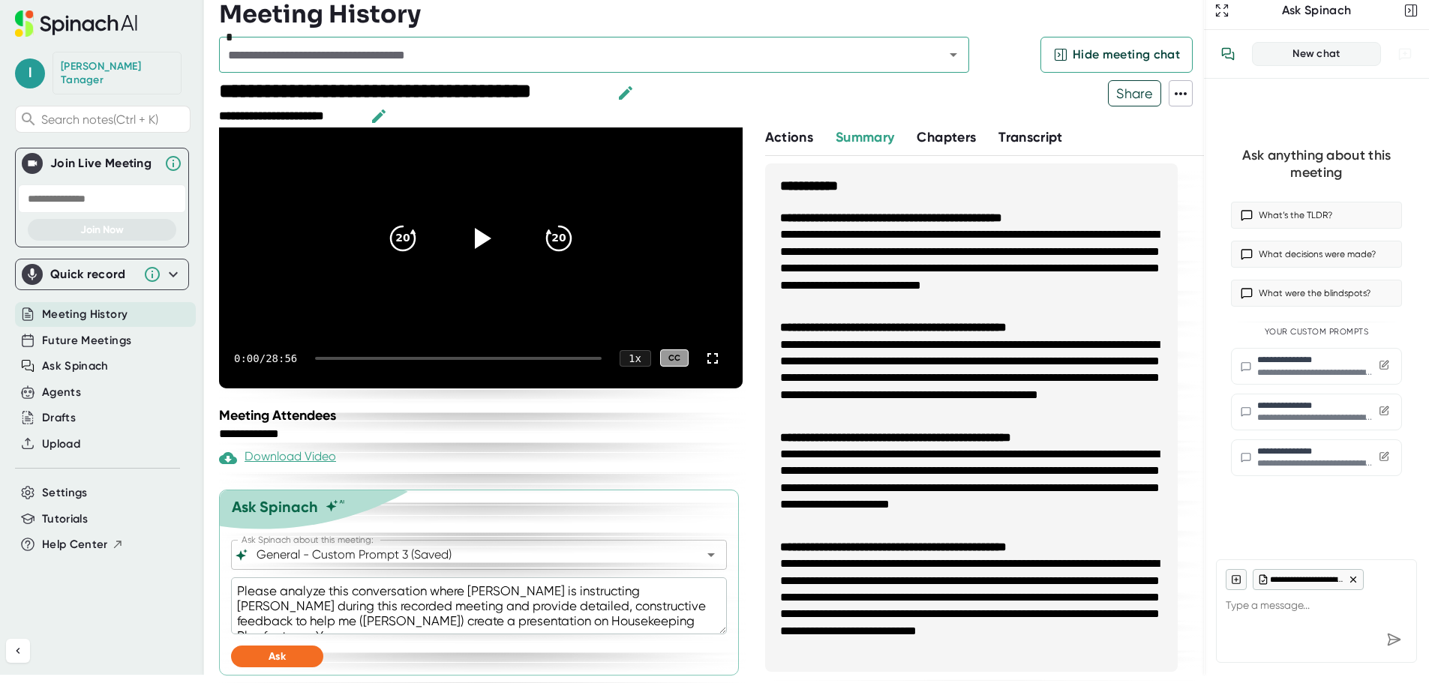
click at [655, 603] on textarea "Please analyze this conversation where [PERSON_NAME] is instructing [PERSON_NAM…" at bounding box center [479, 606] width 496 height 57
click at [691, 605] on textarea "Please analyze this conversation where [PERSON_NAME] is instructing [PERSON_NAM…" at bounding box center [479, 606] width 496 height 57
click at [346, 604] on textarea "Please analyze this conversation where [PERSON_NAME] is instructing [PERSON_NAM…" at bounding box center [479, 606] width 496 height 57
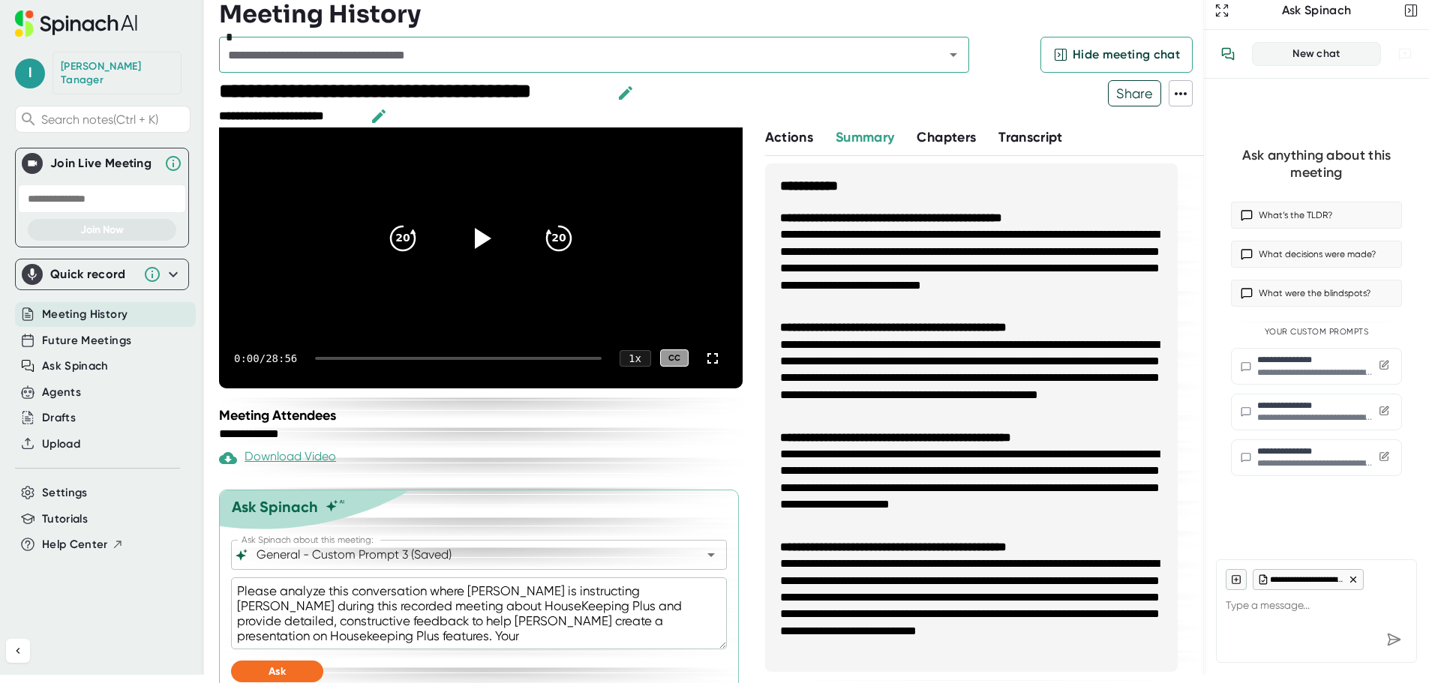
drag, startPoint x: 239, startPoint y: 625, endPoint x: 282, endPoint y: 617, distance: 44.2
click at [282, 617] on textarea "Please analyze this conversation where [PERSON_NAME] is instructing [PERSON_NAM…" at bounding box center [479, 614] width 496 height 72
drag, startPoint x: 312, startPoint y: 617, endPoint x: 269, endPoint y: 615, distance: 42.8
click at [269, 615] on textarea "Please analyze this conversation where [PERSON_NAME] is instructing [PERSON_NAM…" at bounding box center [479, 614] width 496 height 72
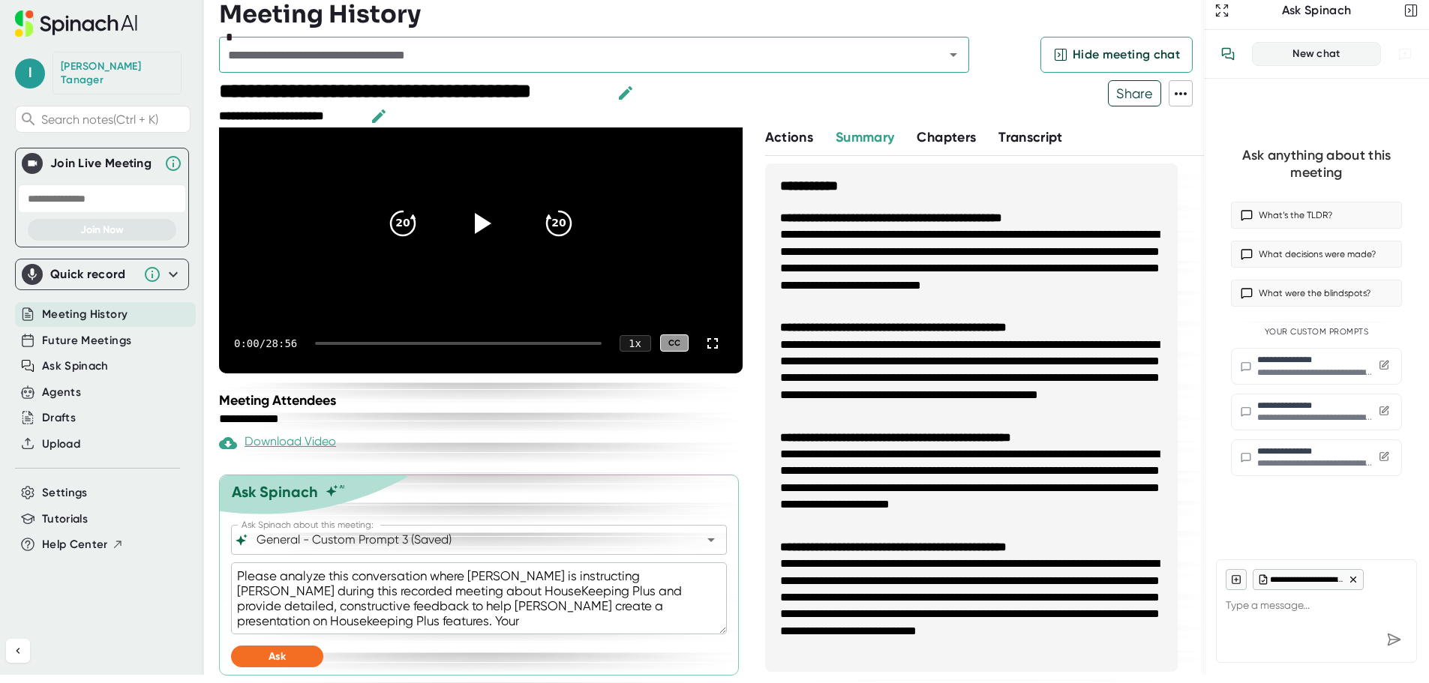
drag, startPoint x: 245, startPoint y: 620, endPoint x: 82, endPoint y: 683, distance: 174.6
click at [82, 675] on html "**********" at bounding box center [714, 333] width 1429 height 683
click at [430, 607] on textarea "Please analyze this conversation where [PERSON_NAME] is instructing [PERSON_NAM…" at bounding box center [479, 599] width 496 height 72
click at [265, 609] on textarea "Please analyze this conversation where [PERSON_NAME] is instructing [PERSON_NAM…" at bounding box center [479, 599] width 496 height 72
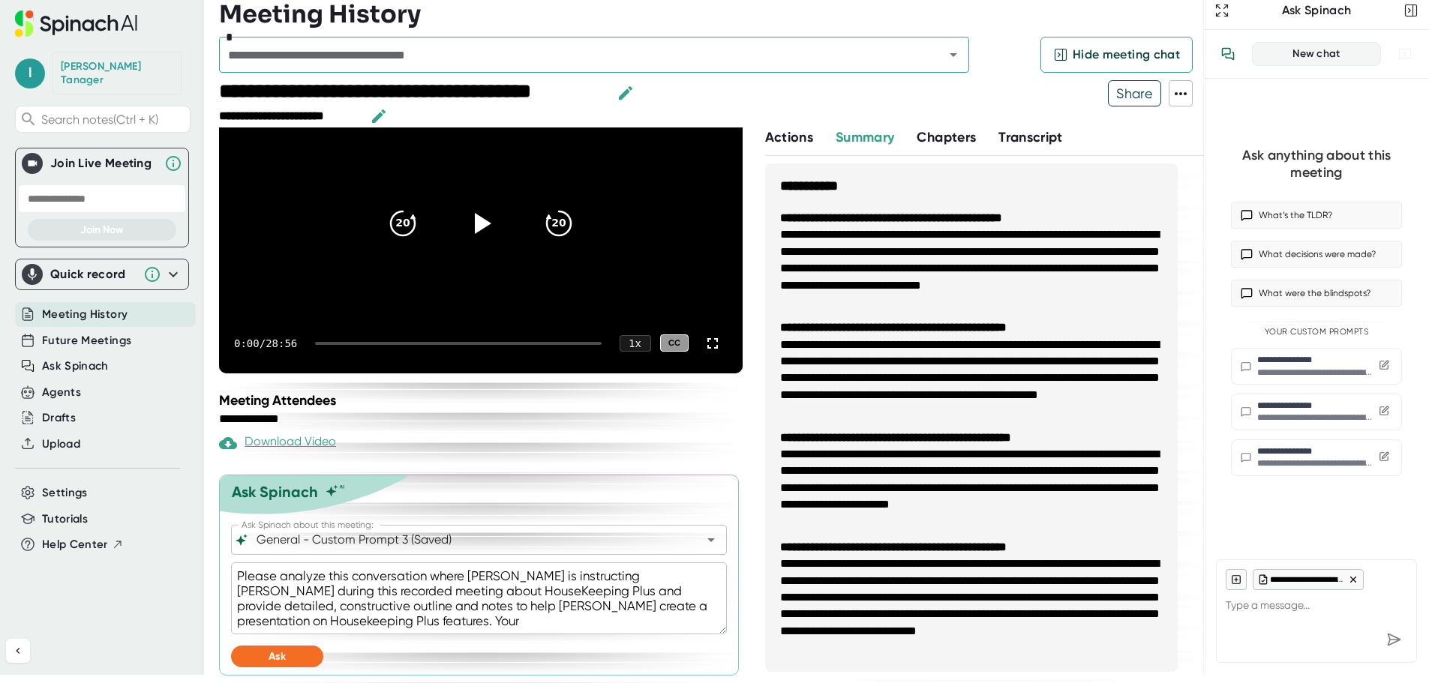
click at [329, 617] on textarea "Please analyze this conversation where [PERSON_NAME] is instructing [PERSON_NAM…" at bounding box center [479, 599] width 496 height 72
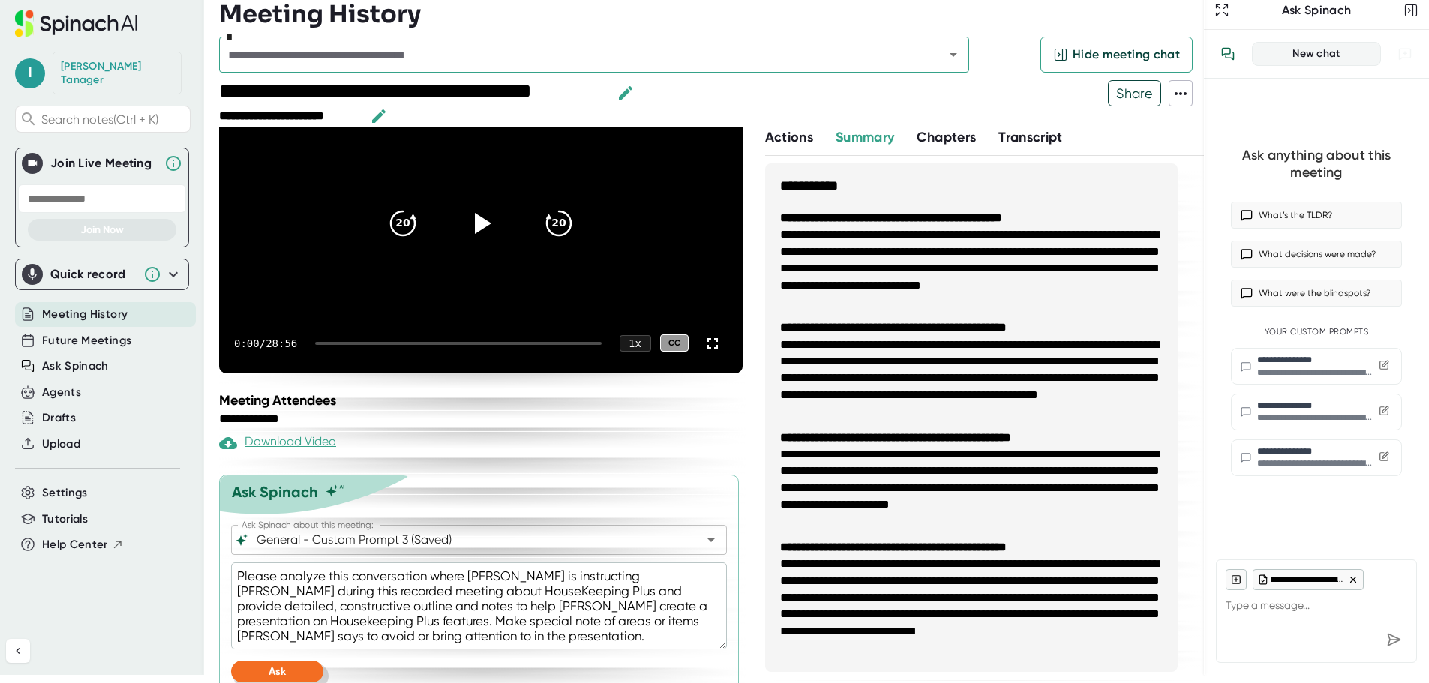
click at [283, 668] on span "Ask" at bounding box center [277, 671] width 17 height 13
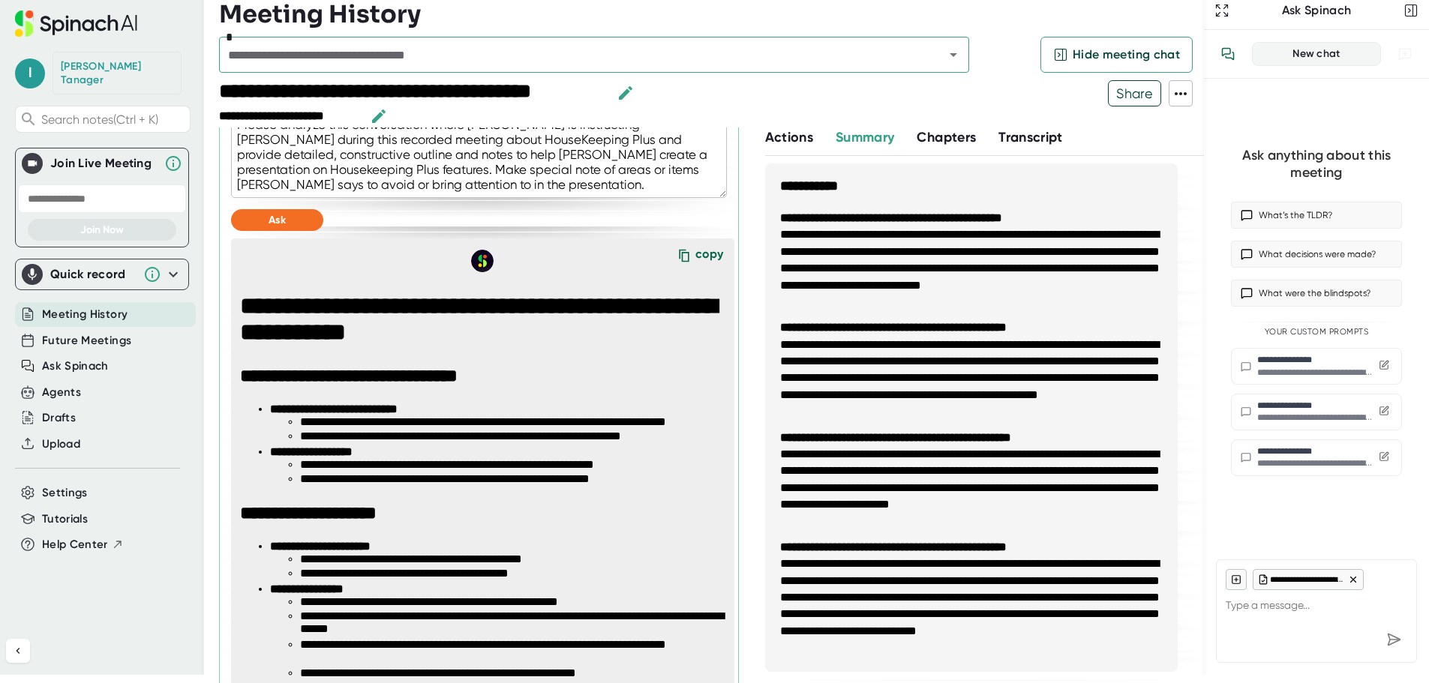
scroll to position [541, 0]
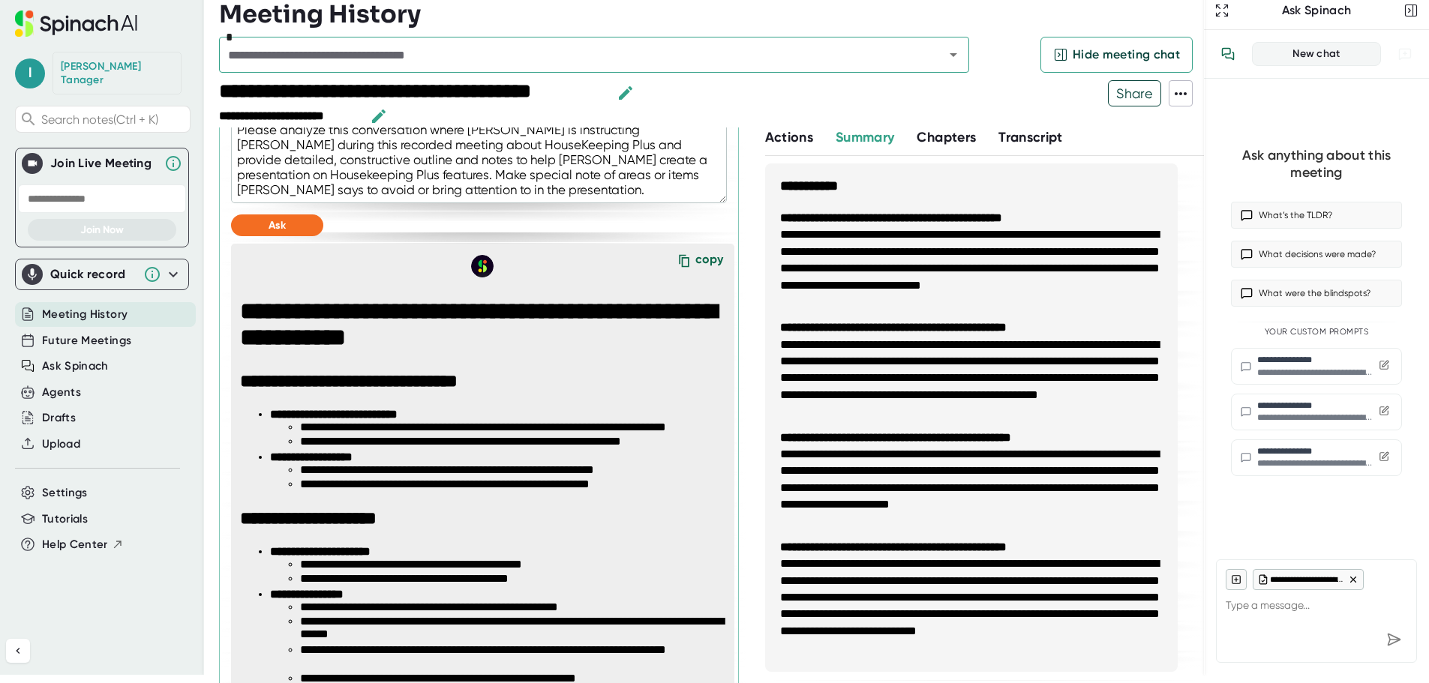
click at [695, 263] on div "copy" at bounding box center [709, 262] width 28 height 20
